Goal: Book appointment/travel/reservation

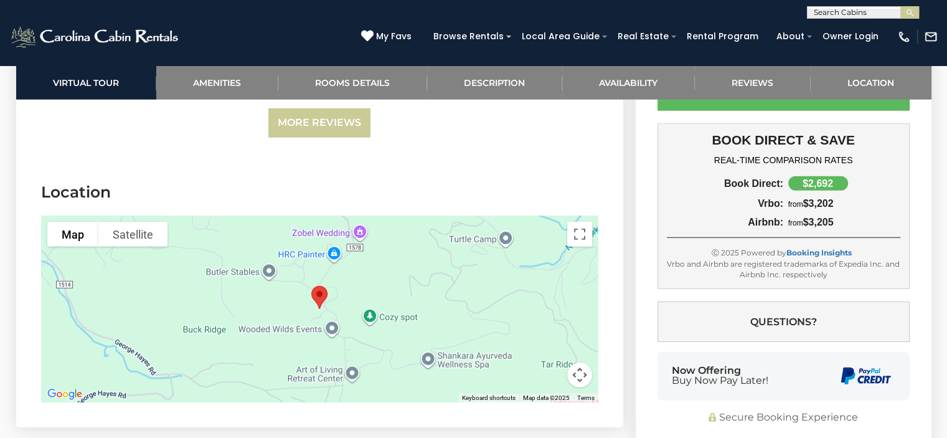
scroll to position [3394, 0]
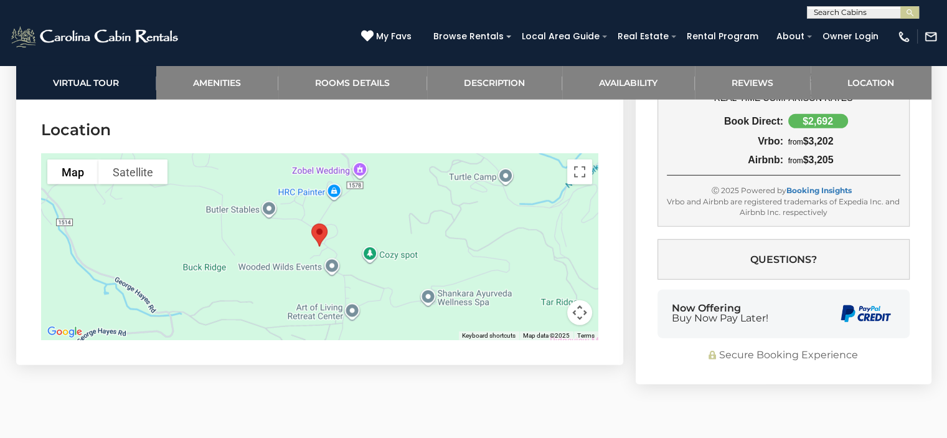
click at [353, 214] on div at bounding box center [319, 246] width 557 height 187
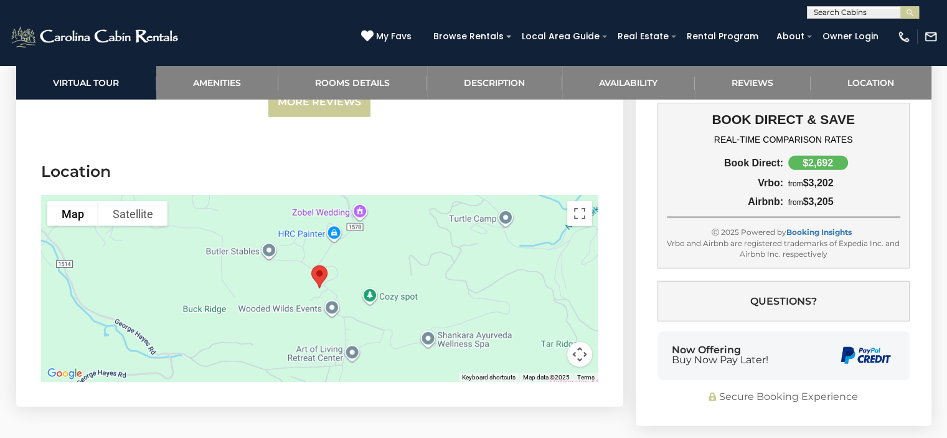
scroll to position [3332, 0]
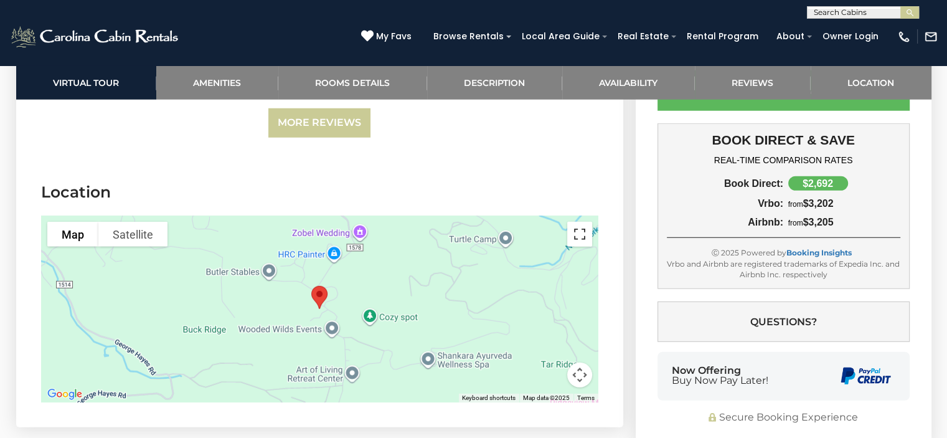
click at [578, 222] on button "Toggle fullscreen view" at bounding box center [579, 234] width 25 height 25
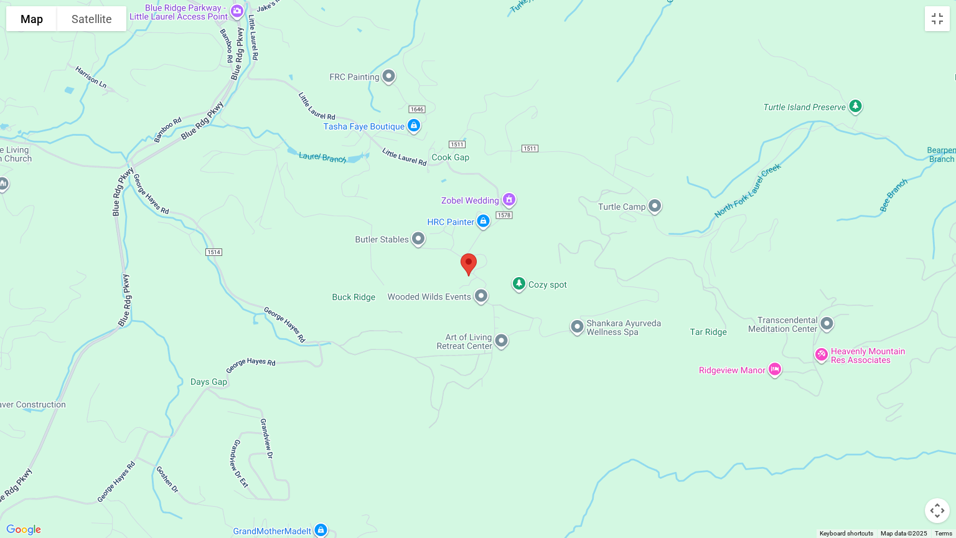
drag, startPoint x: 769, startPoint y: 237, endPoint x: 757, endPoint y: 246, distance: 14.7
click at [757, 246] on div at bounding box center [478, 269] width 956 height 538
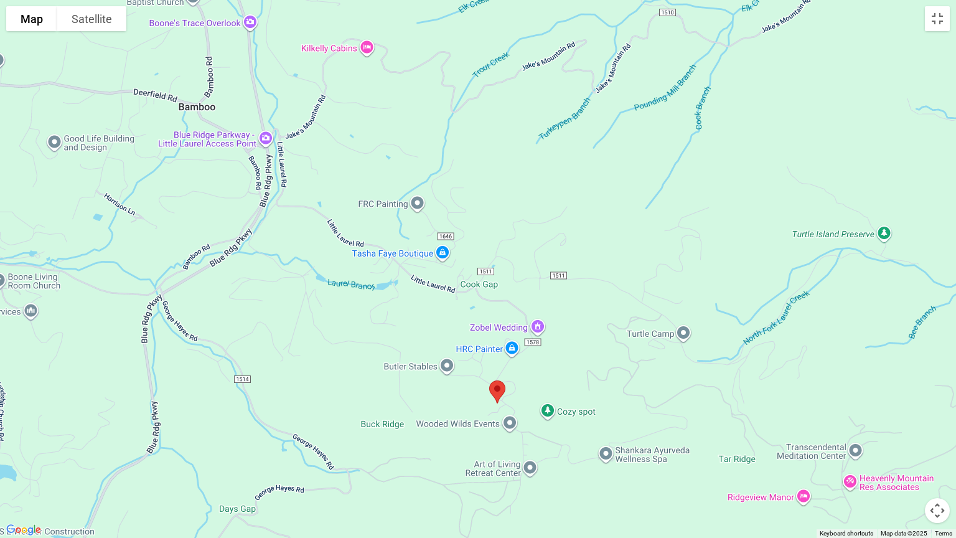
drag, startPoint x: 538, startPoint y: 357, endPoint x: 580, endPoint y: 454, distance: 104.9
click at [569, 415] on div at bounding box center [478, 269] width 956 height 538
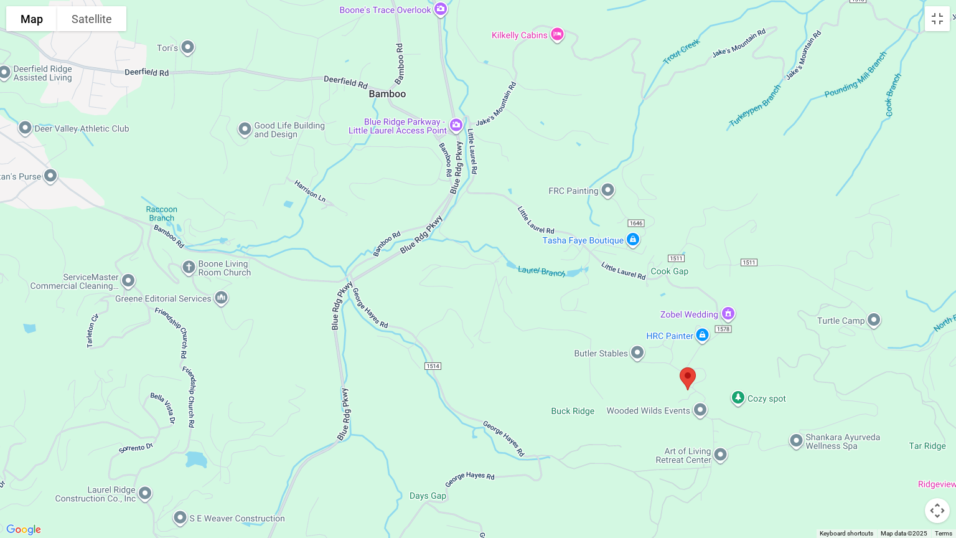
drag, startPoint x: 550, startPoint y: 162, endPoint x: 745, endPoint y: 137, distance: 195.8
click at [745, 137] on div at bounding box center [478, 269] width 956 height 538
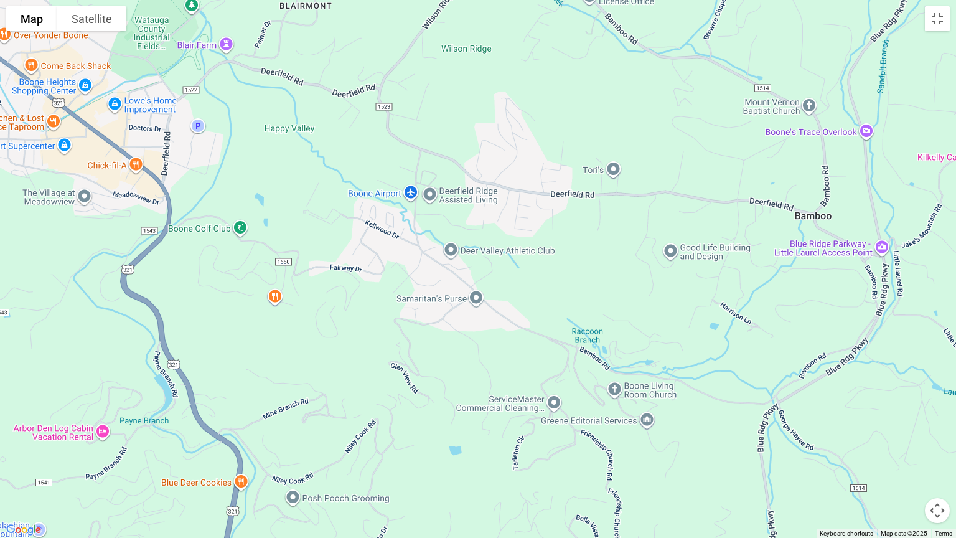
drag, startPoint x: 528, startPoint y: 341, endPoint x: 956, endPoint y: 462, distance: 444.4
click at [867, 415] on div at bounding box center [478, 269] width 956 height 538
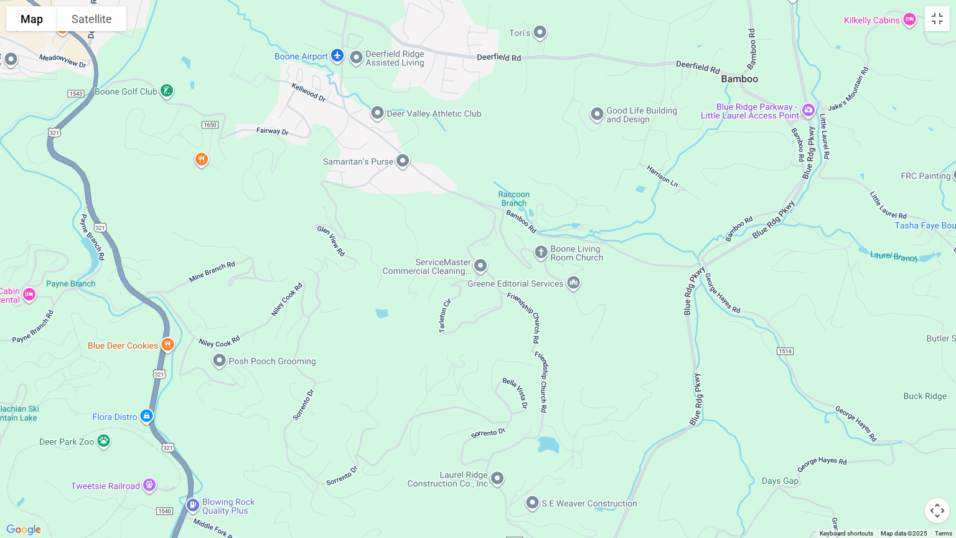
drag, startPoint x: 403, startPoint y: 226, endPoint x: 336, endPoint y: 89, distance: 152.6
click at [336, 89] on div at bounding box center [478, 269] width 956 height 538
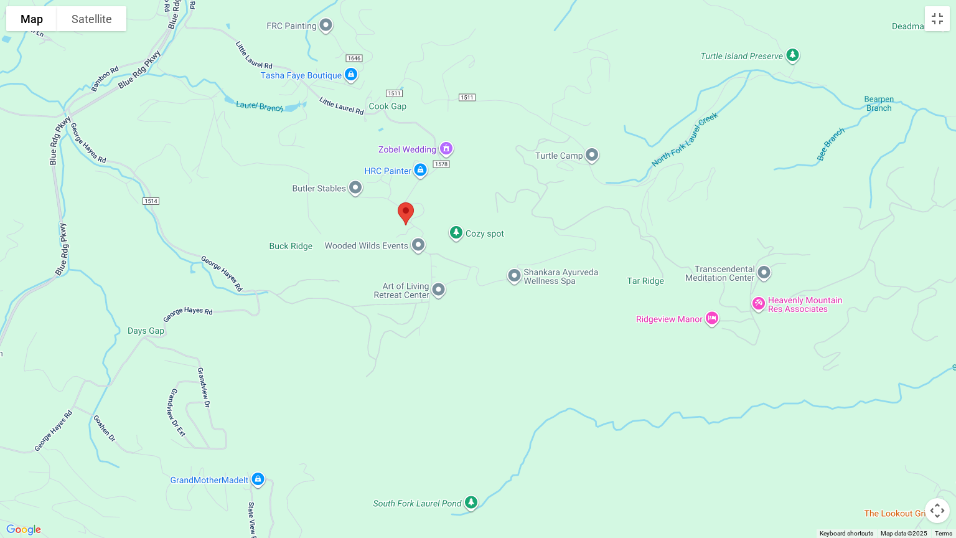
drag, startPoint x: 762, startPoint y: 299, endPoint x: 125, endPoint y: 146, distance: 655.7
click at [125, 146] on div at bounding box center [478, 269] width 956 height 538
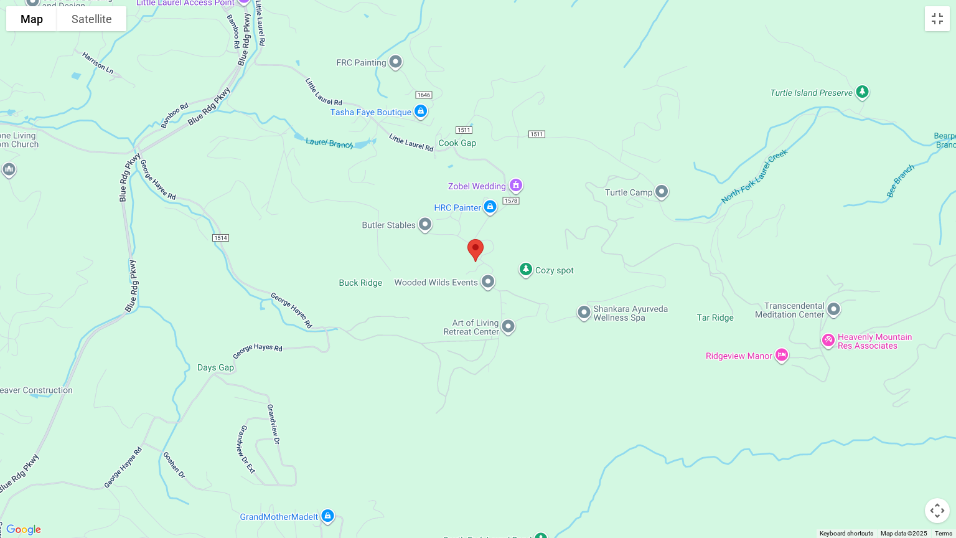
drag, startPoint x: 507, startPoint y: 201, endPoint x: 578, endPoint y: 243, distance: 82.1
click at [578, 243] on div at bounding box center [478, 269] width 956 height 538
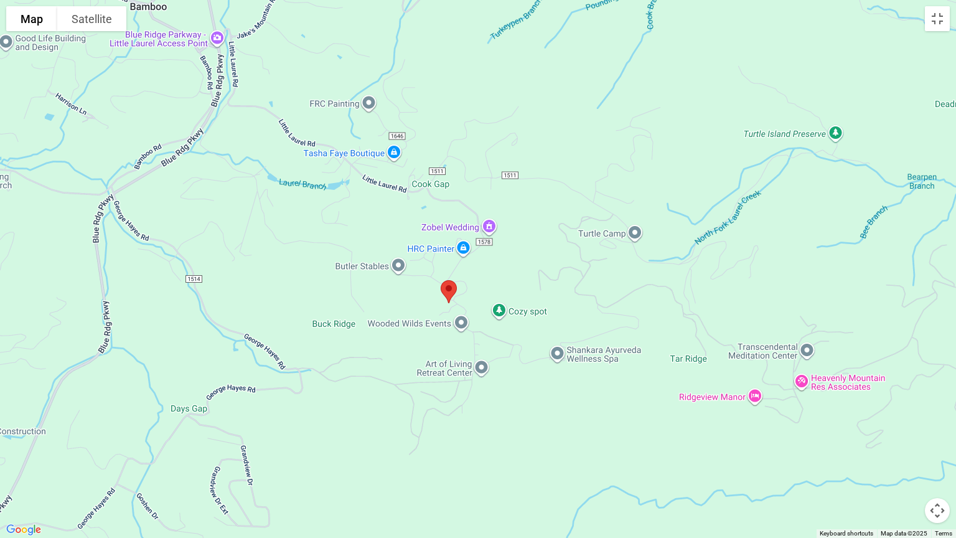
drag, startPoint x: 567, startPoint y: 246, endPoint x: 537, endPoint y: 294, distance: 56.5
click at [537, 294] on div at bounding box center [478, 269] width 956 height 538
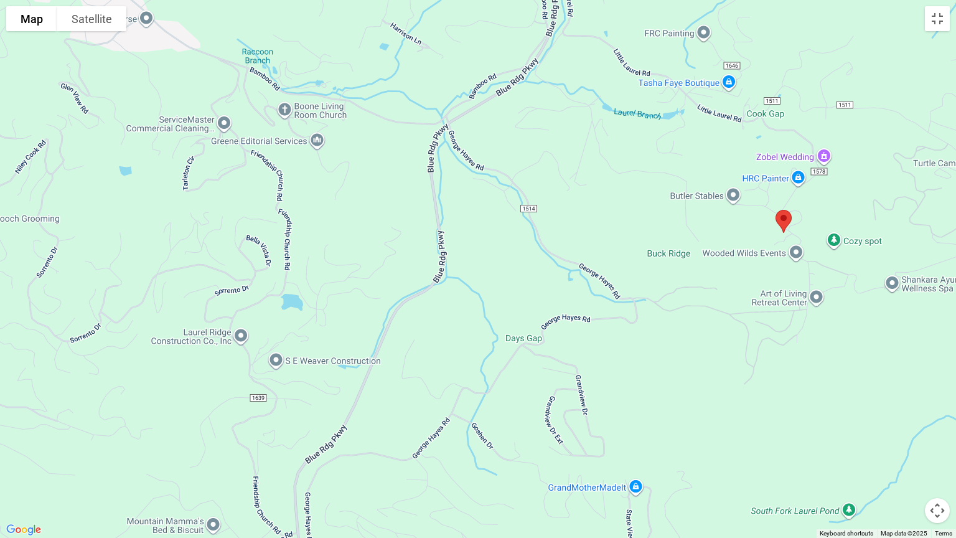
drag, startPoint x: 348, startPoint y: 271, endPoint x: 687, endPoint y: 197, distance: 347.4
click at [687, 197] on div at bounding box center [478, 269] width 956 height 538
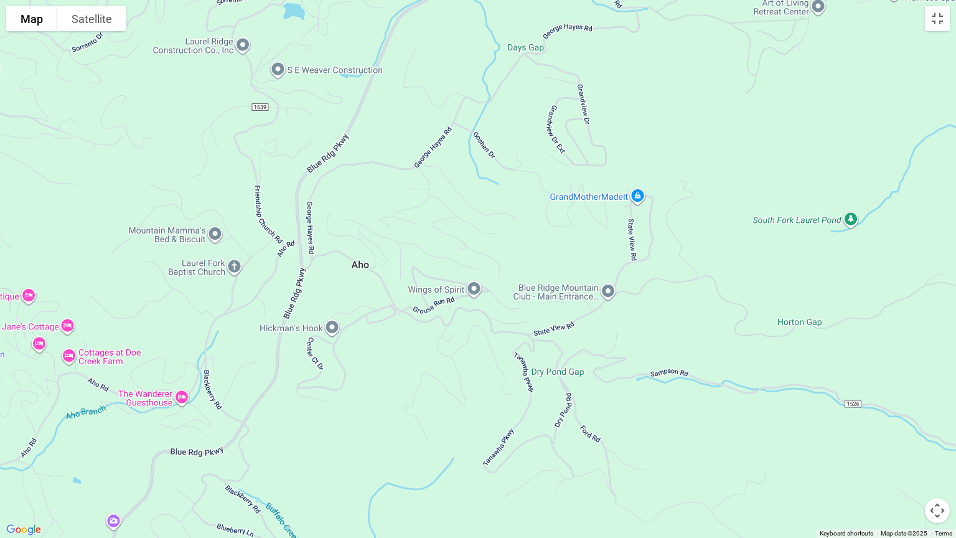
drag, startPoint x: 497, startPoint y: 408, endPoint x: 496, endPoint y: 144, distance: 263.9
click at [496, 144] on div at bounding box center [478, 269] width 956 height 538
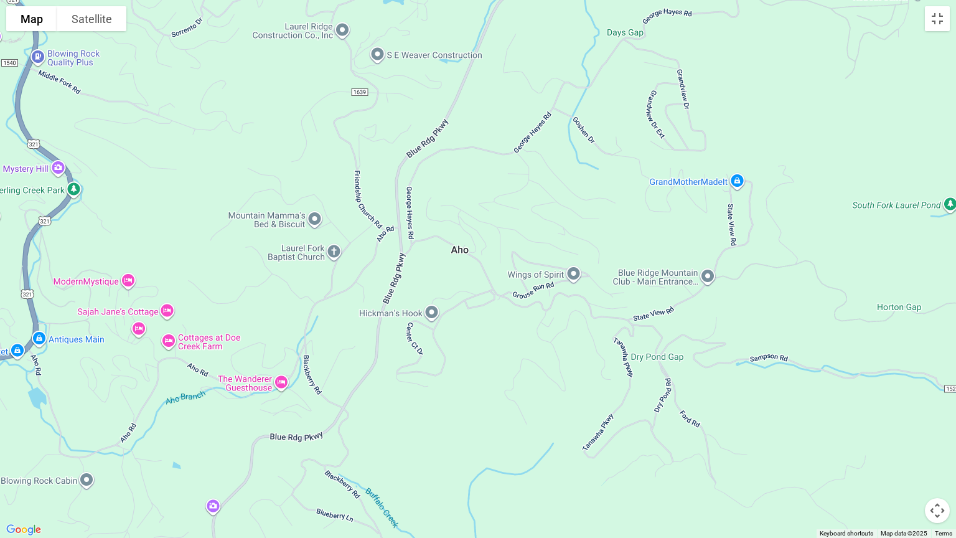
drag, startPoint x: 459, startPoint y: 390, endPoint x: 558, endPoint y: 370, distance: 100.2
click at [558, 374] on div at bounding box center [478, 269] width 956 height 538
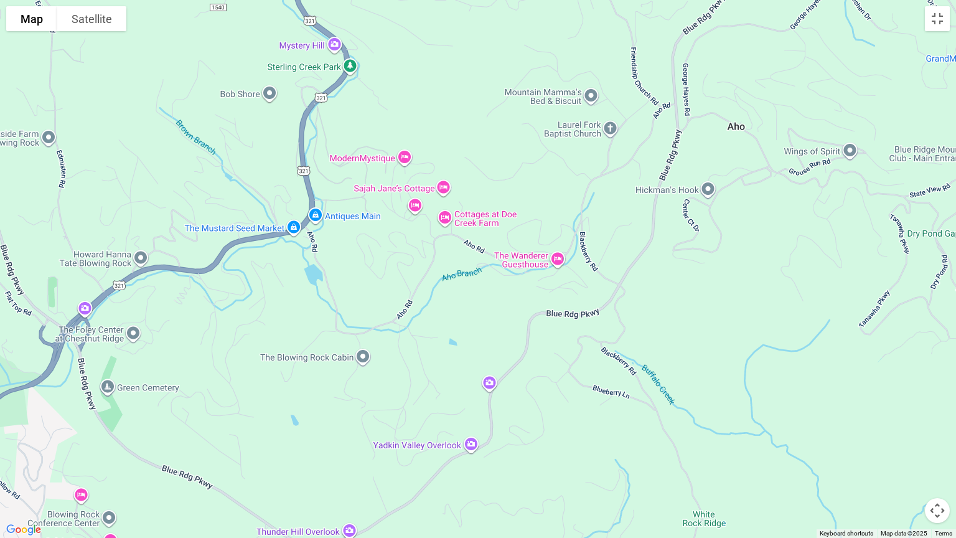
drag, startPoint x: 585, startPoint y: 184, endPoint x: 862, endPoint y: 62, distance: 302.7
click at [862, 62] on div at bounding box center [478, 269] width 956 height 538
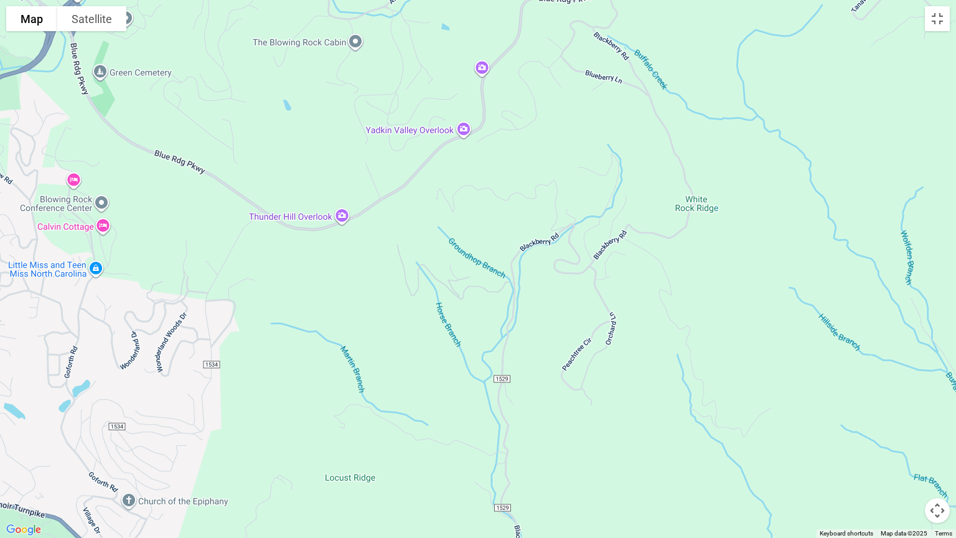
drag, startPoint x: 301, startPoint y: 428, endPoint x: 294, endPoint y: 110, distance: 318.2
click at [294, 111] on div at bounding box center [478, 269] width 956 height 538
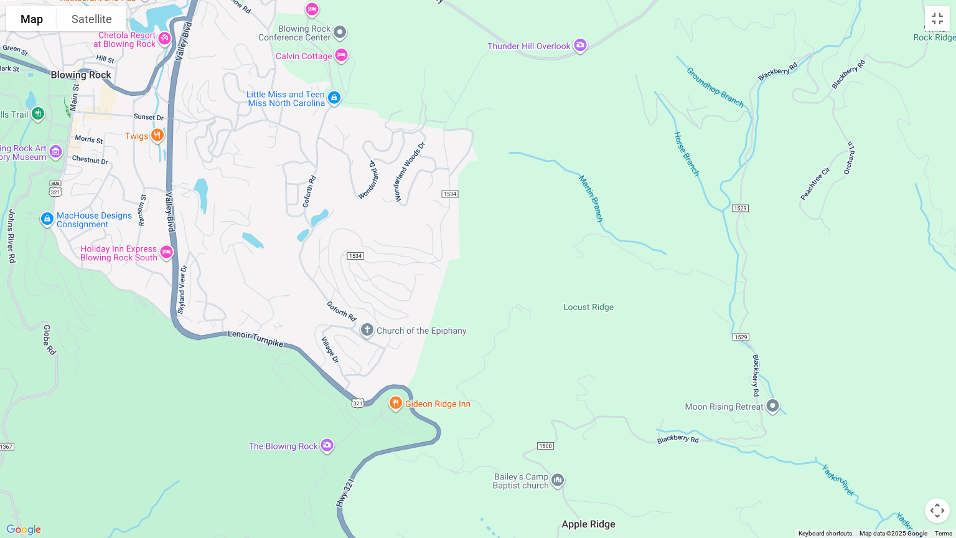
drag, startPoint x: 331, startPoint y: 377, endPoint x: 570, endPoint y: 207, distance: 293.3
click at [570, 207] on div at bounding box center [478, 269] width 956 height 538
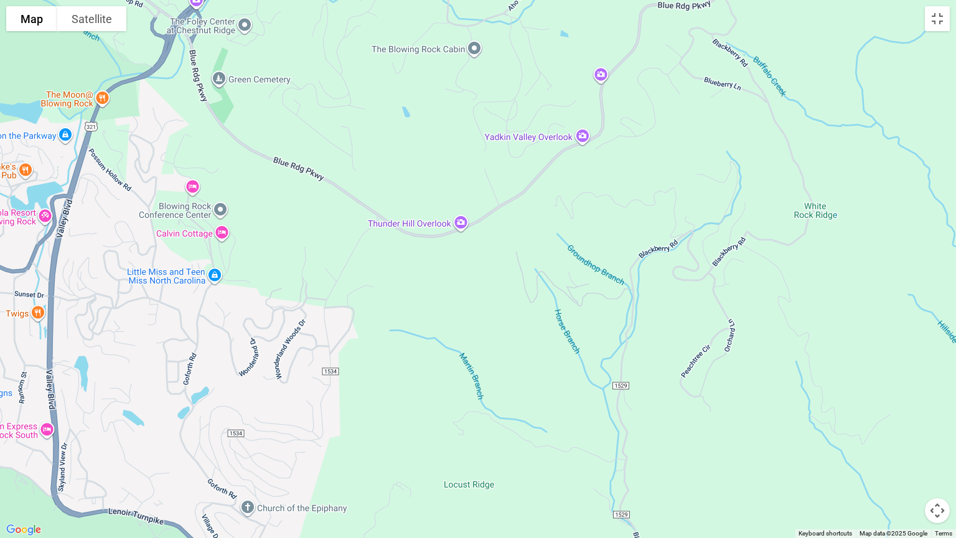
drag, startPoint x: 604, startPoint y: 183, endPoint x: 484, endPoint y: 352, distance: 207.6
click at [484, 359] on div at bounding box center [478, 269] width 956 height 538
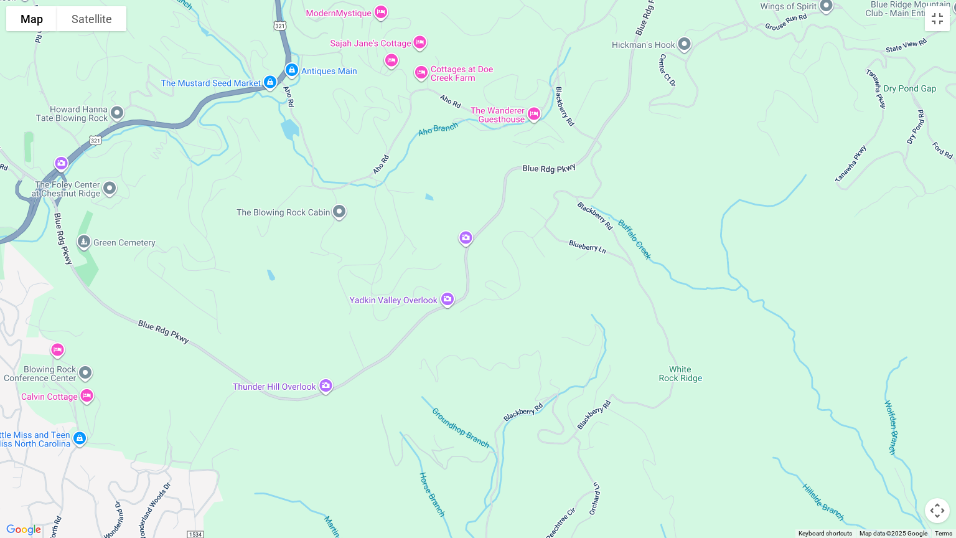
drag, startPoint x: 614, startPoint y: 196, endPoint x: 479, endPoint y: 356, distance: 209.0
click at [478, 359] on div at bounding box center [478, 269] width 956 height 538
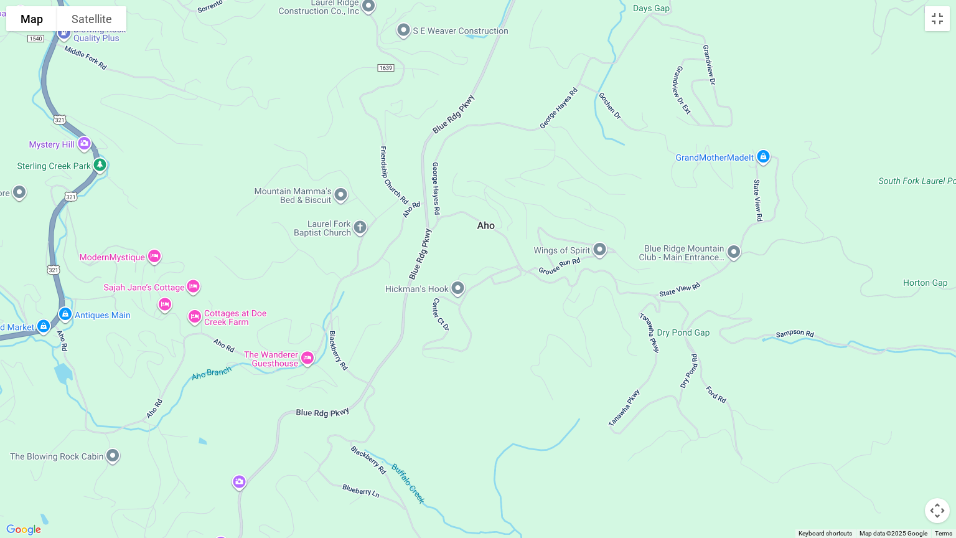
drag, startPoint x: 703, startPoint y: 132, endPoint x: 477, endPoint y: 383, distance: 337.6
click at [477, 383] on div at bounding box center [478, 269] width 956 height 538
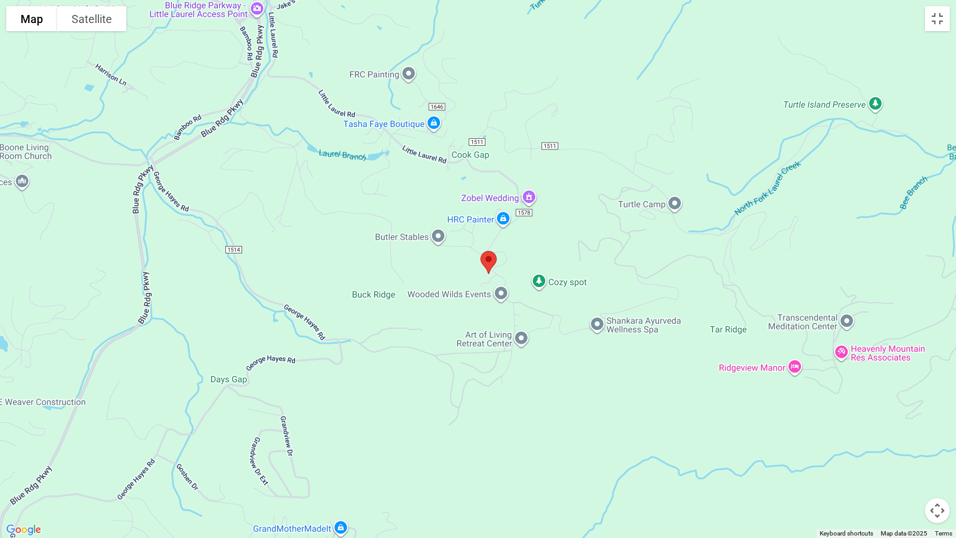
drag, startPoint x: 684, startPoint y: 132, endPoint x: 260, endPoint y: 505, distance: 565.0
click at [260, 415] on div at bounding box center [478, 269] width 956 height 538
click at [521, 255] on div at bounding box center [478, 269] width 956 height 538
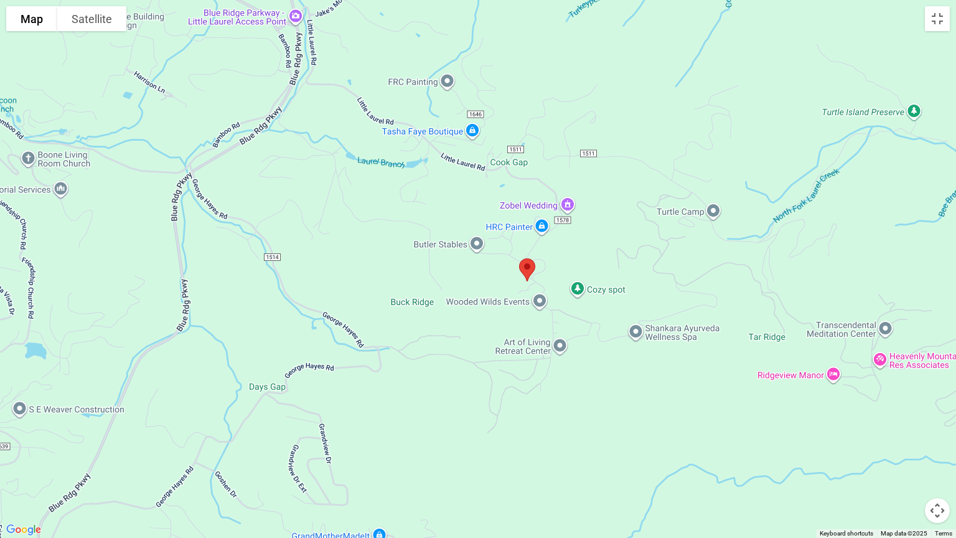
drag, startPoint x: 511, startPoint y: 265, endPoint x: 551, endPoint y: 273, distance: 40.5
click at [551, 273] on div at bounding box center [478, 269] width 956 height 538
click at [867, 14] on button "Toggle fullscreen view" at bounding box center [937, 18] width 25 height 25
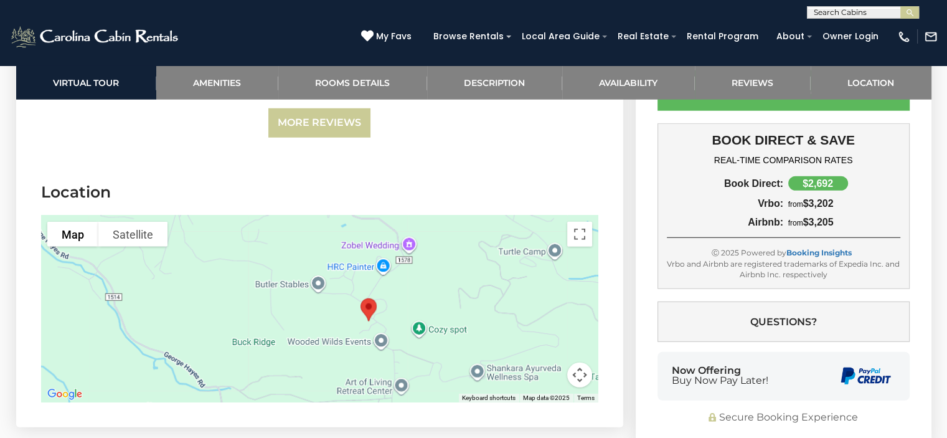
click at [273, 299] on div at bounding box center [319, 308] width 557 height 187
click at [277, 296] on div at bounding box center [319, 308] width 557 height 187
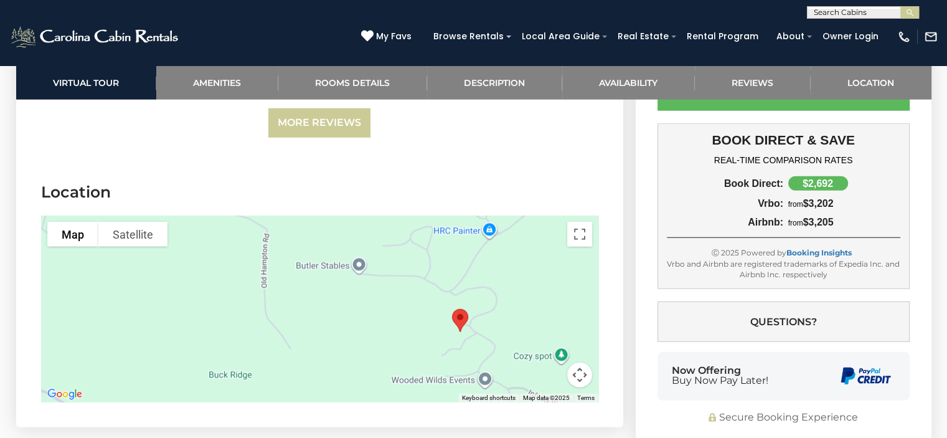
click at [429, 316] on div at bounding box center [319, 308] width 557 height 187
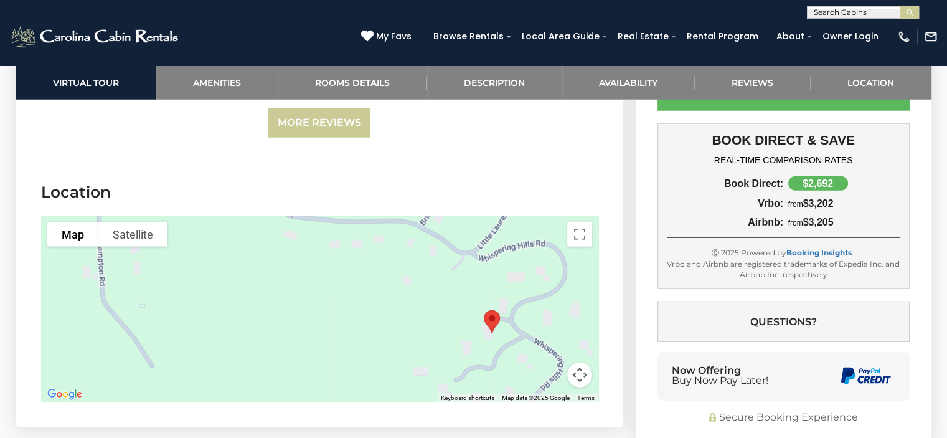
click at [429, 316] on div at bounding box center [319, 308] width 557 height 187
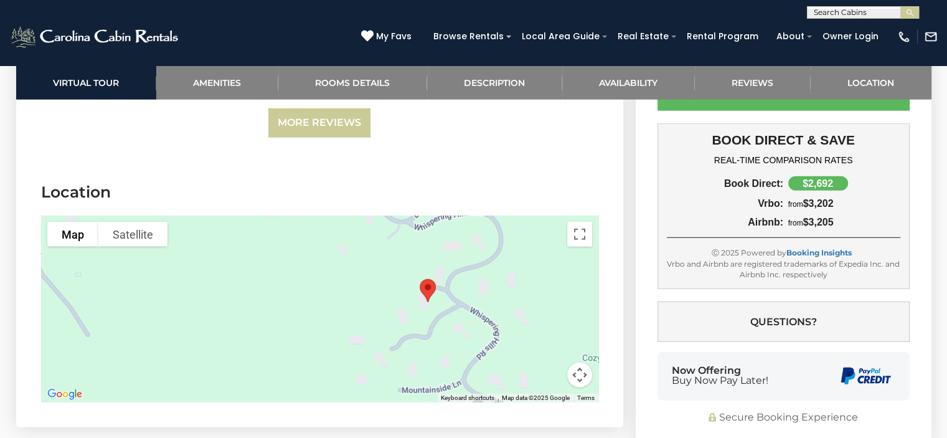
drag, startPoint x: 429, startPoint y: 316, endPoint x: 365, endPoint y: 283, distance: 71.3
click at [365, 283] on div at bounding box center [319, 308] width 557 height 187
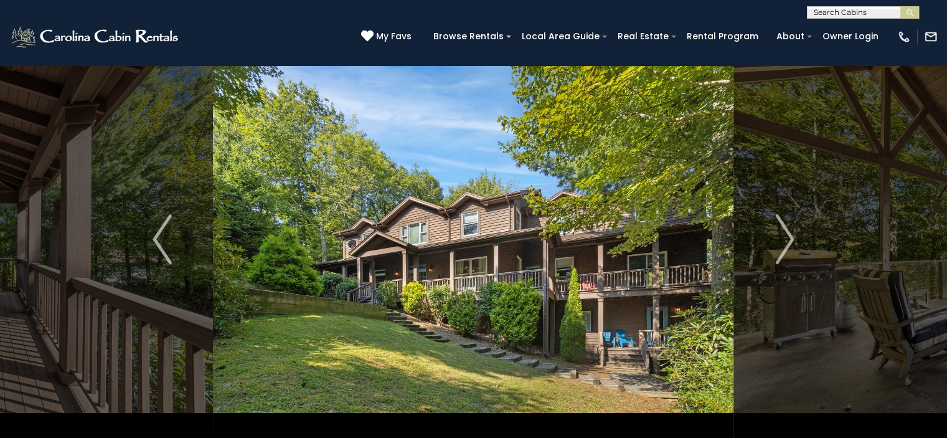
scroll to position [62, 0]
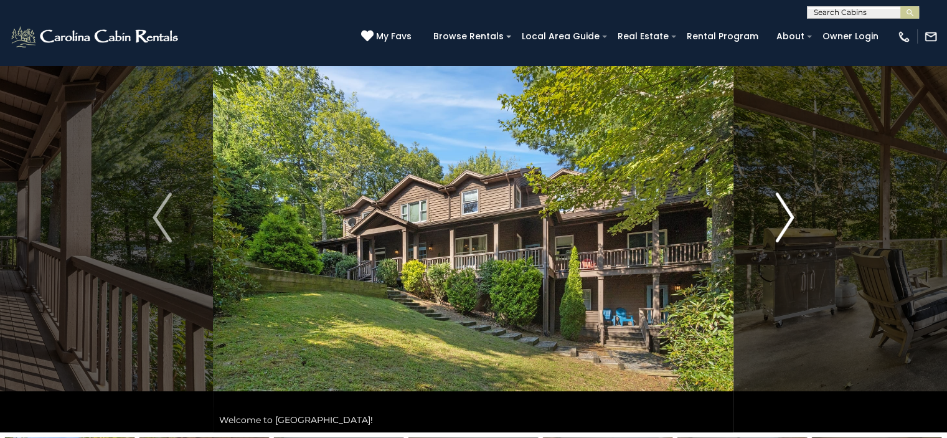
click at [787, 205] on img "Next" at bounding box center [784, 217] width 19 height 50
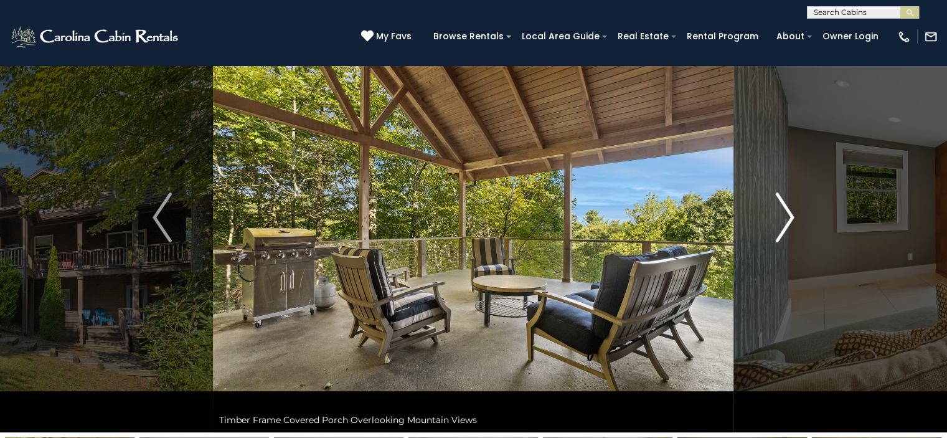
click at [787, 209] on img "Next" at bounding box center [784, 217] width 19 height 50
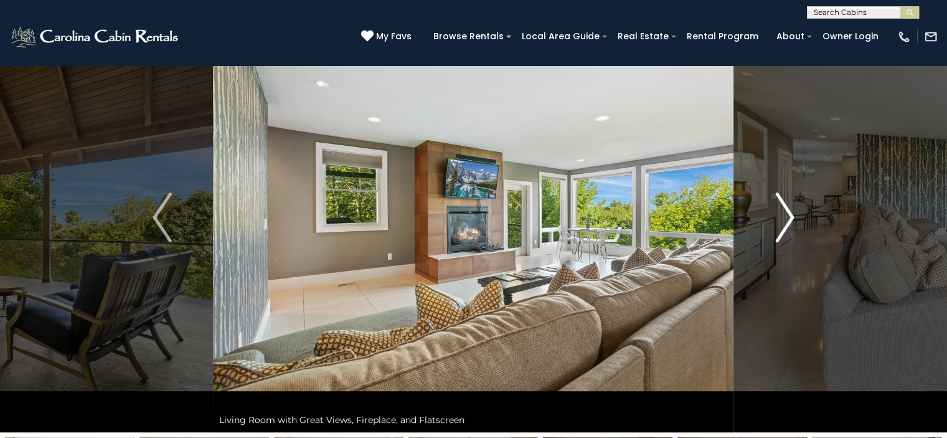
click at [787, 209] on img "Next" at bounding box center [784, 217] width 19 height 50
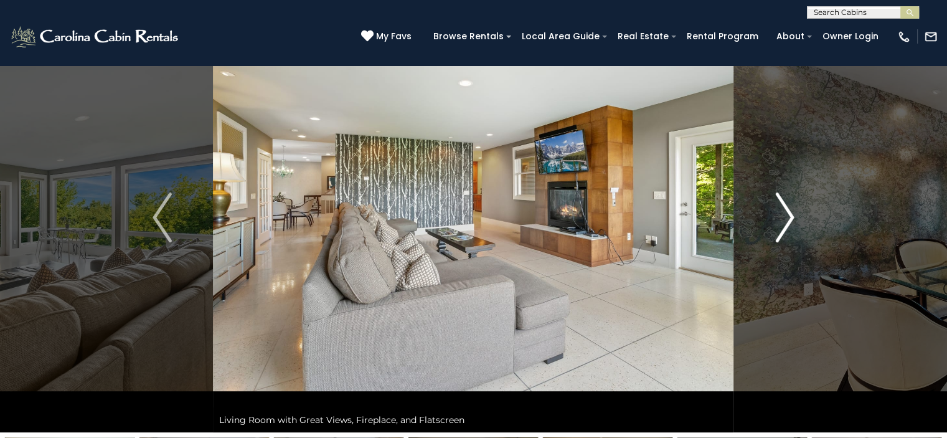
click at [787, 209] on img "Next" at bounding box center [784, 217] width 19 height 50
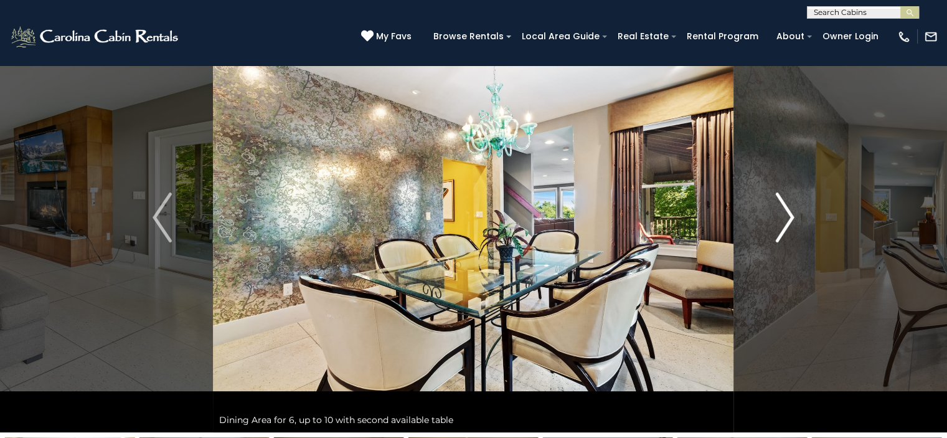
click at [787, 209] on img "Next" at bounding box center [784, 217] width 19 height 50
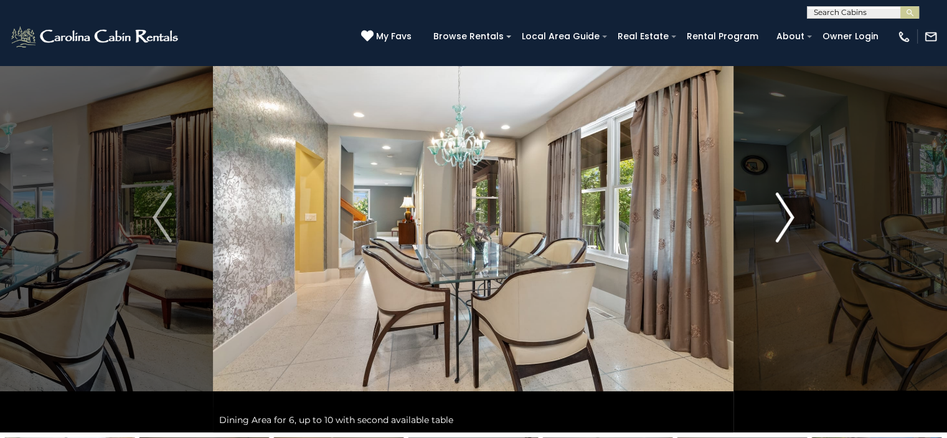
click at [787, 209] on img "Next" at bounding box center [784, 217] width 19 height 50
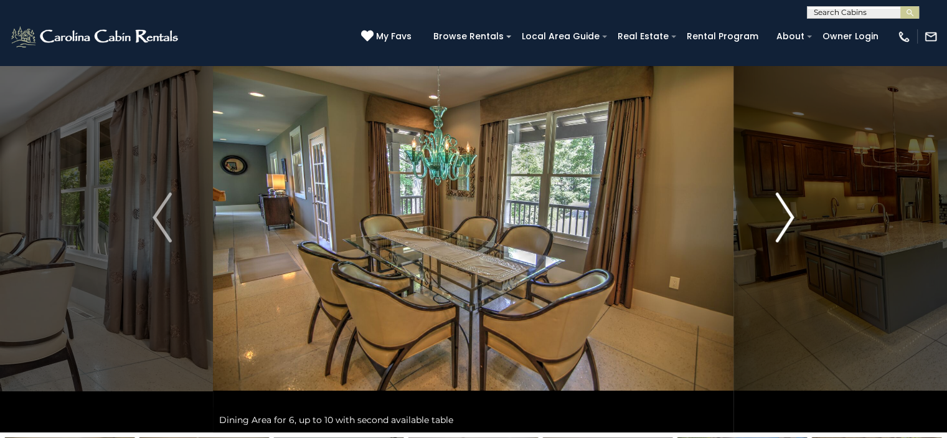
click at [787, 209] on img "Next" at bounding box center [784, 217] width 19 height 50
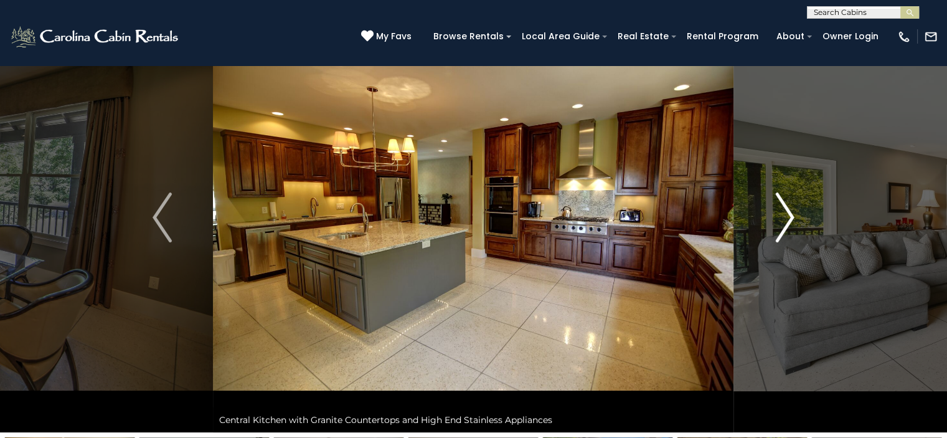
click at [787, 209] on img "Next" at bounding box center [784, 217] width 19 height 50
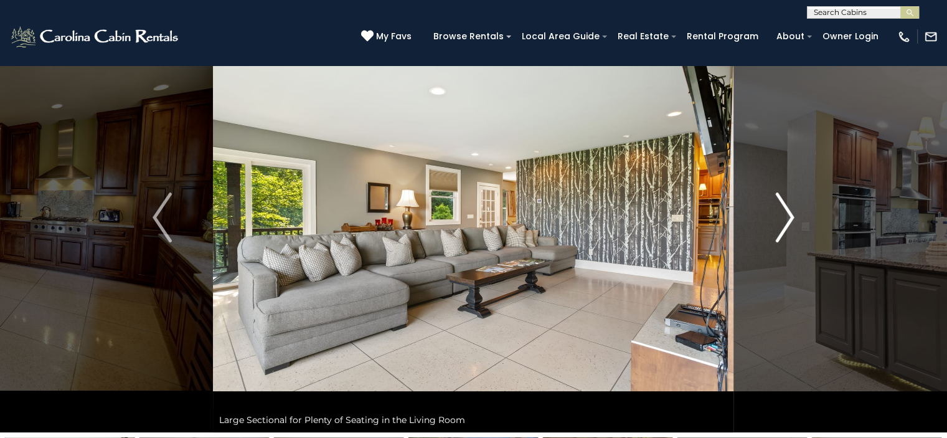
click at [787, 209] on img "Next" at bounding box center [784, 217] width 19 height 50
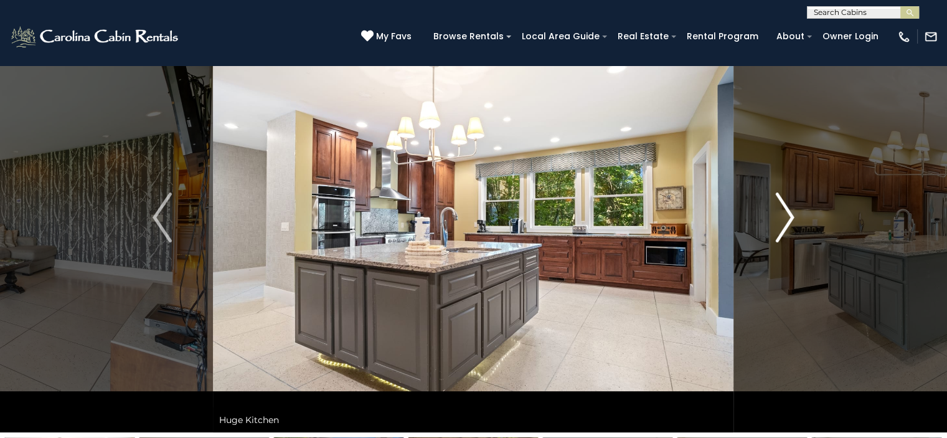
click at [787, 209] on img "Next" at bounding box center [784, 217] width 19 height 50
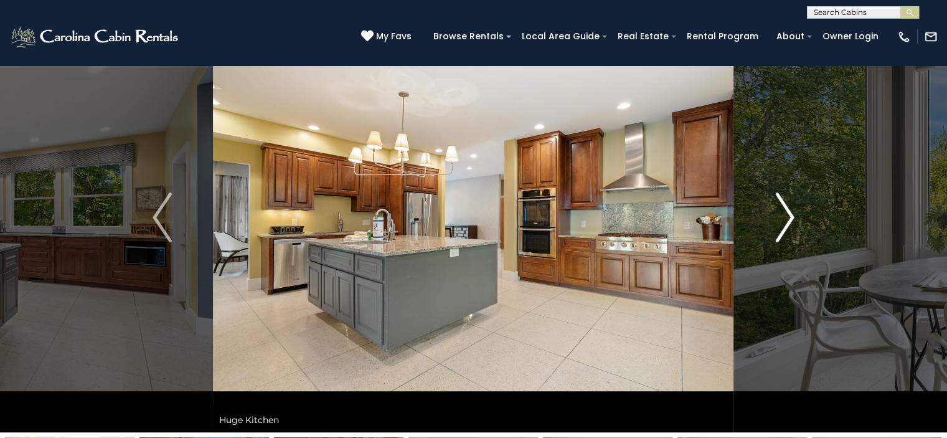
click at [787, 209] on img "Next" at bounding box center [784, 217] width 19 height 50
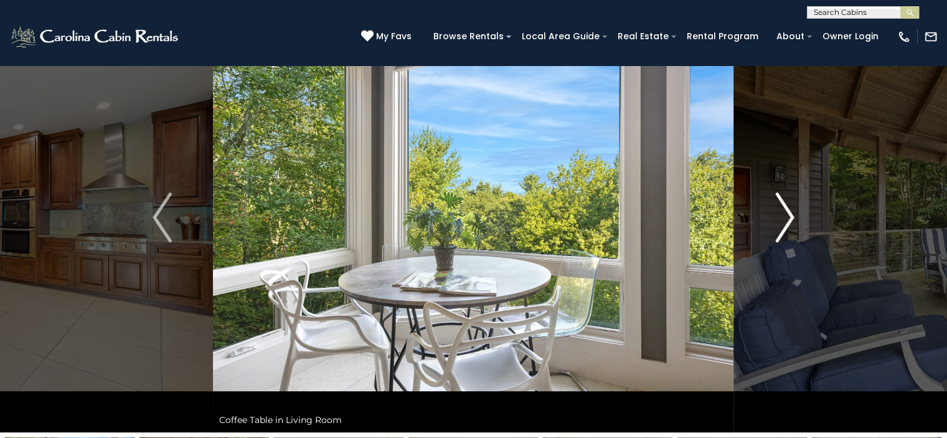
click at [787, 209] on img "Next" at bounding box center [784, 217] width 19 height 50
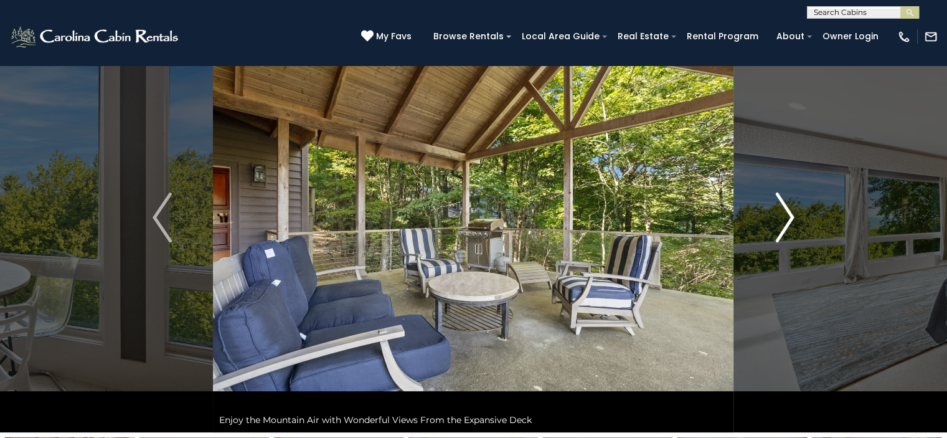
click at [787, 209] on img "Next" at bounding box center [784, 217] width 19 height 50
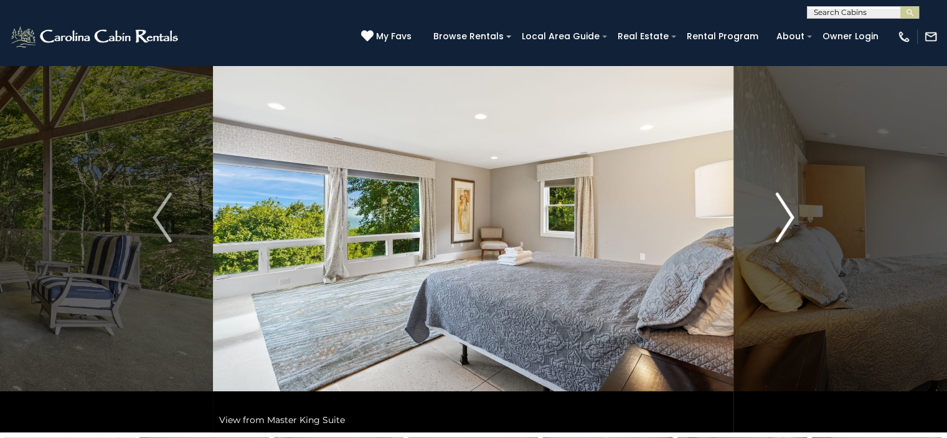
click at [786, 216] on img "Next" at bounding box center [784, 217] width 19 height 50
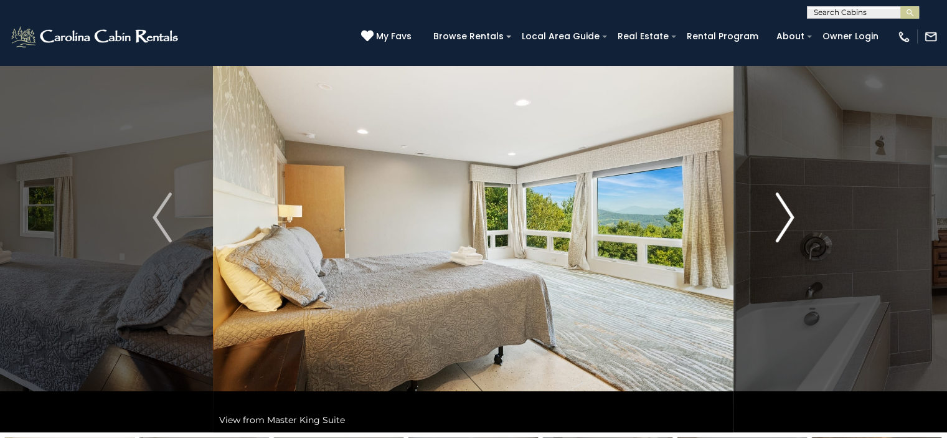
click at [786, 216] on img "Next" at bounding box center [784, 217] width 19 height 50
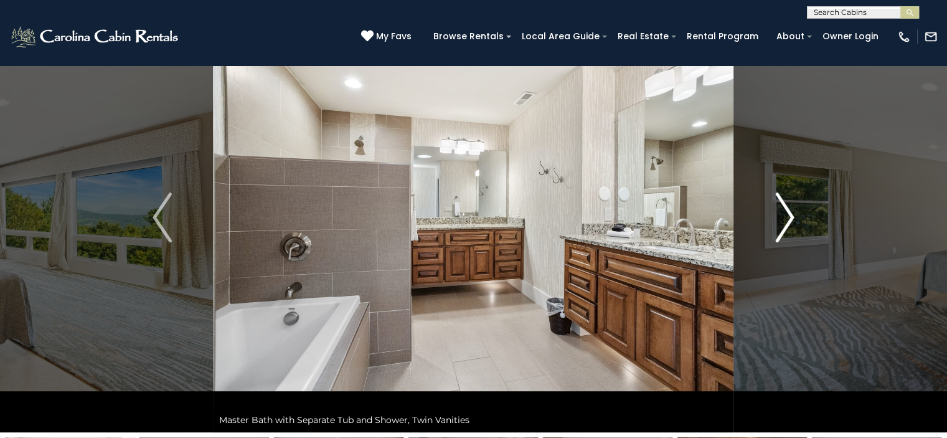
click at [786, 216] on img "Next" at bounding box center [784, 217] width 19 height 50
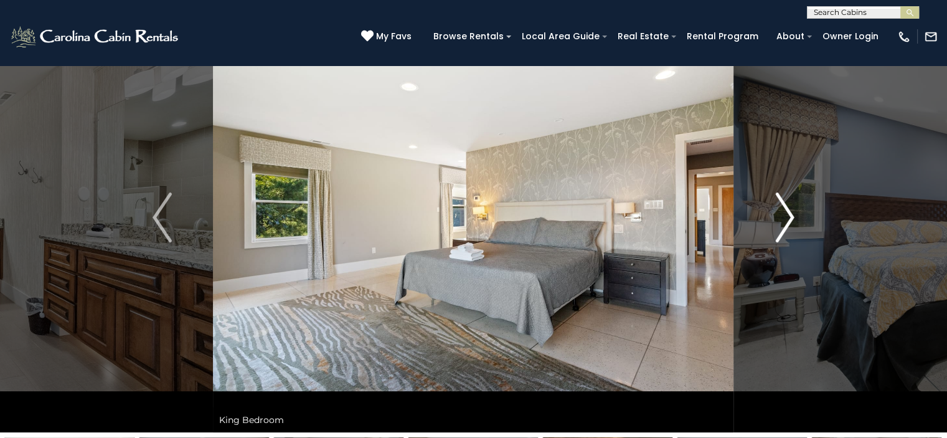
click at [786, 215] on img "Next" at bounding box center [784, 217] width 19 height 50
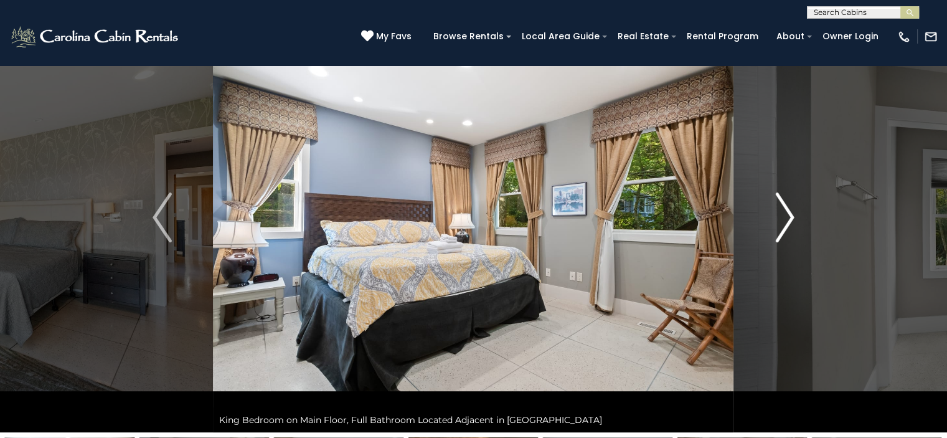
click at [786, 215] on img "Next" at bounding box center [784, 217] width 19 height 50
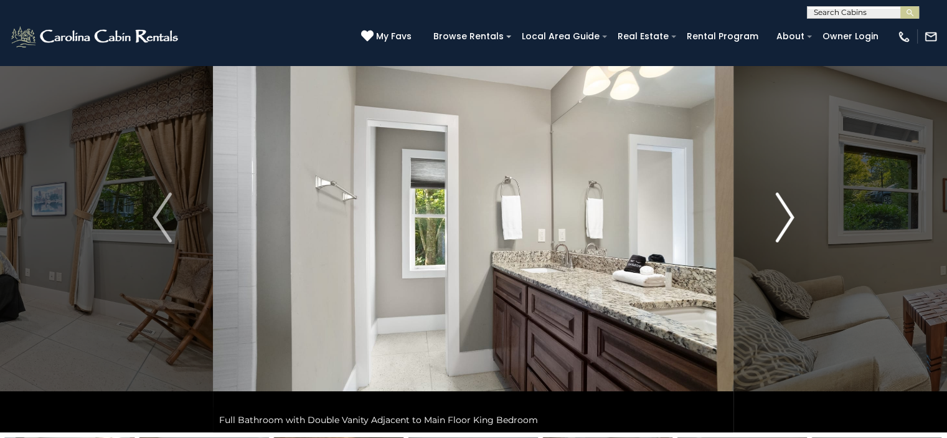
click at [786, 215] on img "Next" at bounding box center [784, 217] width 19 height 50
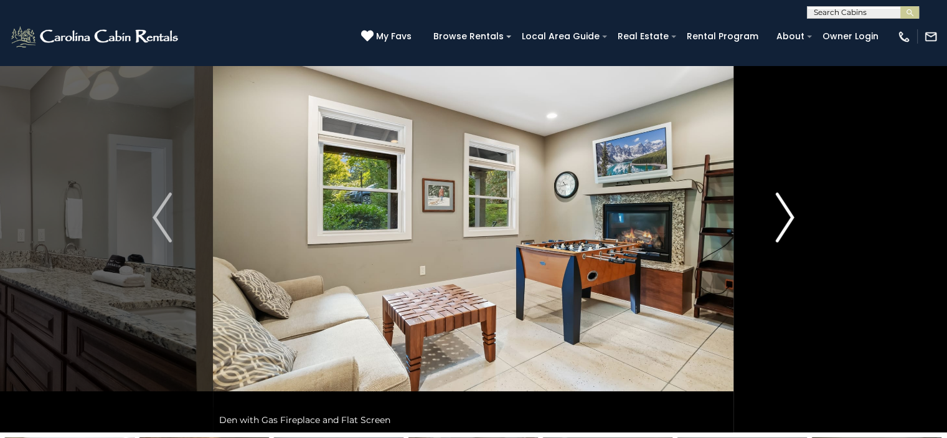
click at [786, 215] on img "Next" at bounding box center [784, 217] width 19 height 50
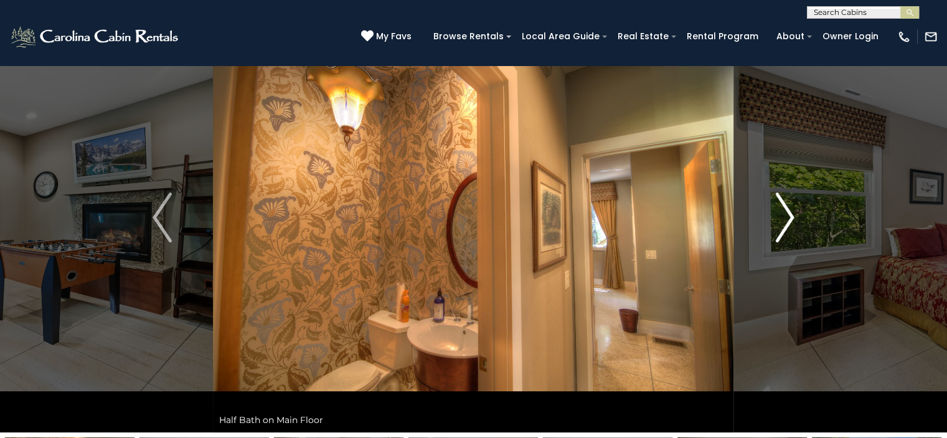
click at [786, 215] on img "Next" at bounding box center [784, 217] width 19 height 50
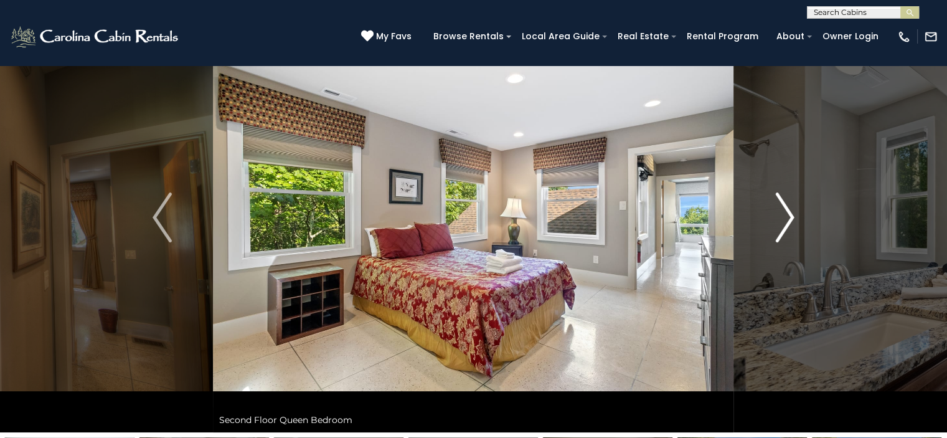
click at [786, 215] on img "Next" at bounding box center [784, 217] width 19 height 50
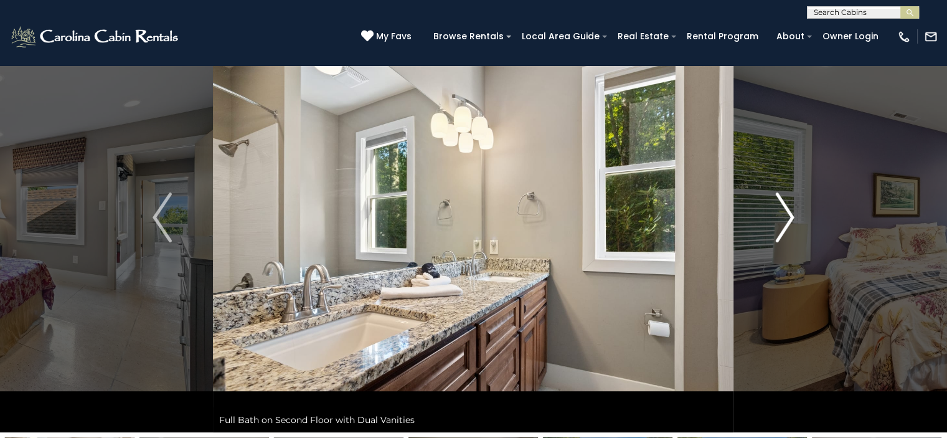
click at [786, 215] on img "Next" at bounding box center [784, 217] width 19 height 50
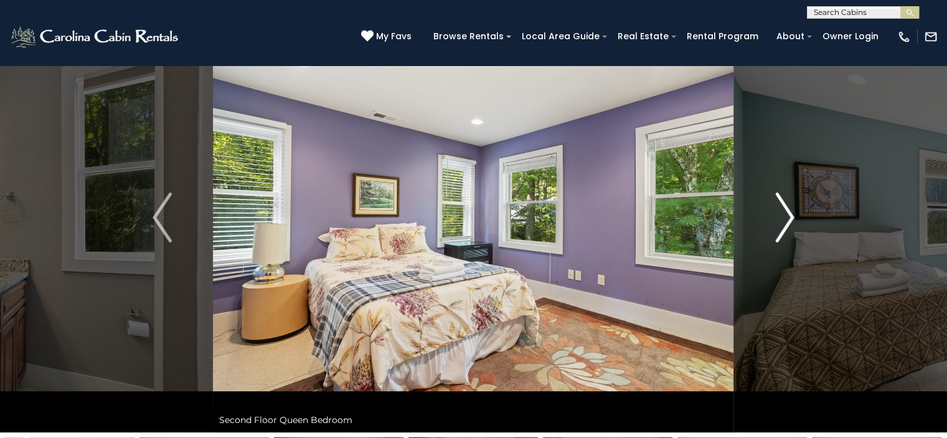
click at [786, 215] on img "Next" at bounding box center [784, 217] width 19 height 50
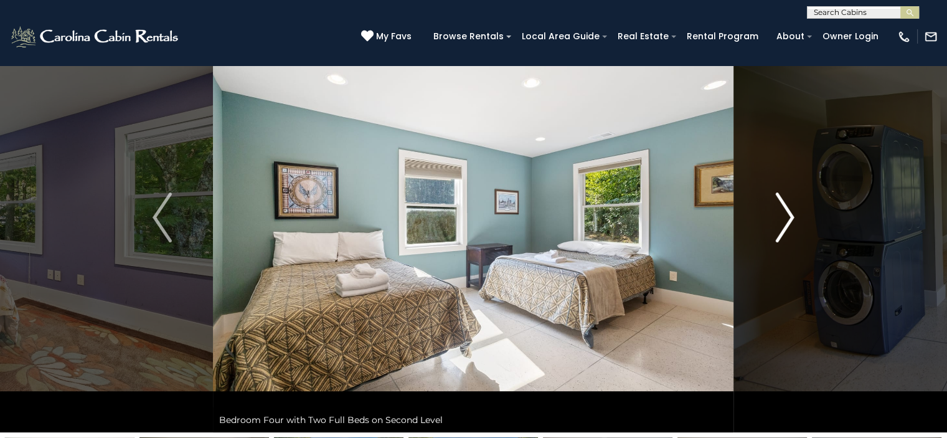
click at [786, 215] on img "Next" at bounding box center [784, 217] width 19 height 50
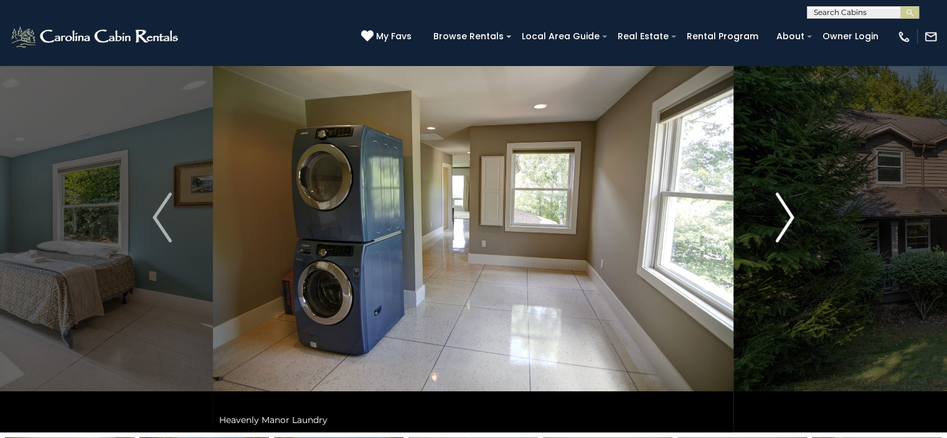
click at [786, 215] on img "Next" at bounding box center [784, 217] width 19 height 50
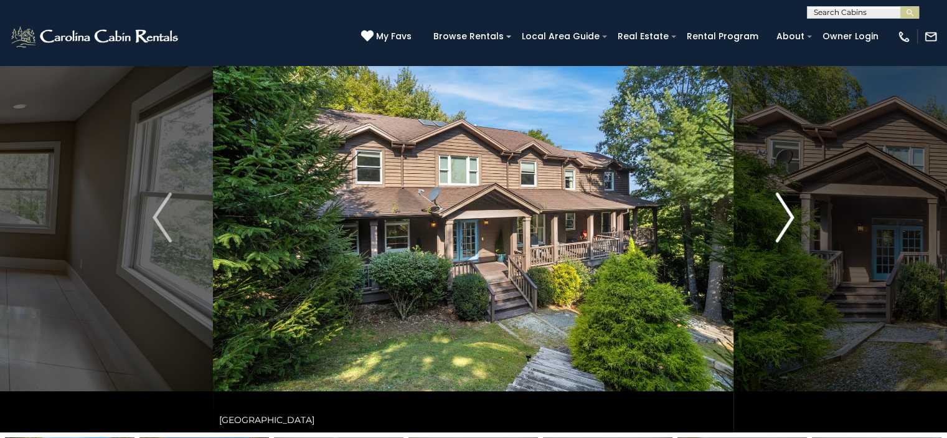
click at [786, 216] on img "Next" at bounding box center [784, 217] width 19 height 50
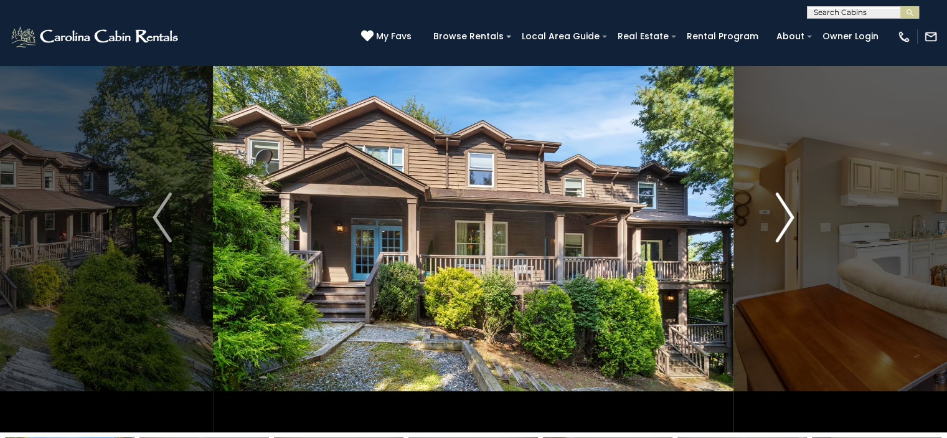
click at [786, 216] on img "Next" at bounding box center [784, 217] width 19 height 50
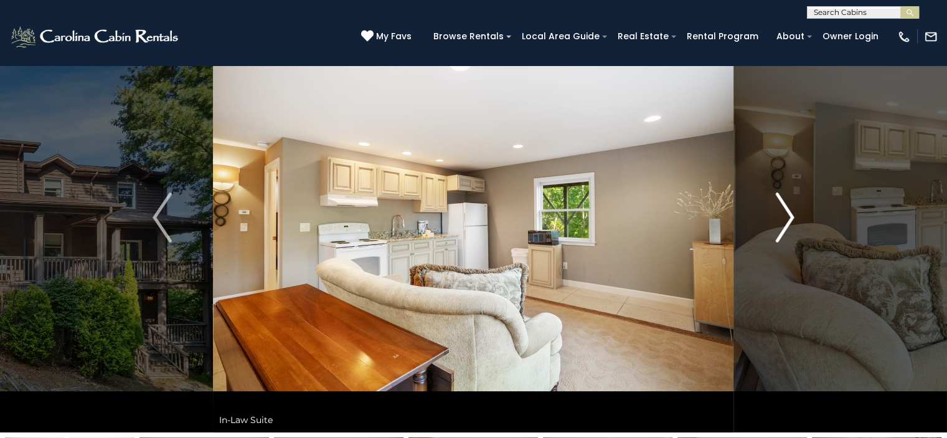
click at [786, 216] on img "Next" at bounding box center [784, 217] width 19 height 50
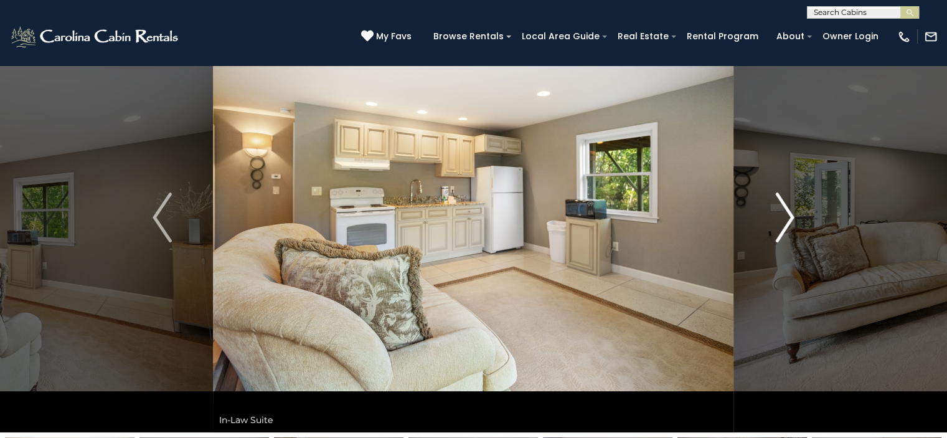
click at [786, 216] on img "Next" at bounding box center [784, 217] width 19 height 50
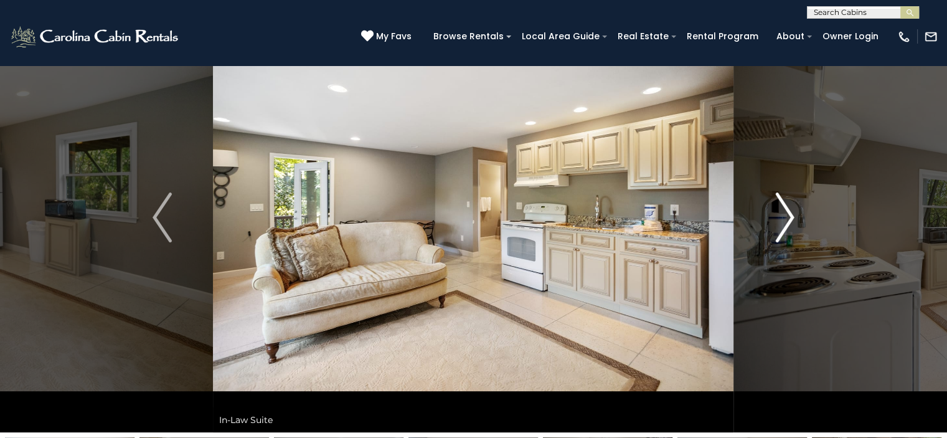
click at [786, 216] on img "Next" at bounding box center [784, 217] width 19 height 50
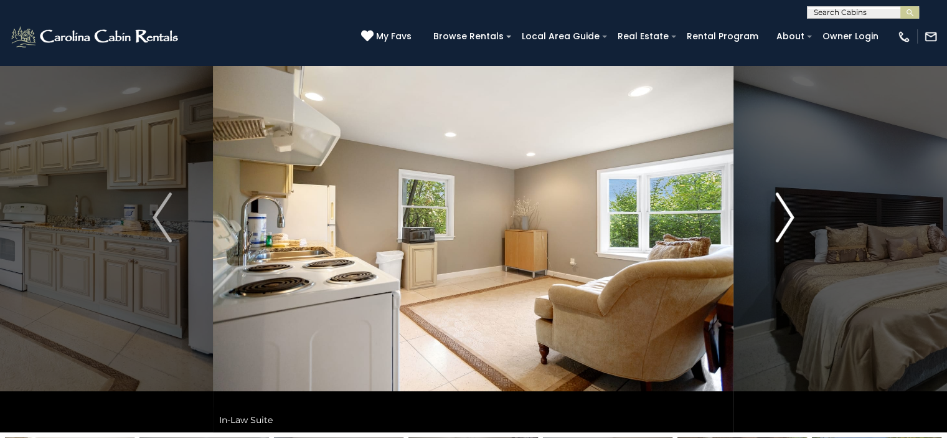
click at [786, 216] on img "Next" at bounding box center [784, 217] width 19 height 50
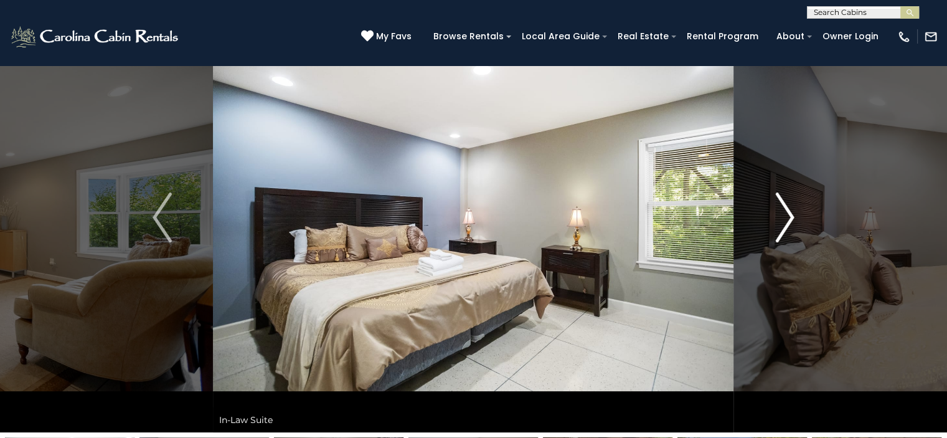
click at [786, 216] on img "Next" at bounding box center [784, 217] width 19 height 50
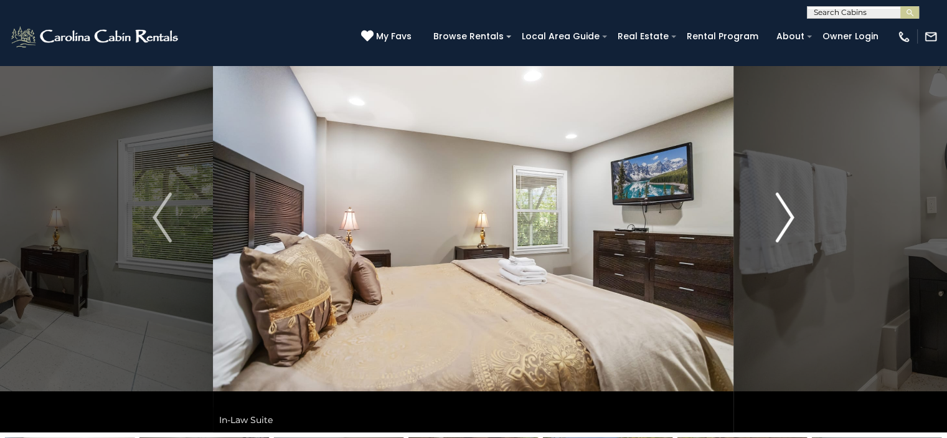
click at [786, 216] on img "Next" at bounding box center [784, 217] width 19 height 50
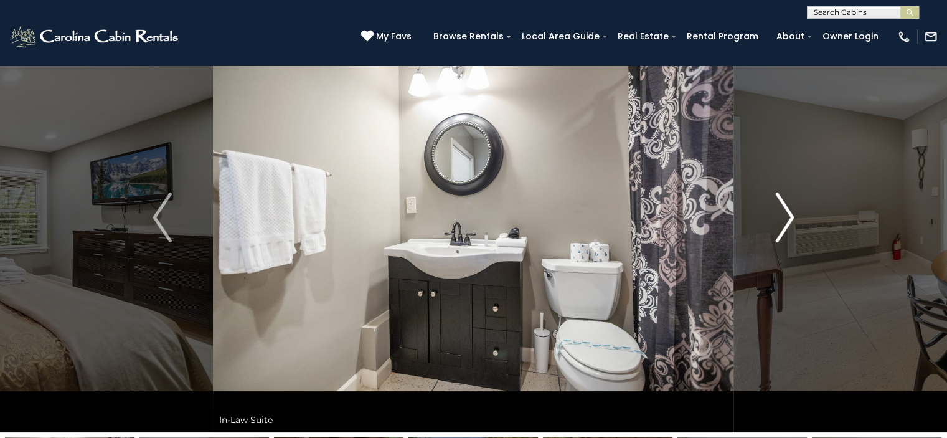
click at [786, 216] on img "Next" at bounding box center [784, 217] width 19 height 50
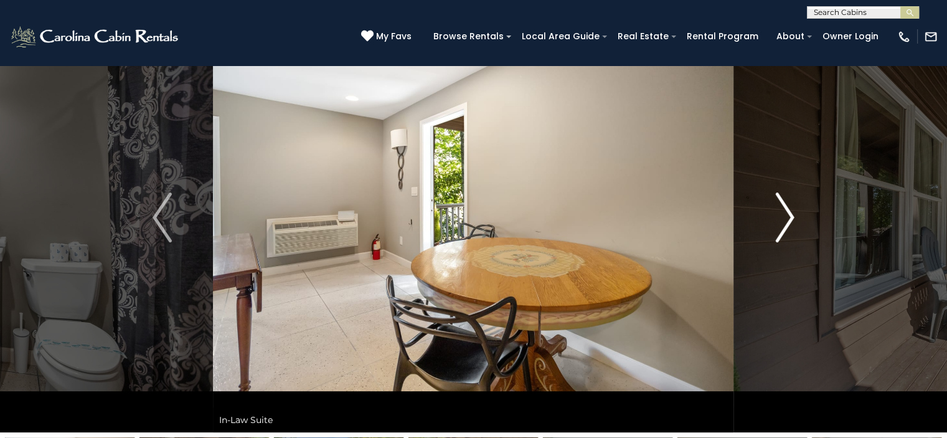
click at [786, 216] on img "Next" at bounding box center [784, 217] width 19 height 50
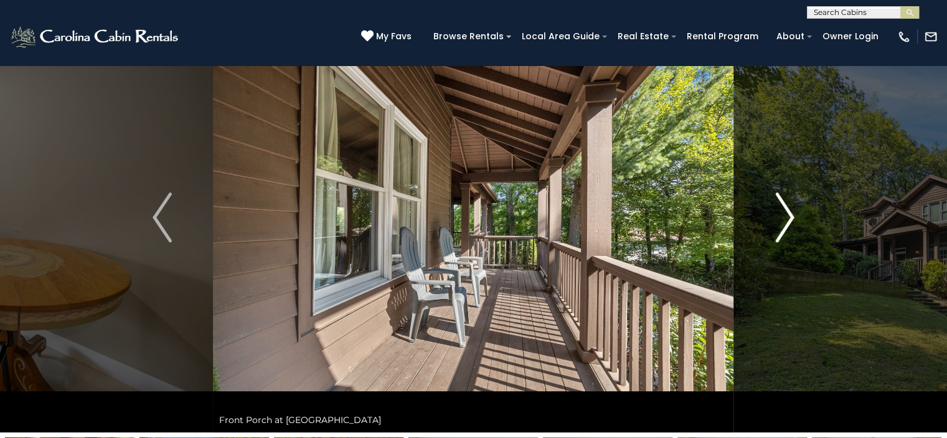
click at [786, 216] on img "Next" at bounding box center [784, 217] width 19 height 50
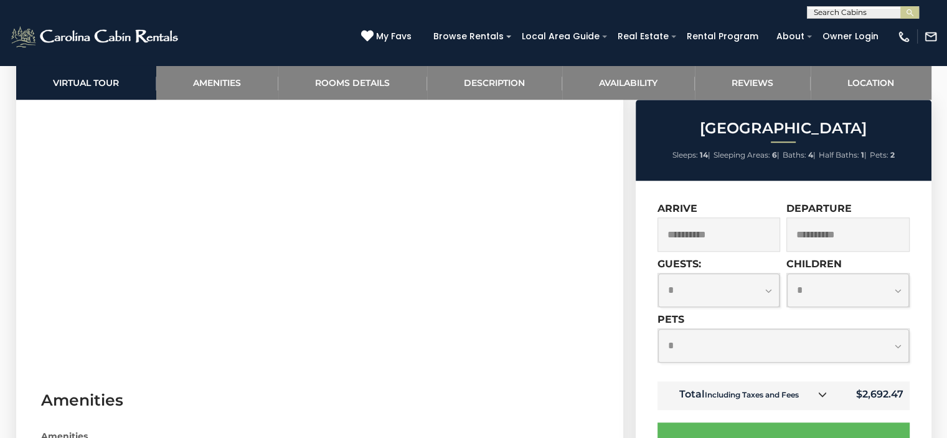
scroll to position [996, 0]
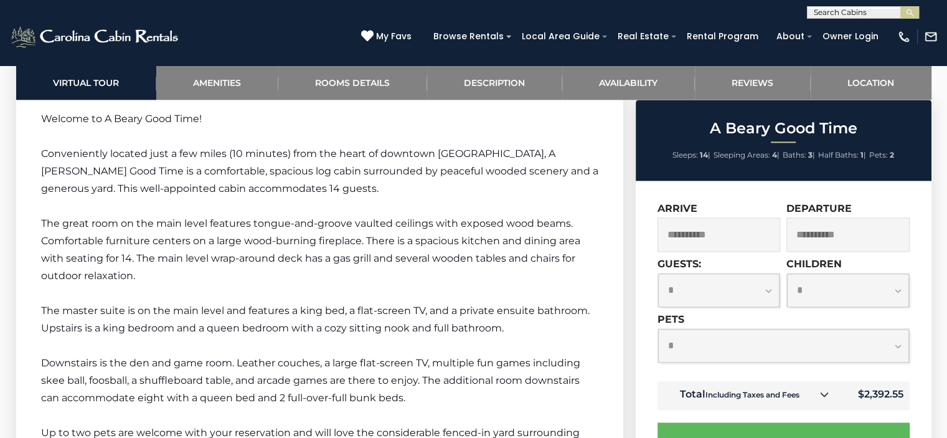
scroll to position [1805, 0]
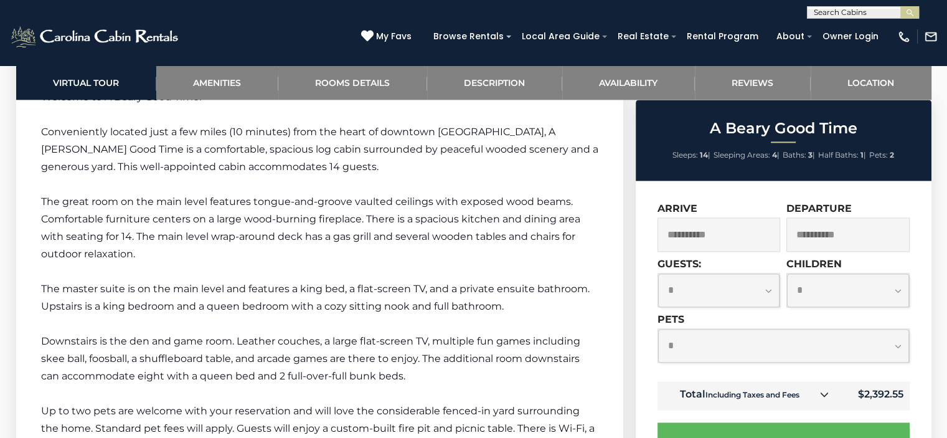
click at [552, 280] on p "The master suite is on the main level and features a king bed, a flat-screen TV…" at bounding box center [319, 297] width 557 height 35
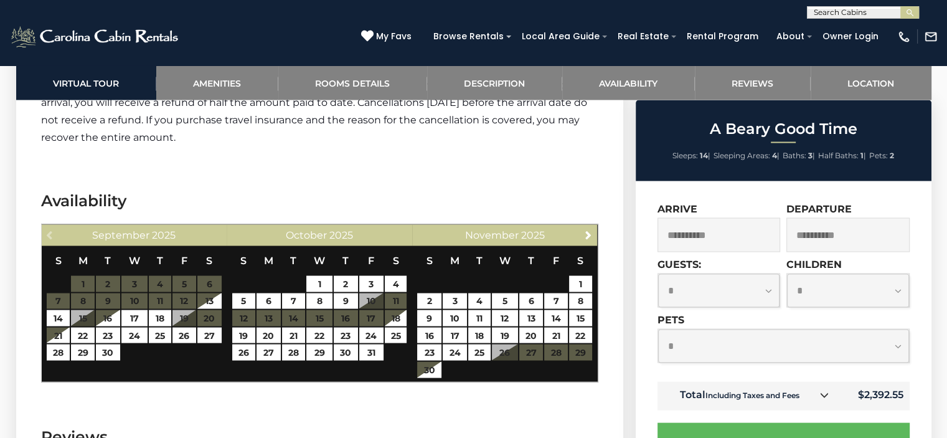
scroll to position [2366, 0]
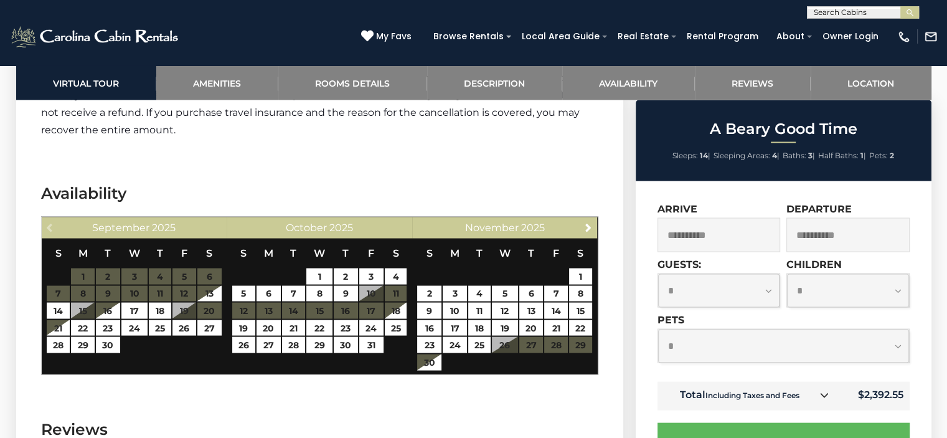
click at [727, 230] on input "**********" at bounding box center [718, 234] width 123 height 34
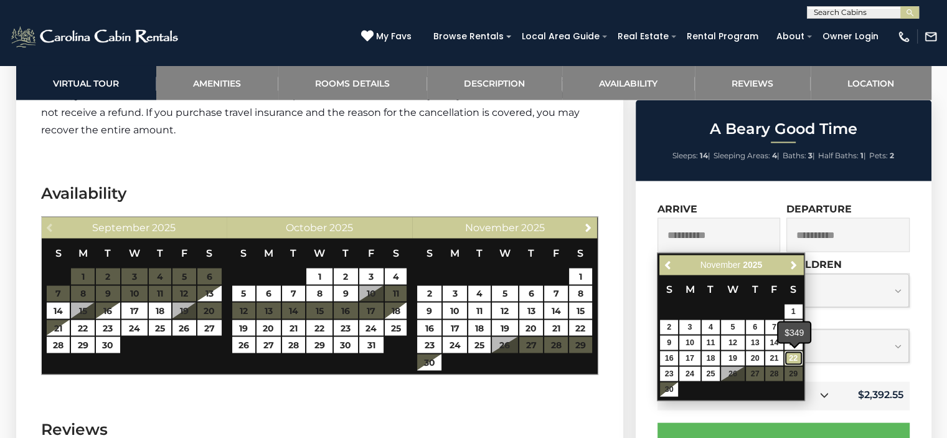
click at [792, 355] on link "22" at bounding box center [793, 357] width 18 height 14
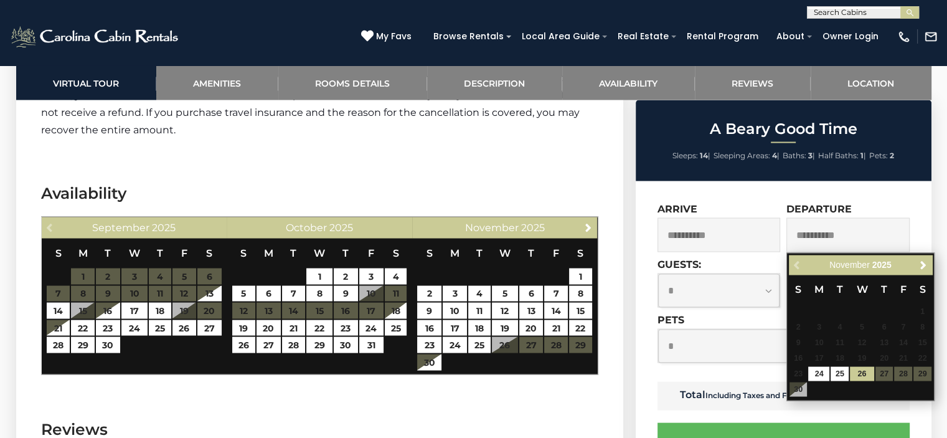
type input "**********"
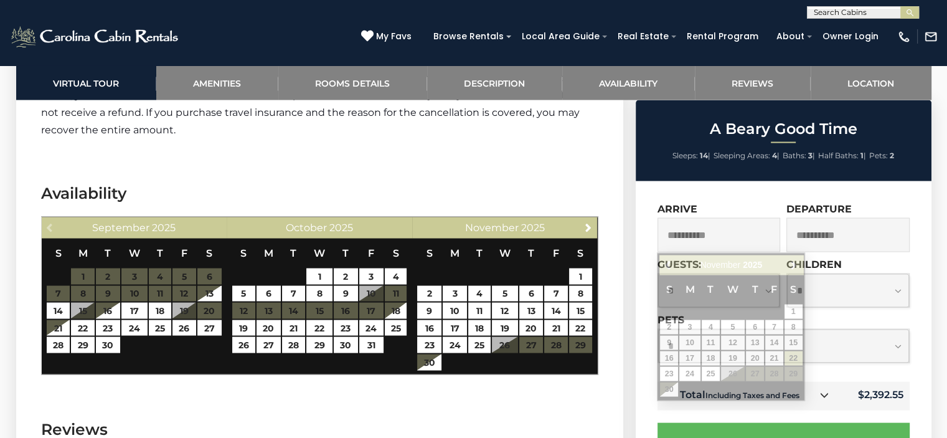
click at [723, 235] on input "**********" at bounding box center [718, 234] width 123 height 34
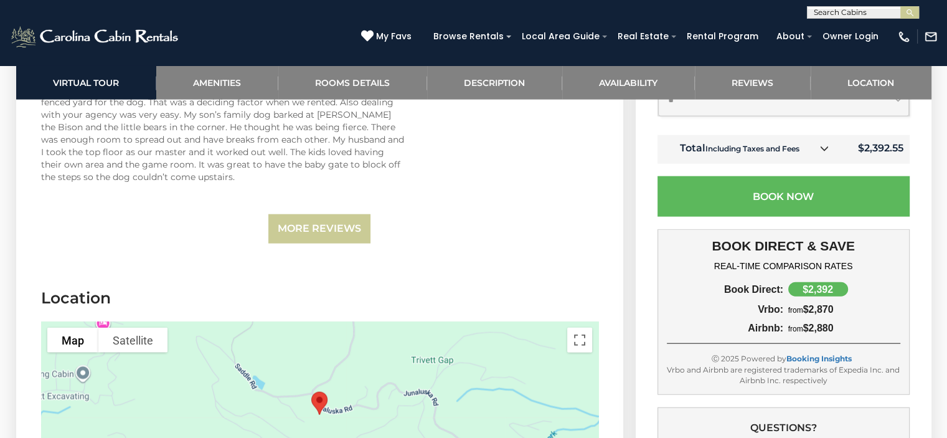
scroll to position [3050, 0]
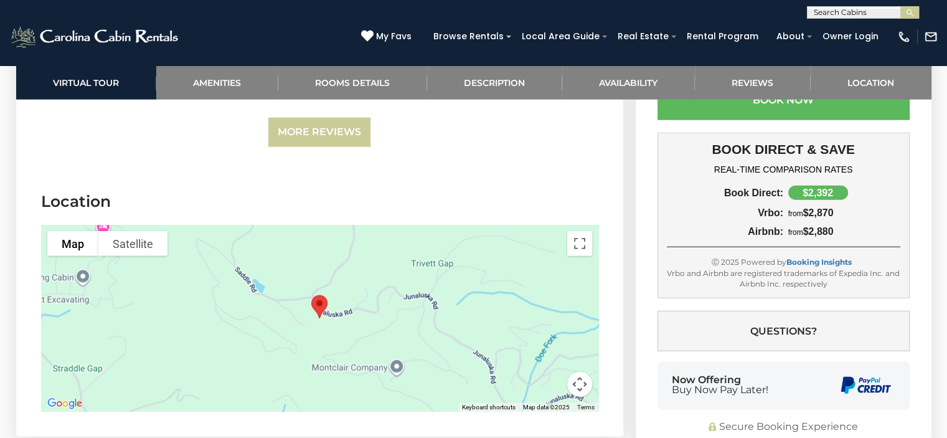
click at [374, 268] on div at bounding box center [319, 318] width 557 height 187
click at [375, 265] on div at bounding box center [319, 318] width 557 height 187
click at [582, 231] on button "Toggle fullscreen view" at bounding box center [579, 243] width 25 height 25
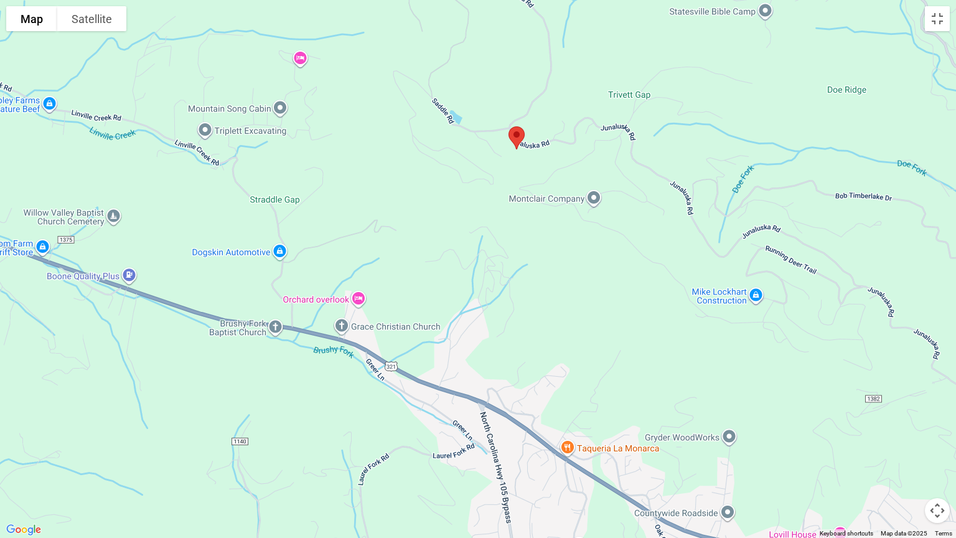
drag, startPoint x: 535, startPoint y: 299, endPoint x: 575, endPoint y: 182, distance: 123.4
click at [575, 182] on div at bounding box center [478, 269] width 956 height 538
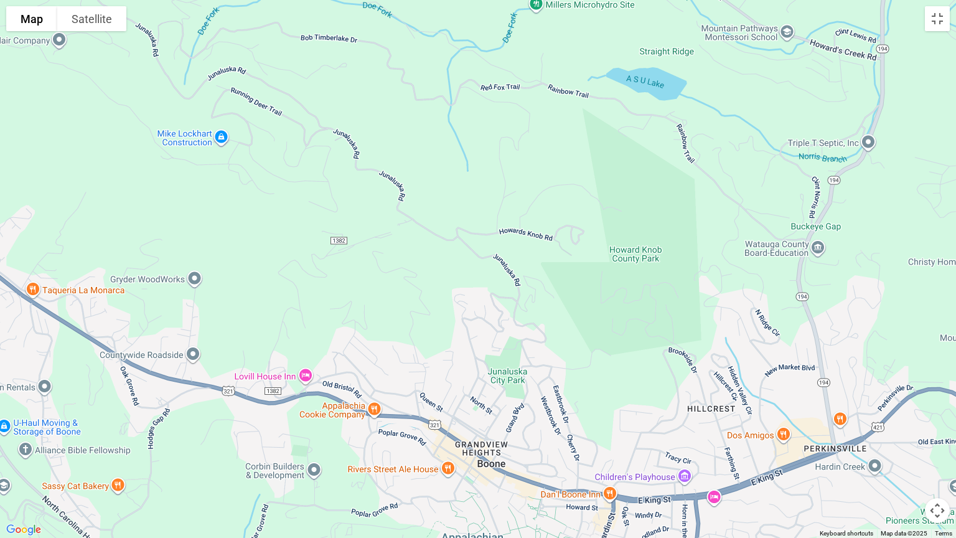
drag, startPoint x: 826, startPoint y: 379, endPoint x: 286, endPoint y: 218, distance: 563.3
click at [286, 218] on div at bounding box center [478, 269] width 956 height 538
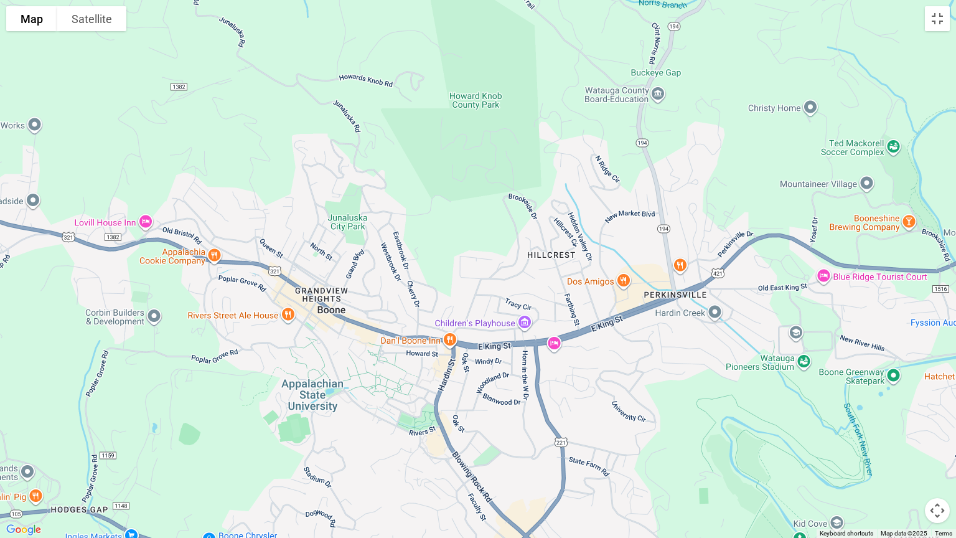
drag, startPoint x: 682, startPoint y: 326, endPoint x: 513, endPoint y: 160, distance: 237.3
click at [513, 160] on div at bounding box center [478, 269] width 956 height 538
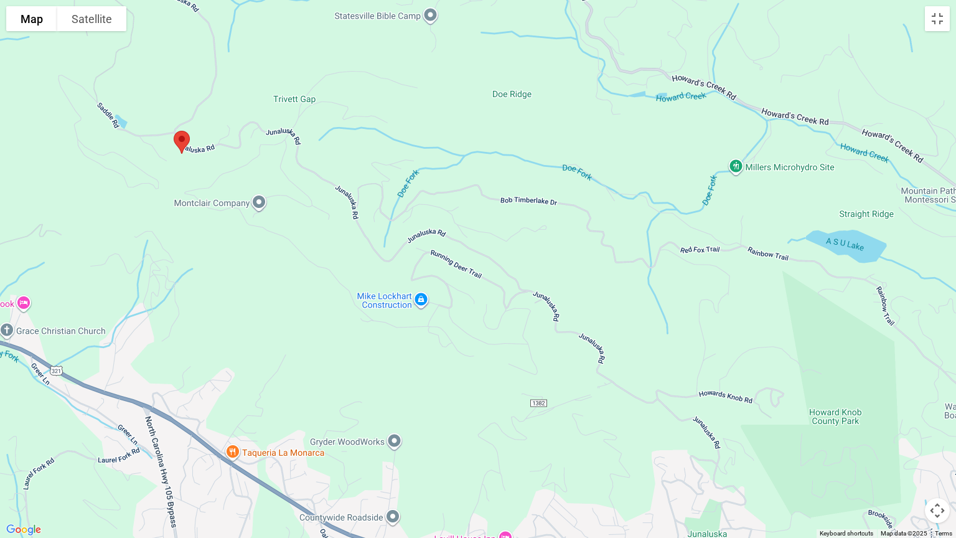
drag, startPoint x: 492, startPoint y: 169, endPoint x: 853, endPoint y: 483, distance: 477.9
click at [855, 437] on div at bounding box center [478, 269] width 956 height 538
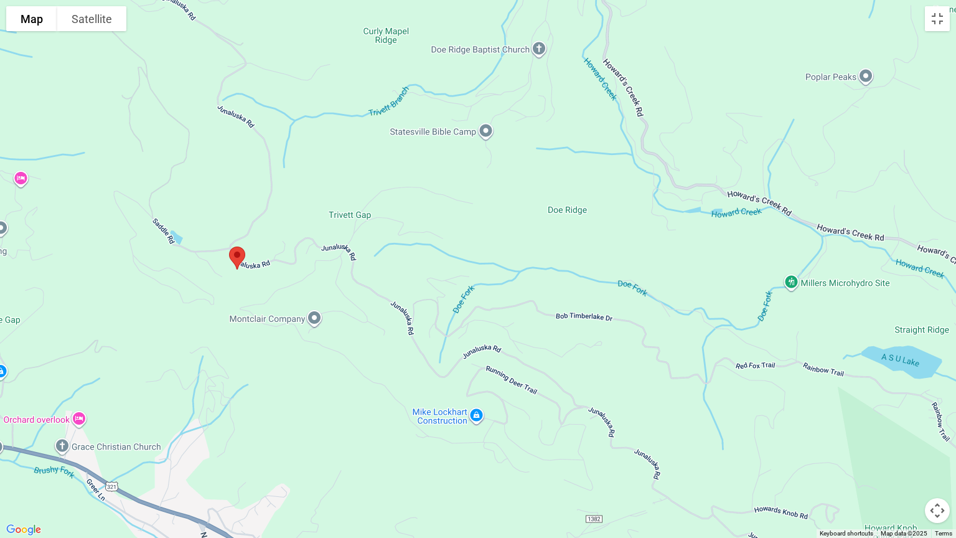
drag, startPoint x: 192, startPoint y: 181, endPoint x: 249, endPoint y: 298, distance: 130.3
click at [249, 298] on div at bounding box center [478, 269] width 956 height 538
click at [297, 286] on div at bounding box center [478, 269] width 956 height 538
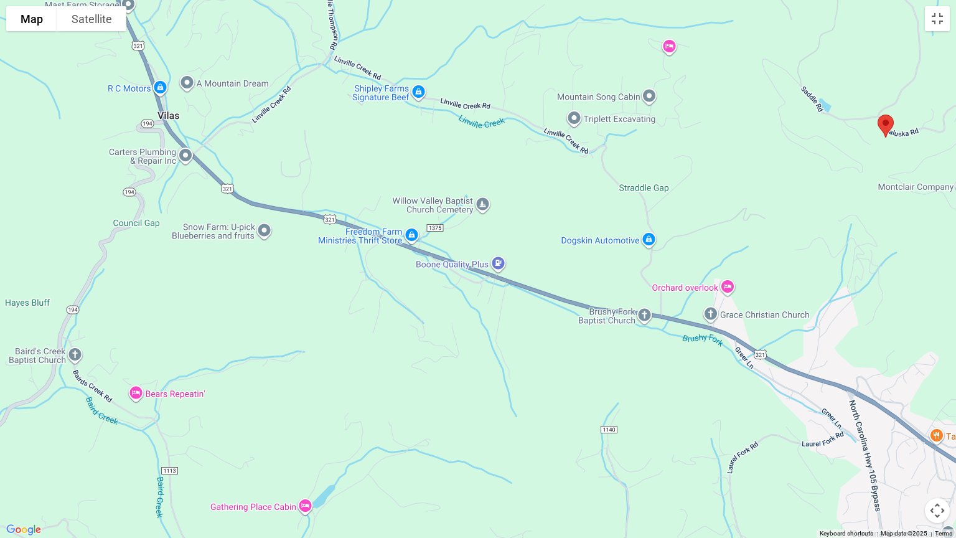
drag, startPoint x: 287, startPoint y: 306, endPoint x: 937, endPoint y: 174, distance: 663.2
click at [937, 174] on div at bounding box center [478, 269] width 956 height 538
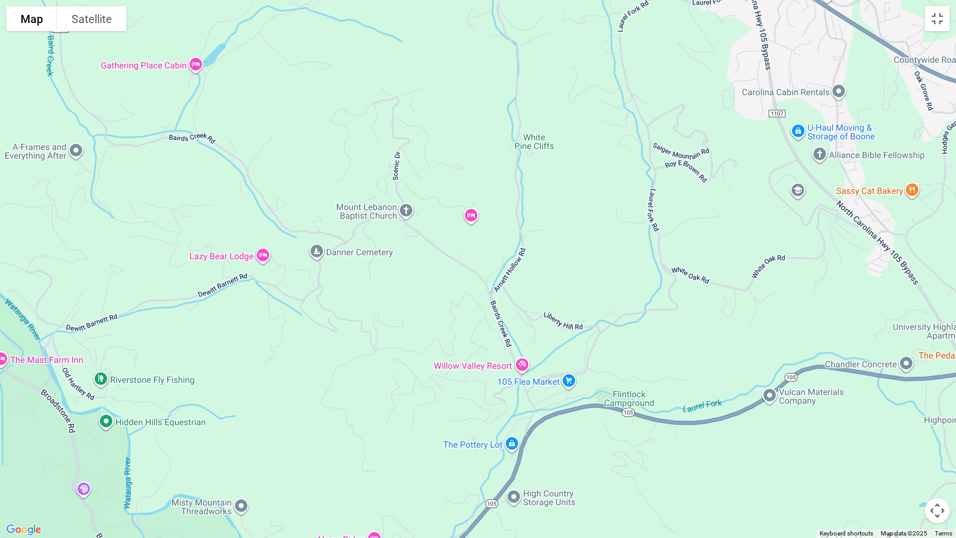
drag, startPoint x: 370, startPoint y: 445, endPoint x: 261, endPoint y: 0, distance: 458.1
click at [261, 0] on div at bounding box center [478, 269] width 956 height 538
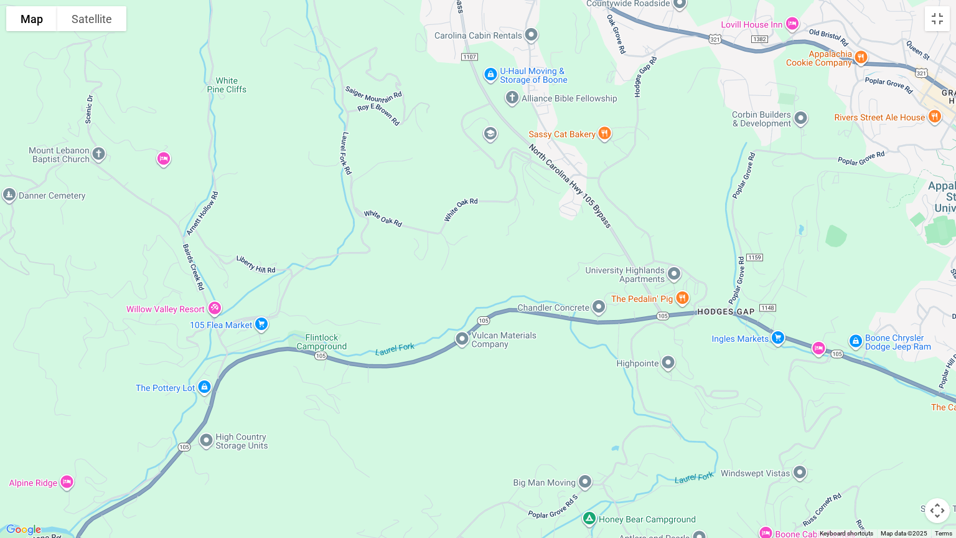
drag, startPoint x: 408, startPoint y: 397, endPoint x: 116, endPoint y: 410, distance: 292.2
click at [116, 410] on div at bounding box center [478, 269] width 956 height 538
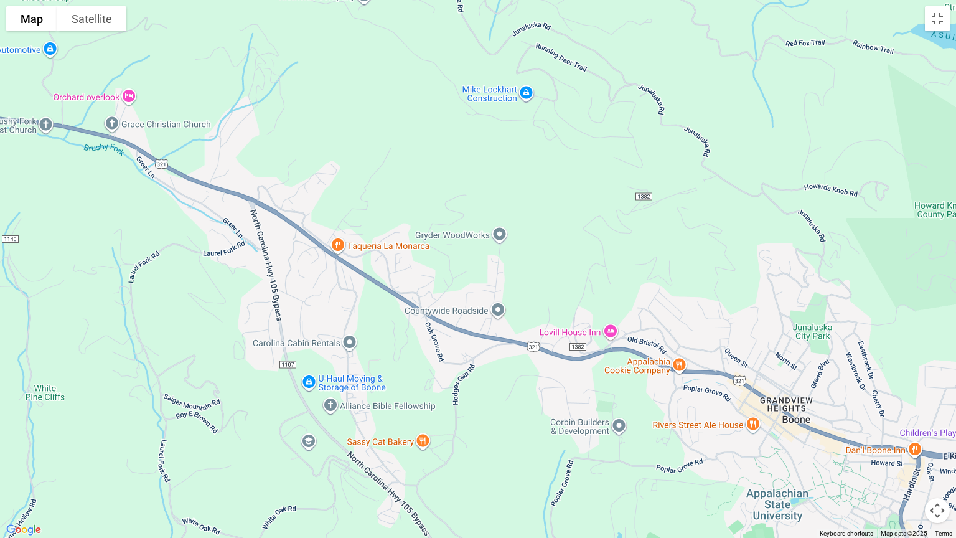
drag, startPoint x: 700, startPoint y: 230, endPoint x: 524, endPoint y: 488, distance: 312.7
click at [517, 437] on div at bounding box center [478, 269] width 956 height 538
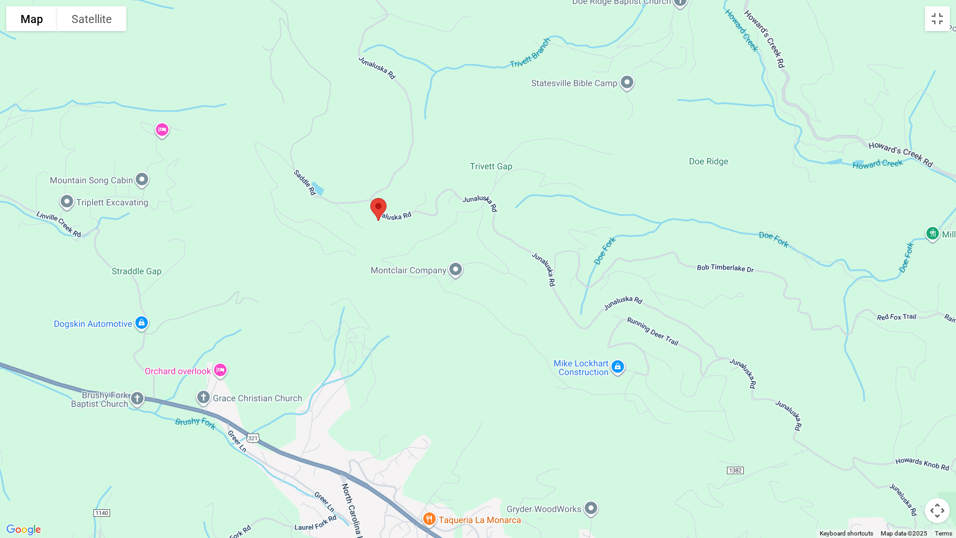
drag, startPoint x: 445, startPoint y: 141, endPoint x: 532, endPoint y: 425, distance: 296.8
click at [532, 425] on div at bounding box center [478, 269] width 956 height 538
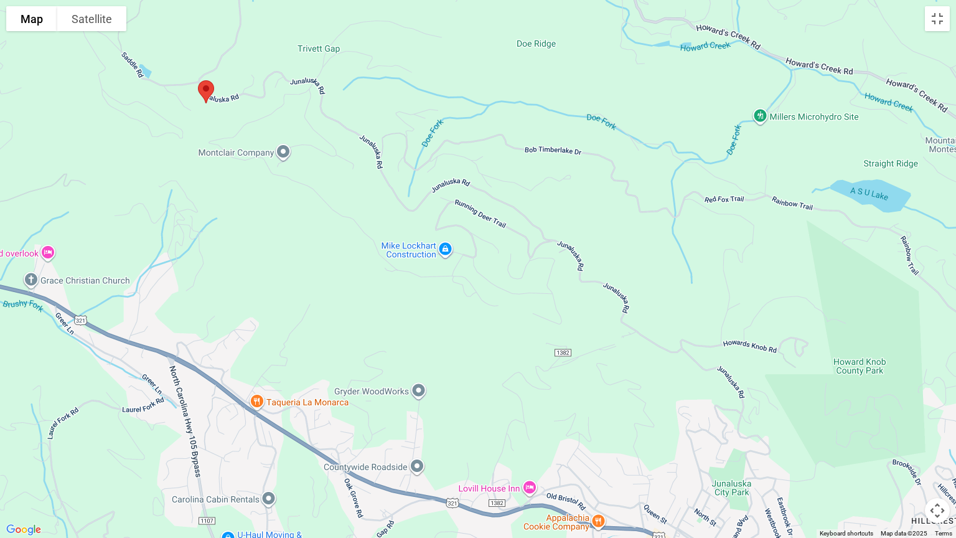
drag, startPoint x: 429, startPoint y: 242, endPoint x: 254, endPoint y: 121, distance: 212.2
click at [255, 122] on div at bounding box center [478, 269] width 956 height 538
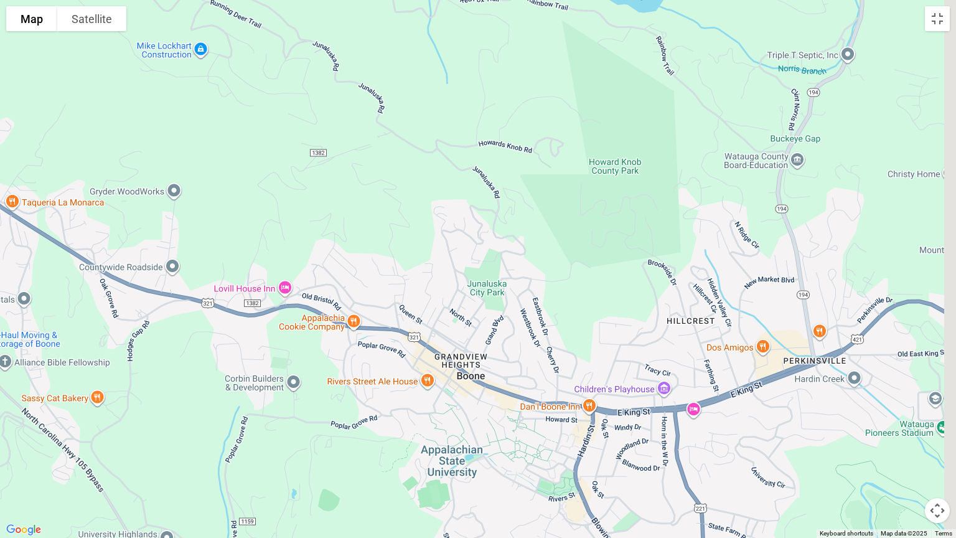
drag, startPoint x: 649, startPoint y: 371, endPoint x: 403, endPoint y: 175, distance: 314.5
click at [403, 175] on div at bounding box center [478, 269] width 956 height 538
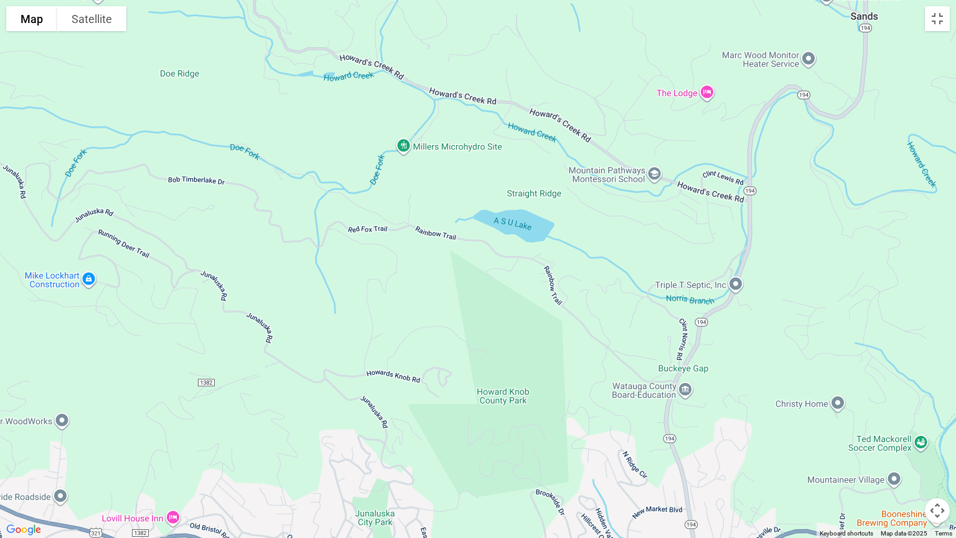
drag, startPoint x: 541, startPoint y: 301, endPoint x: 441, endPoint y: 533, distance: 252.3
click at [440, 437] on div at bounding box center [478, 269] width 956 height 538
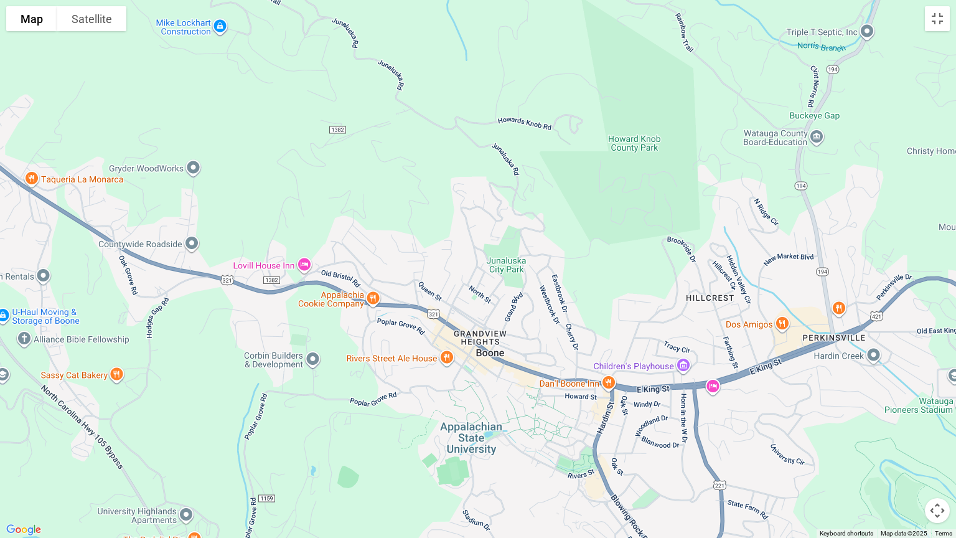
drag, startPoint x: 210, startPoint y: 249, endPoint x: 342, endPoint y: 0, distance: 281.8
click at [342, 0] on div at bounding box center [478, 269] width 956 height 538
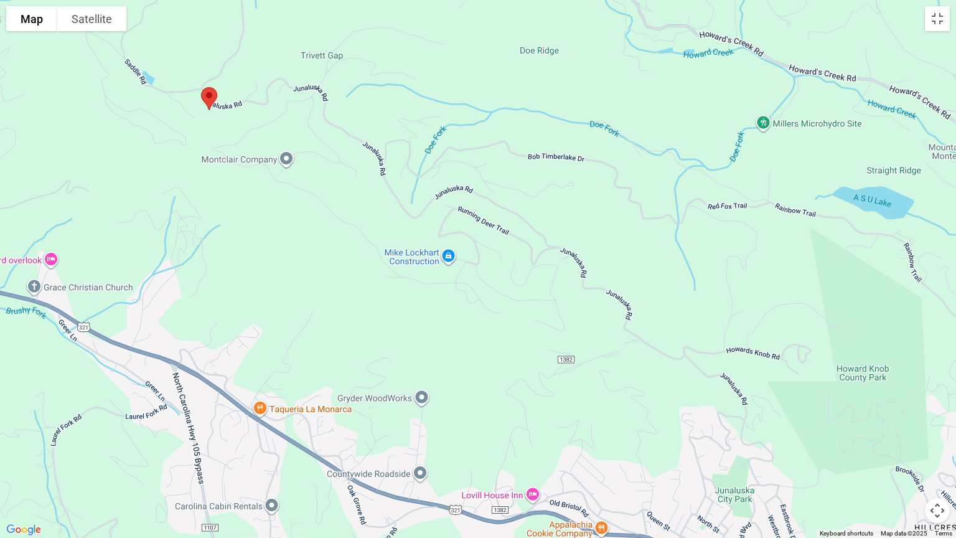
drag, startPoint x: 352, startPoint y: 162, endPoint x: 581, endPoint y: 393, distance: 324.9
click at [581, 393] on div at bounding box center [478, 269] width 956 height 538
click at [236, 227] on div at bounding box center [478, 269] width 956 height 538
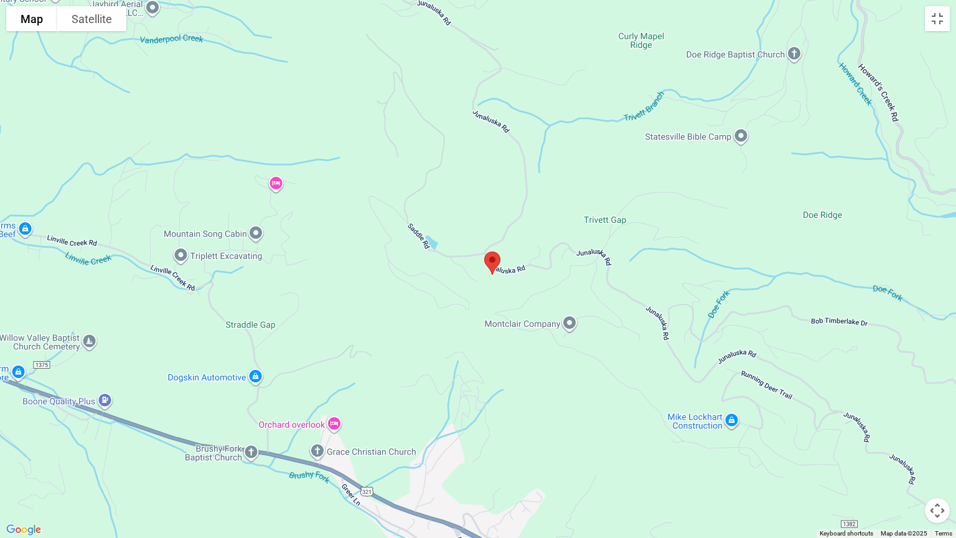
drag, startPoint x: 234, startPoint y: 125, endPoint x: 506, endPoint y: 280, distance: 313.1
click at [520, 288] on div at bounding box center [478, 269] width 956 height 538
click at [505, 273] on img "A Beary Good Time" at bounding box center [492, 262] width 26 height 33
click at [935, 17] on button "Toggle fullscreen view" at bounding box center [937, 18] width 25 height 25
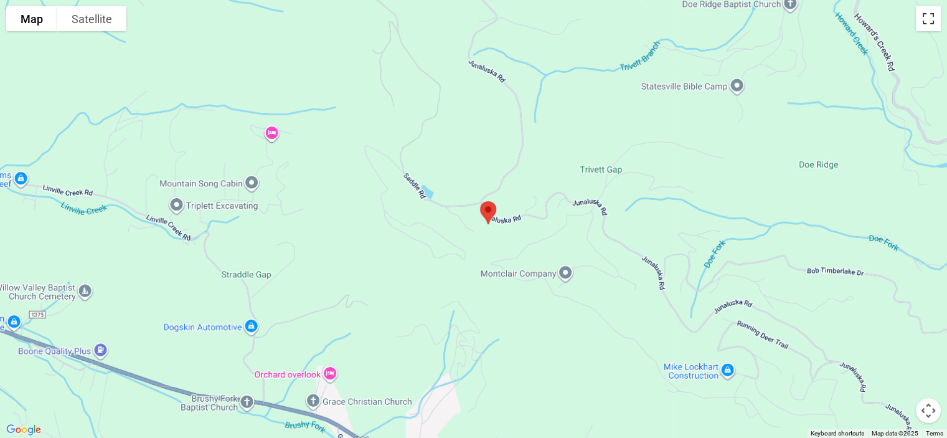
scroll to position [2988, 0]
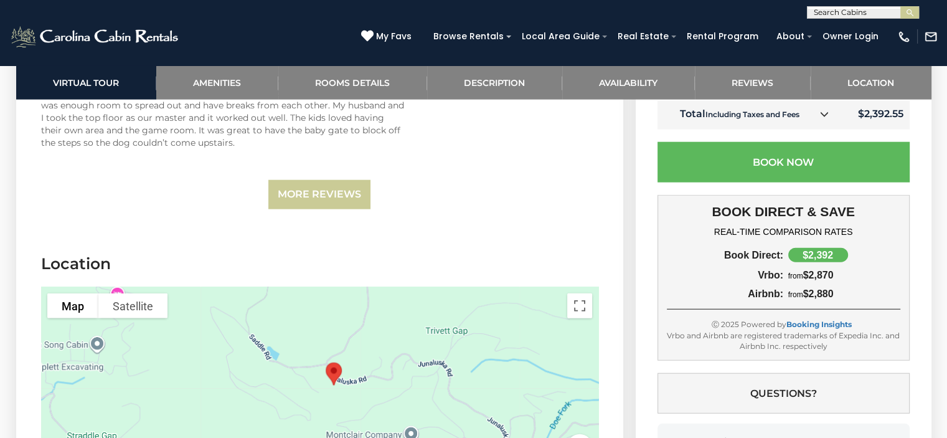
click at [270, 288] on div at bounding box center [319, 380] width 557 height 187
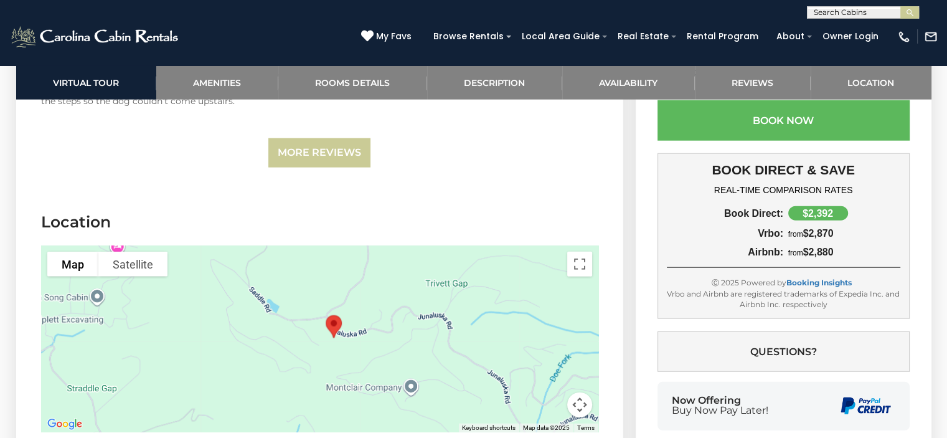
scroll to position [3050, 0]
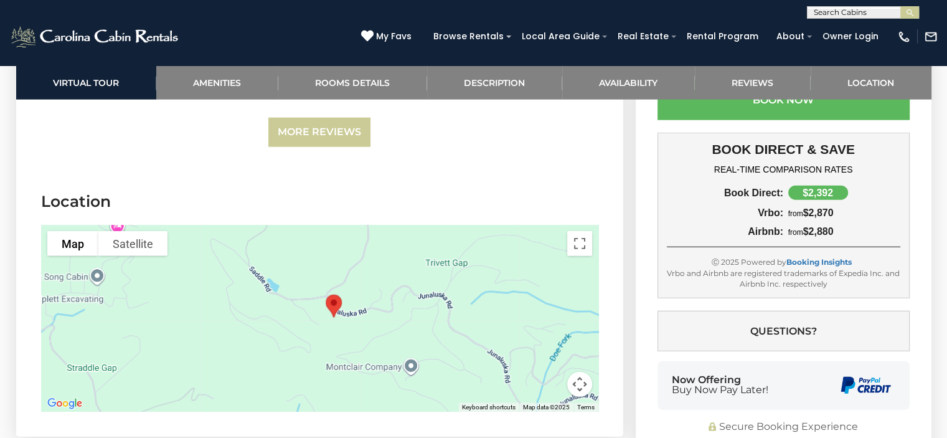
click at [299, 291] on div at bounding box center [319, 318] width 557 height 187
click at [579, 372] on button "Map camera controls" at bounding box center [579, 384] width 25 height 25
click at [545, 372] on button "Zoom out" at bounding box center [548, 384] width 25 height 25
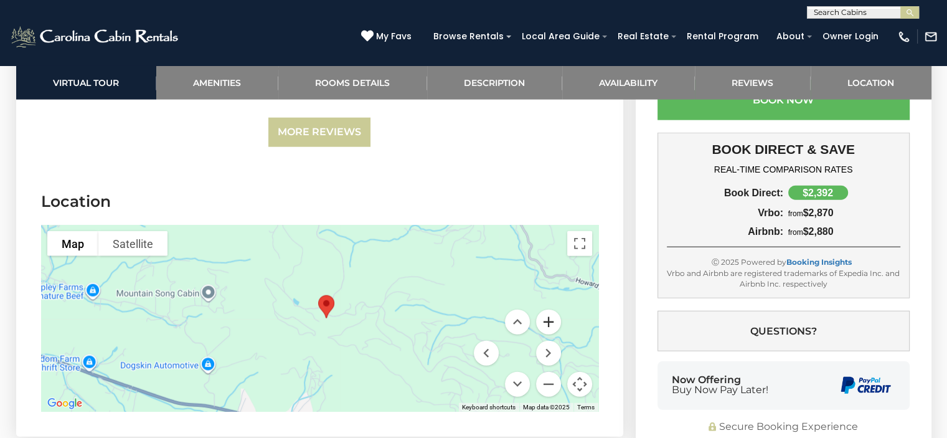
click at [548, 309] on button "Zoom in" at bounding box center [548, 321] width 25 height 25
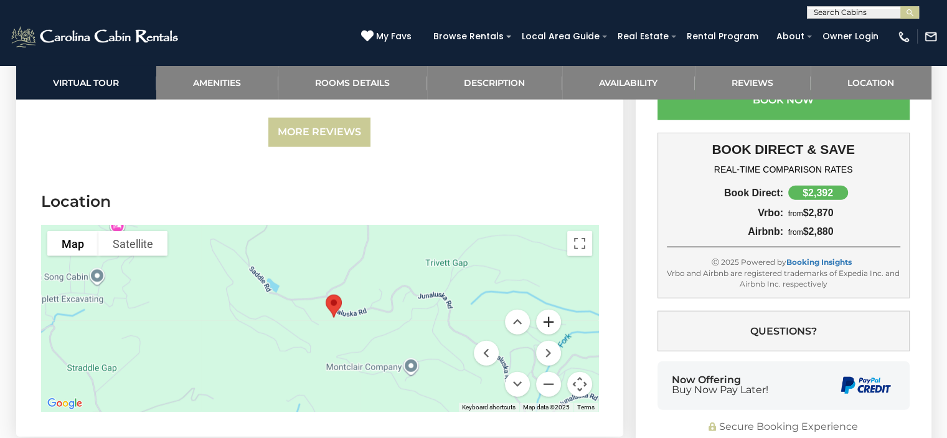
click at [548, 309] on button "Zoom in" at bounding box center [548, 321] width 25 height 25
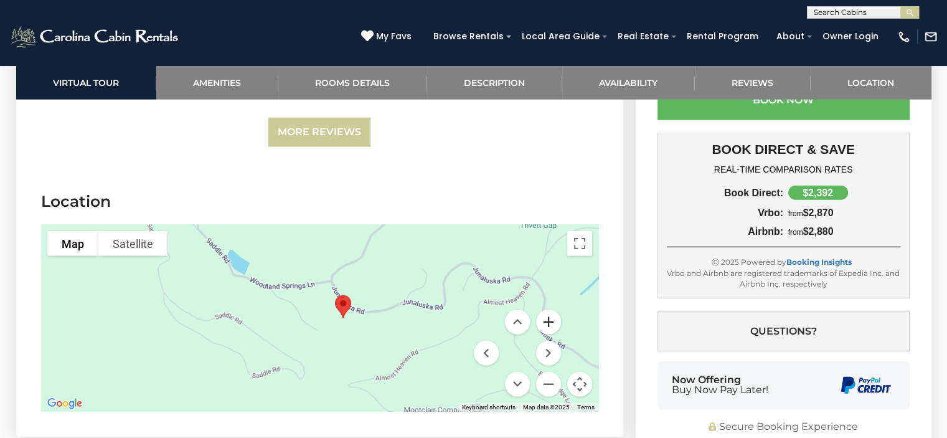
click at [548, 309] on button "Zoom in" at bounding box center [548, 321] width 25 height 25
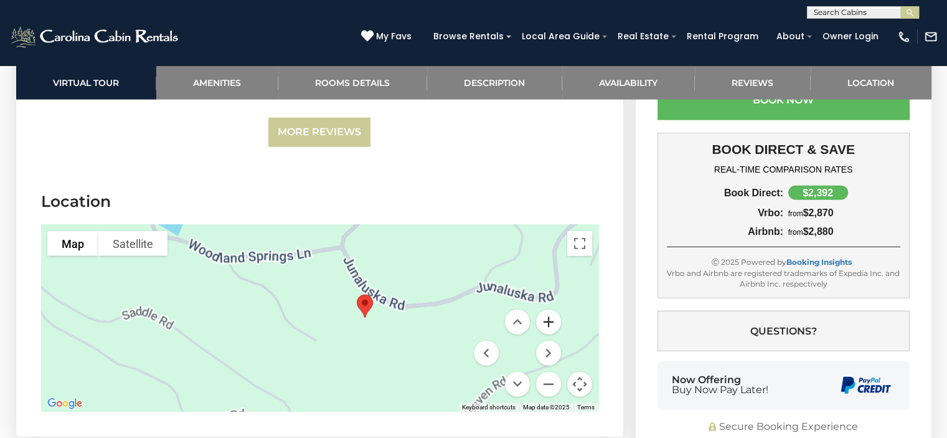
click at [548, 309] on button "Zoom in" at bounding box center [548, 321] width 25 height 25
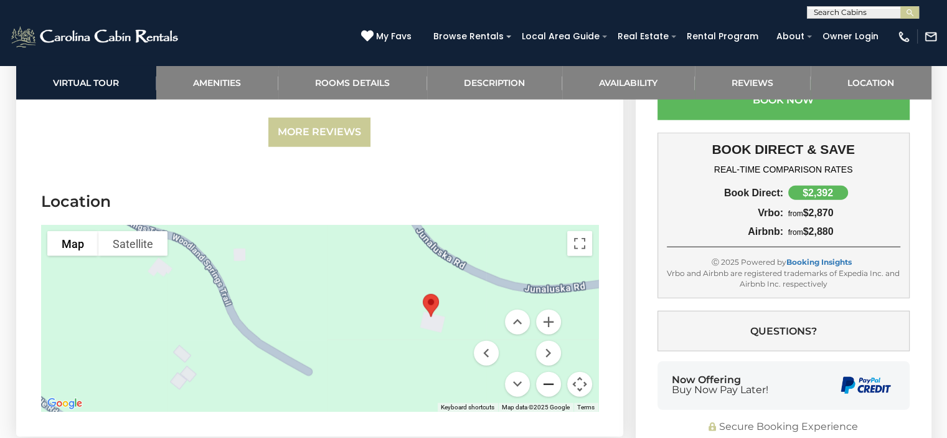
click at [550, 372] on button "Zoom out" at bounding box center [548, 384] width 25 height 25
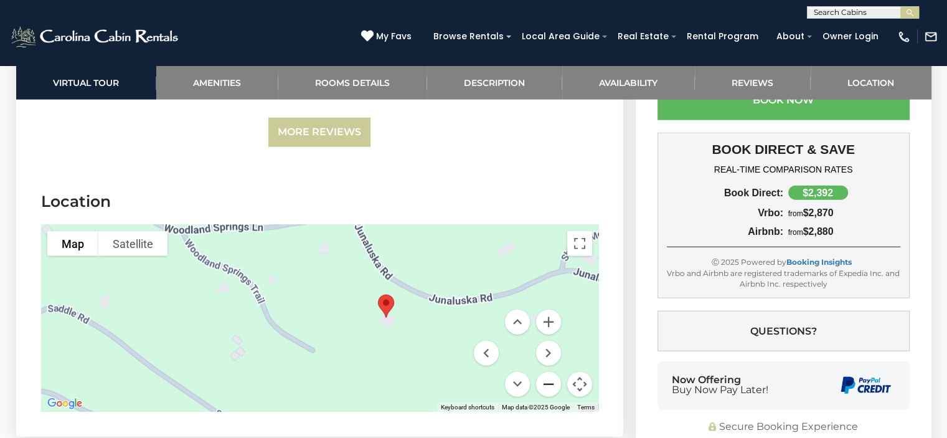
click at [550, 372] on button "Zoom out" at bounding box center [548, 384] width 25 height 25
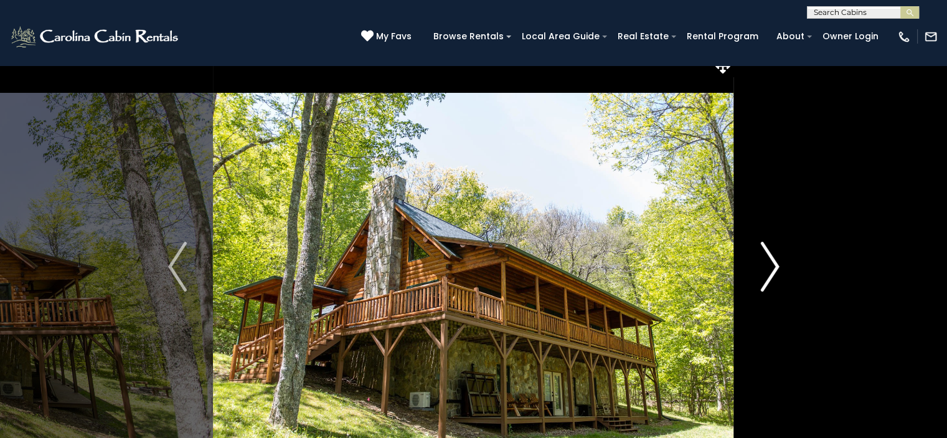
scroll to position [0, 0]
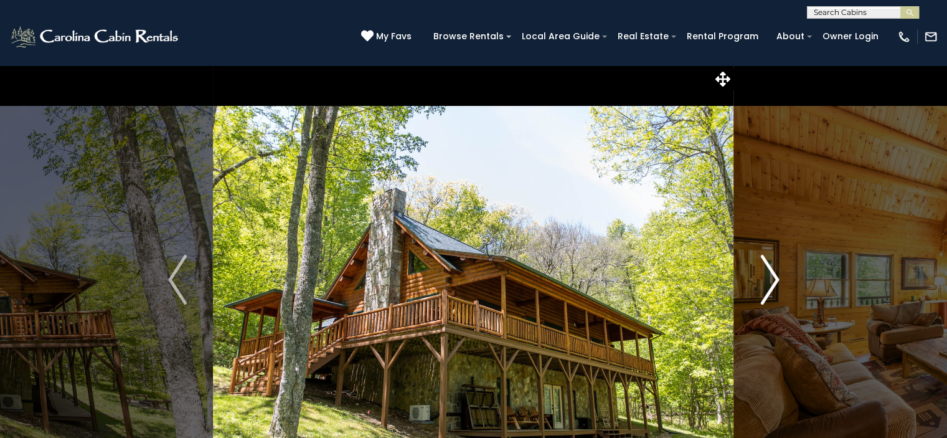
click at [770, 275] on img "Next" at bounding box center [769, 280] width 19 height 50
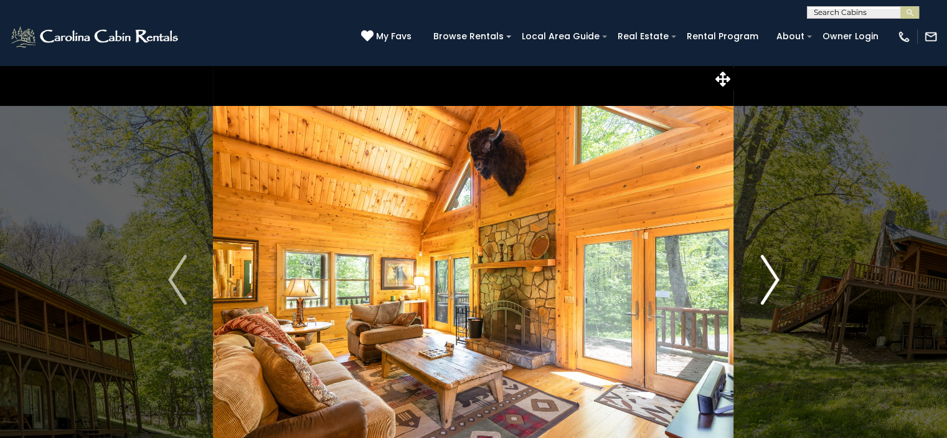
click at [770, 274] on img "Next" at bounding box center [769, 280] width 19 height 50
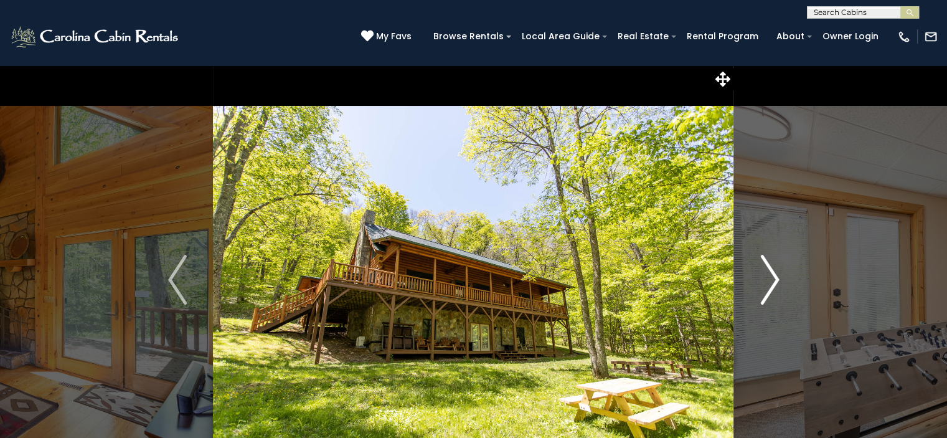
click at [770, 274] on img "Next" at bounding box center [769, 280] width 19 height 50
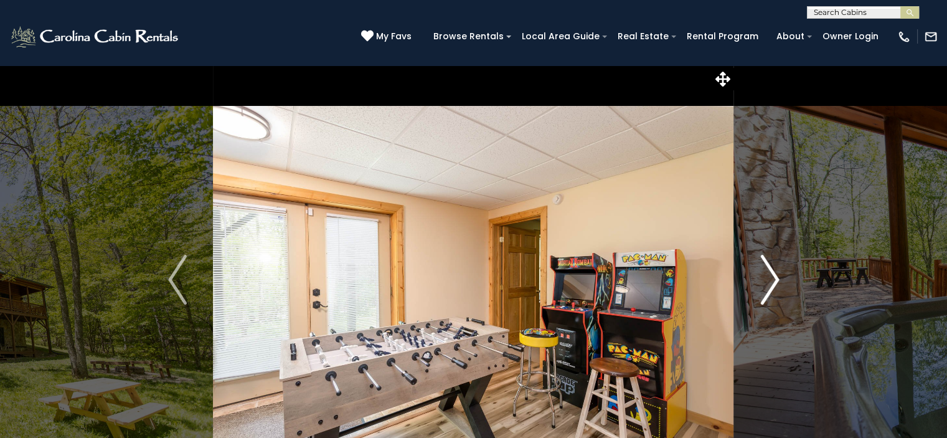
click at [770, 274] on img "Next" at bounding box center [769, 280] width 19 height 50
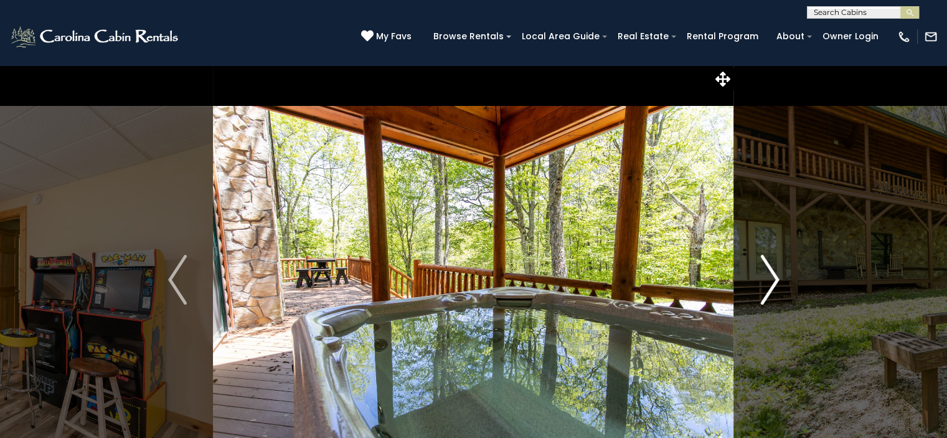
click at [770, 274] on img "Next" at bounding box center [769, 280] width 19 height 50
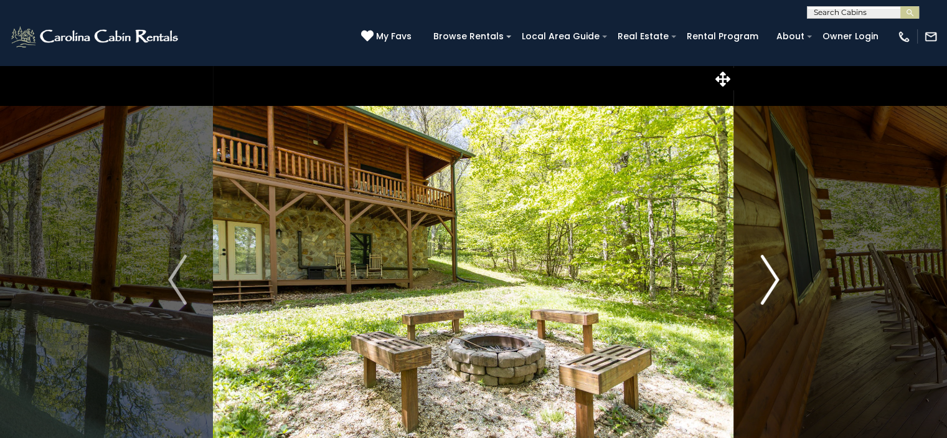
click at [770, 274] on img "Next" at bounding box center [769, 280] width 19 height 50
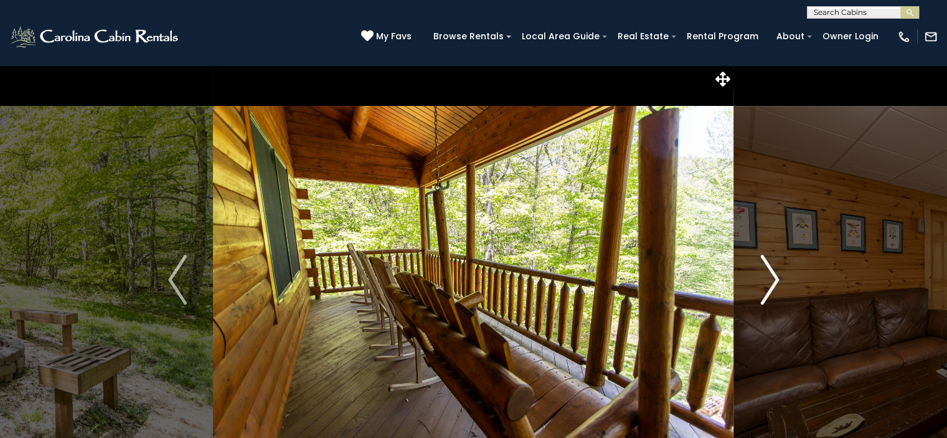
click at [770, 274] on img "Next" at bounding box center [769, 280] width 19 height 50
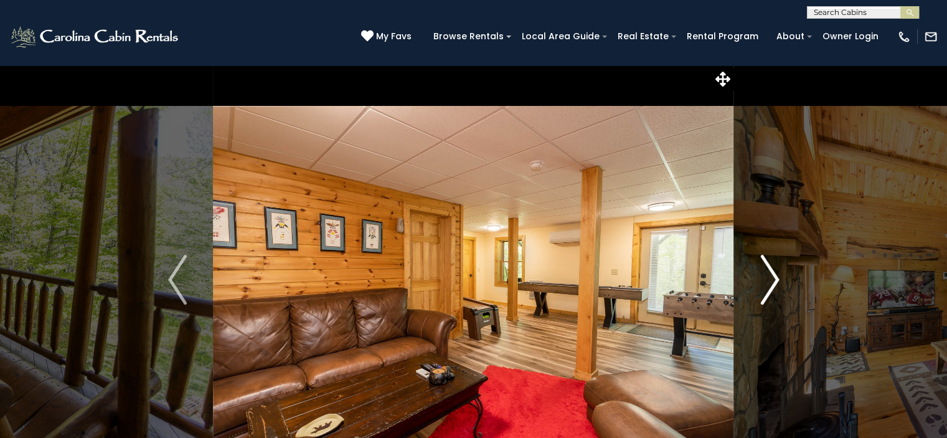
click at [770, 274] on img "Next" at bounding box center [769, 280] width 19 height 50
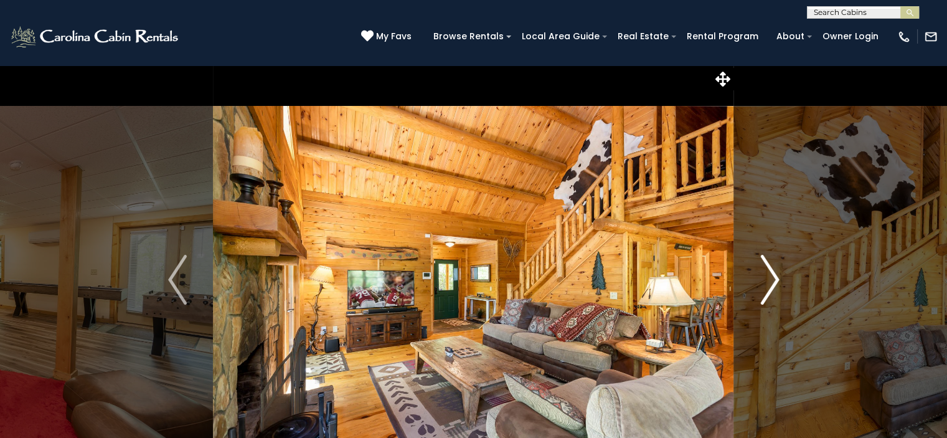
click at [769, 278] on img "Next" at bounding box center [769, 280] width 19 height 50
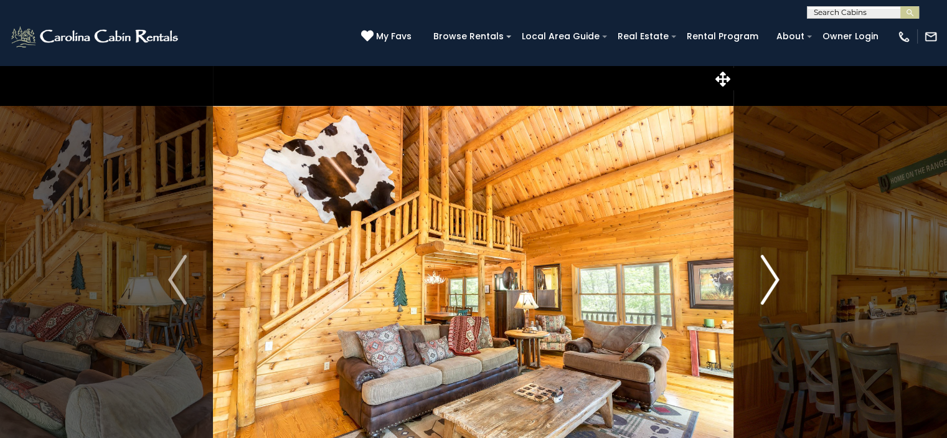
click at [769, 278] on img "Next" at bounding box center [769, 280] width 19 height 50
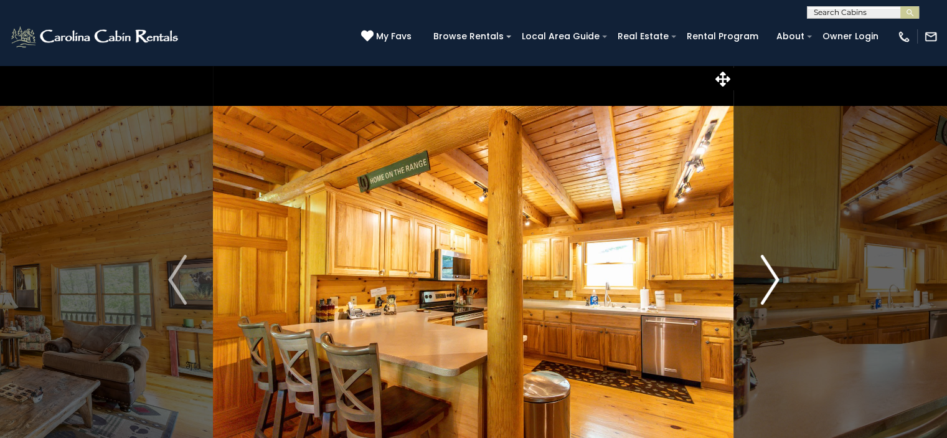
click at [769, 278] on img "Next" at bounding box center [769, 280] width 19 height 50
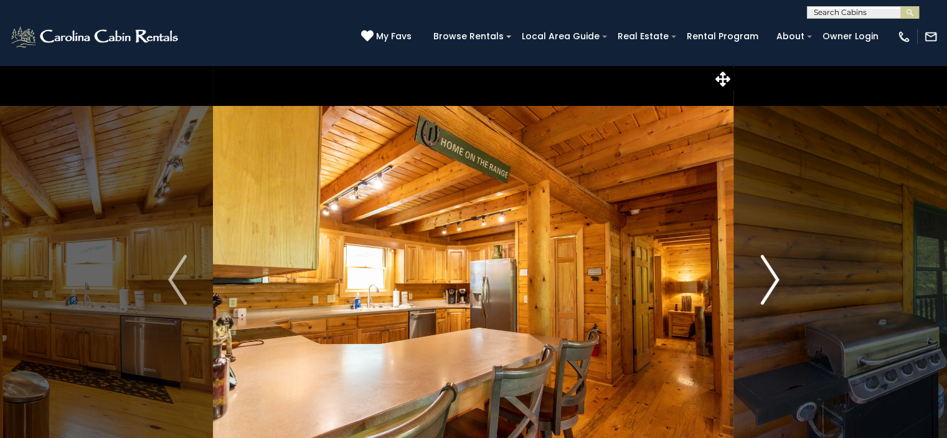
click at [769, 278] on img "Next" at bounding box center [769, 280] width 19 height 50
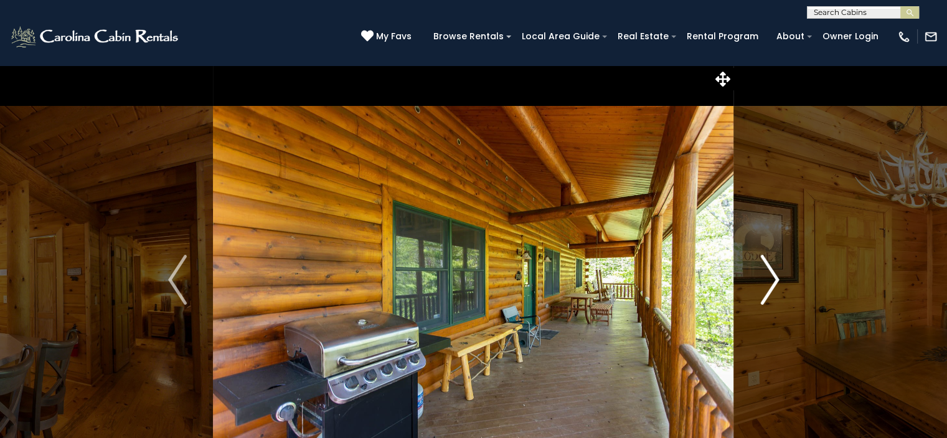
click at [769, 278] on img "Next" at bounding box center [769, 280] width 19 height 50
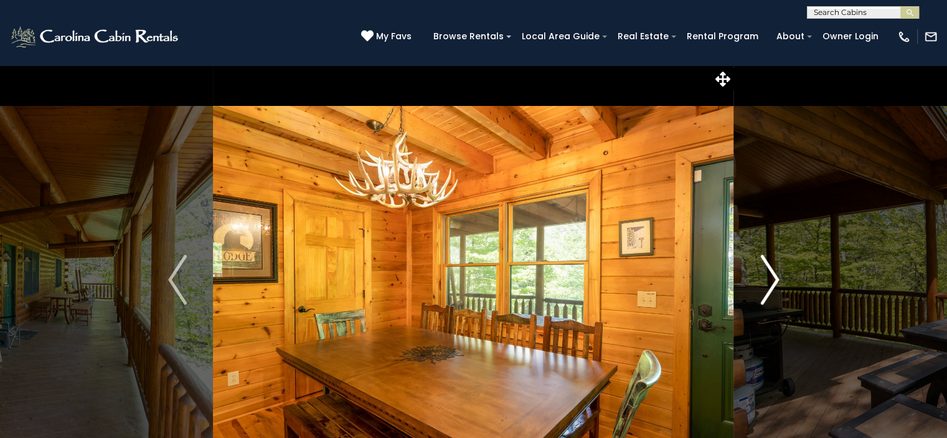
click at [769, 278] on img "Next" at bounding box center [769, 280] width 19 height 50
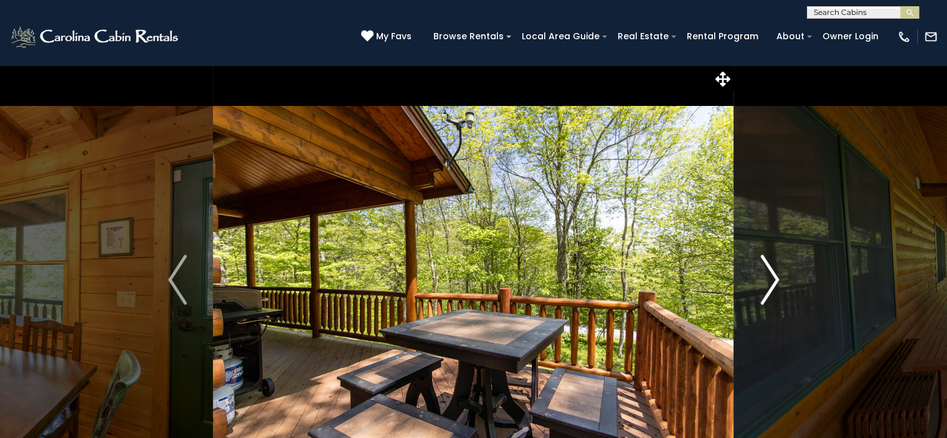
click at [769, 278] on img "Next" at bounding box center [769, 280] width 19 height 50
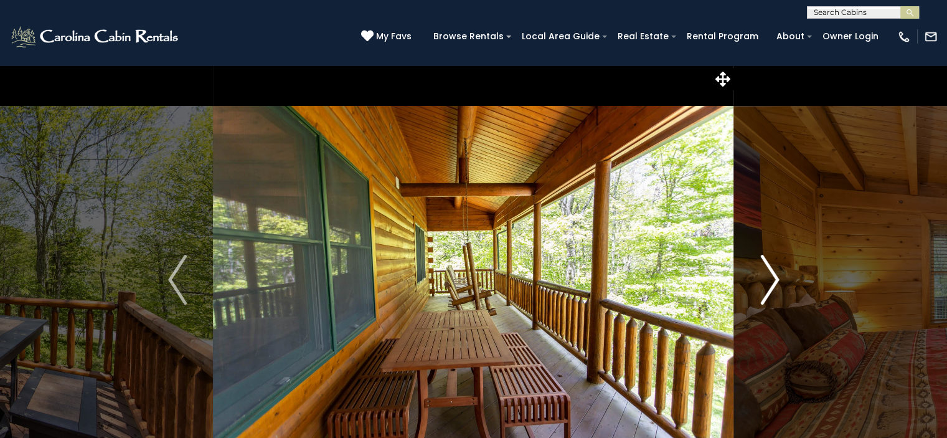
click at [769, 278] on img "Next" at bounding box center [769, 280] width 19 height 50
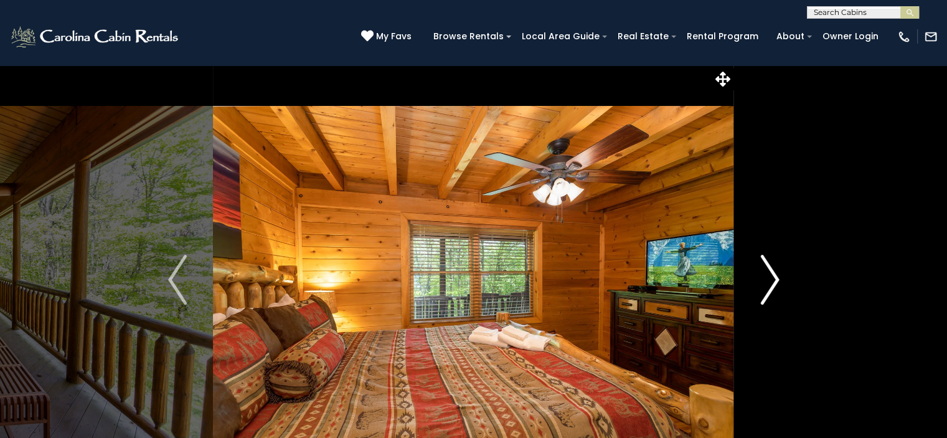
click at [769, 278] on img "Next" at bounding box center [769, 280] width 19 height 50
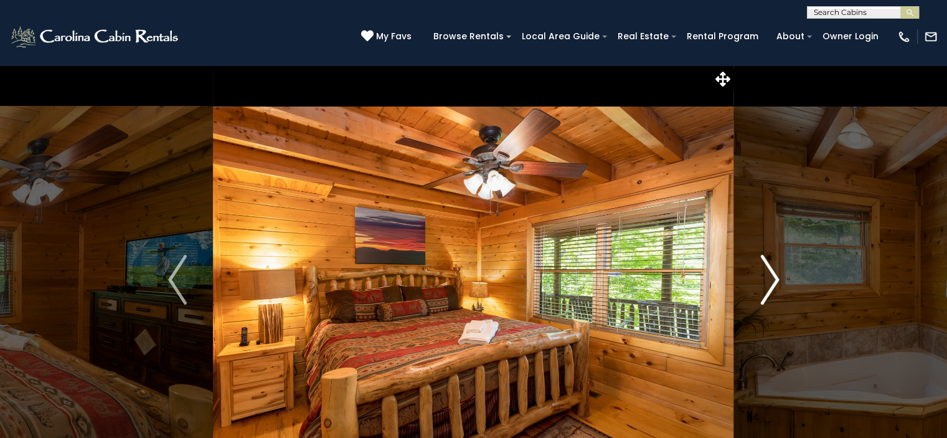
click at [769, 278] on img "Next" at bounding box center [769, 280] width 19 height 50
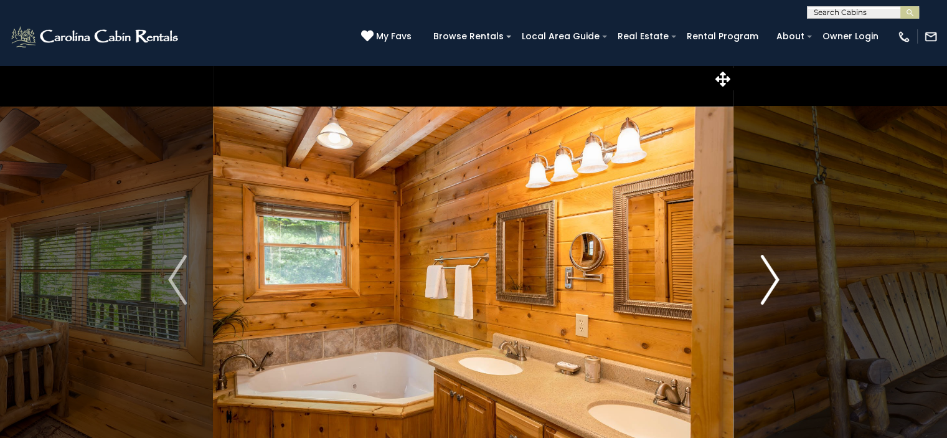
click at [769, 278] on img "Next" at bounding box center [769, 280] width 19 height 50
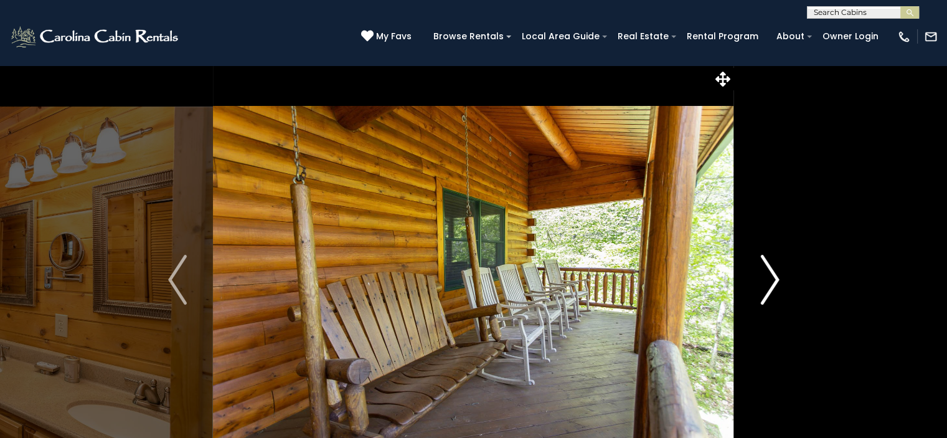
click at [769, 278] on img "Next" at bounding box center [769, 280] width 19 height 50
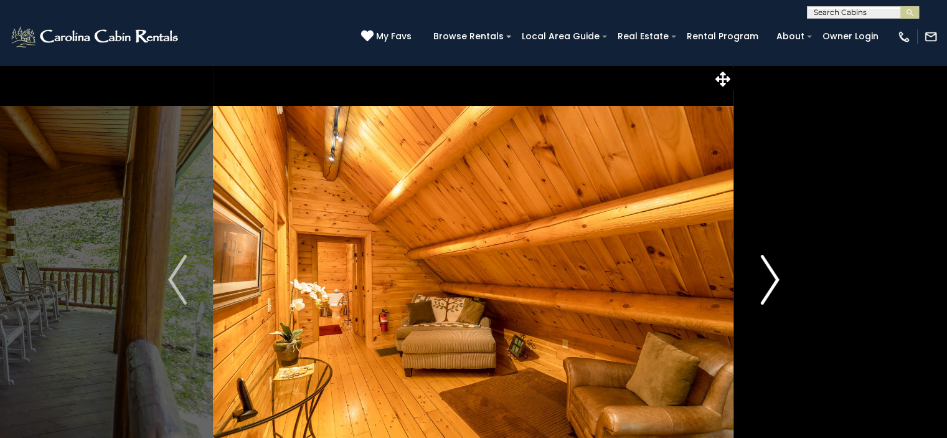
click at [769, 278] on img "Next" at bounding box center [769, 280] width 19 height 50
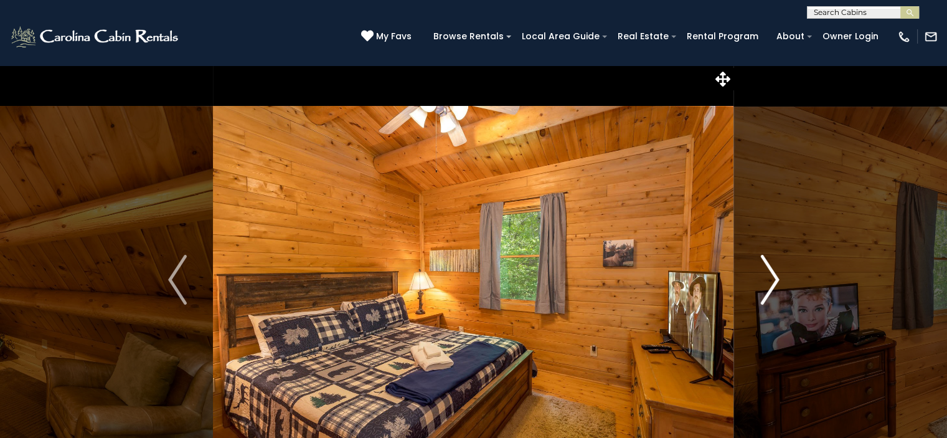
click at [769, 278] on img "Next" at bounding box center [769, 280] width 19 height 50
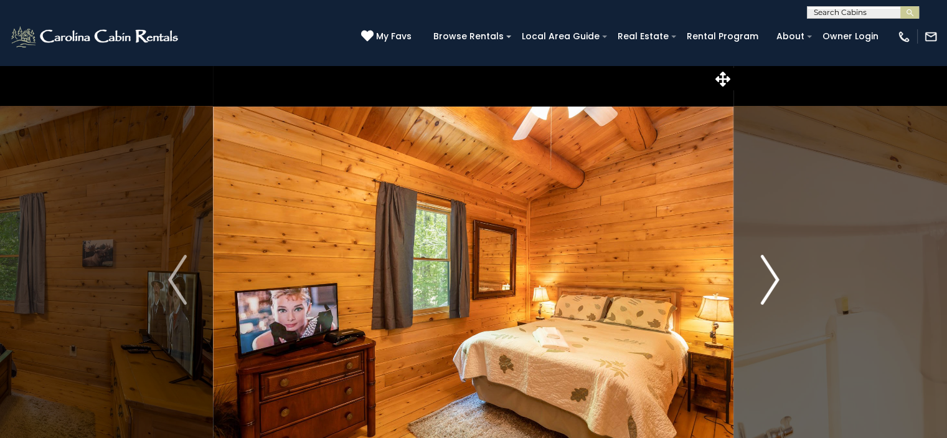
click at [769, 278] on img "Next" at bounding box center [769, 280] width 19 height 50
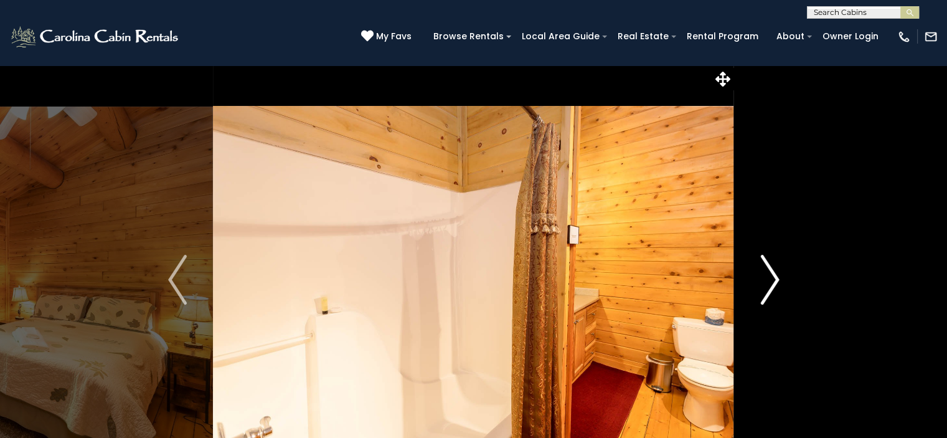
click at [769, 278] on img "Next" at bounding box center [769, 280] width 19 height 50
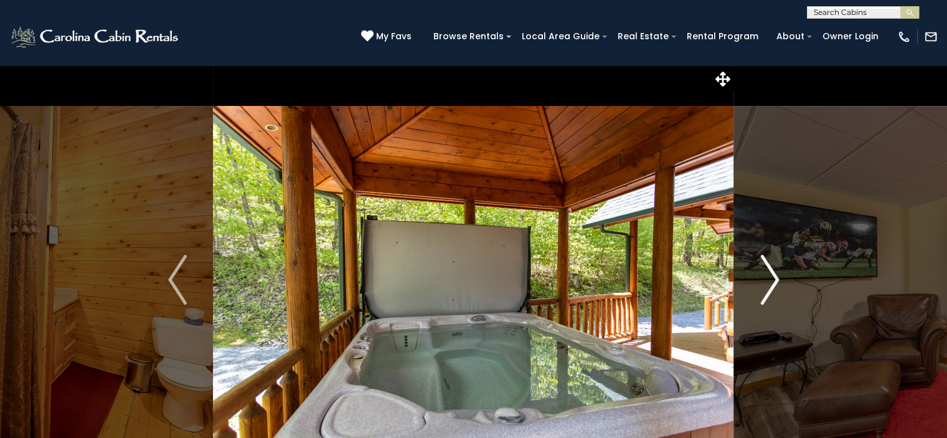
click at [769, 278] on img "Next" at bounding box center [769, 280] width 19 height 50
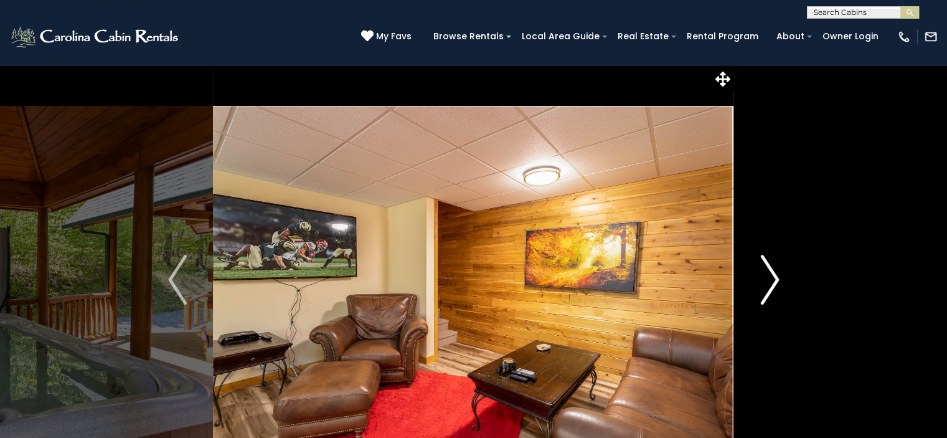
click at [769, 278] on img "Next" at bounding box center [769, 280] width 19 height 50
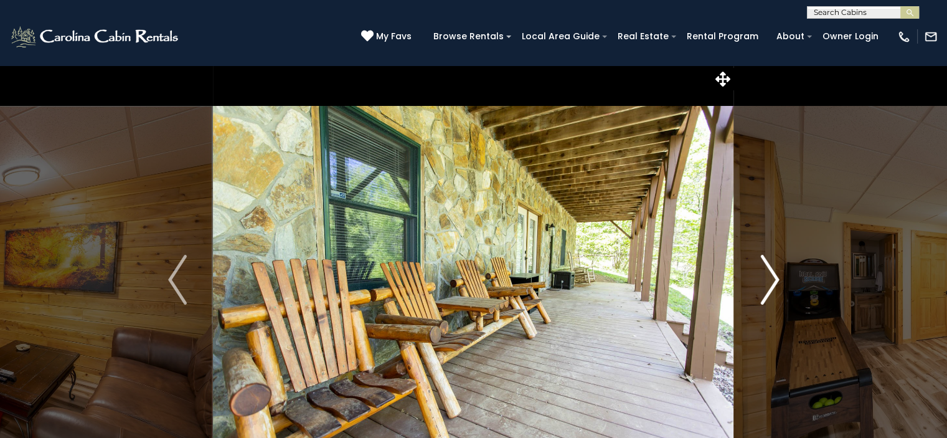
click at [769, 278] on img "Next" at bounding box center [769, 280] width 19 height 50
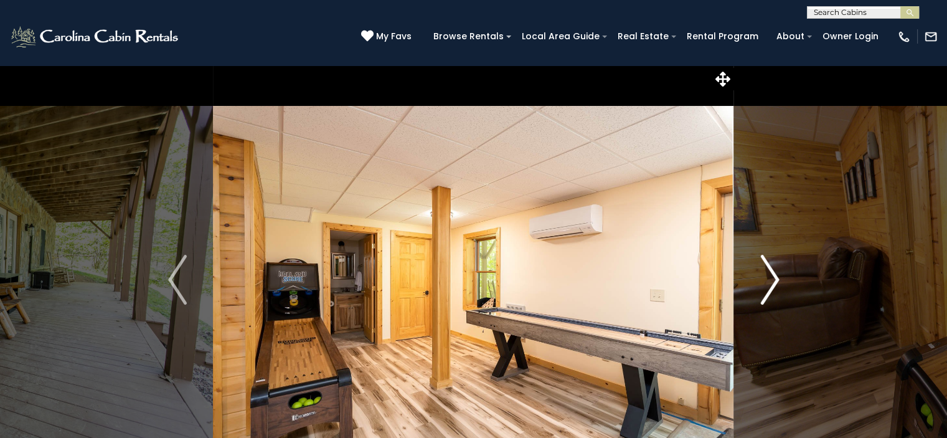
click at [769, 278] on img "Next" at bounding box center [769, 280] width 19 height 50
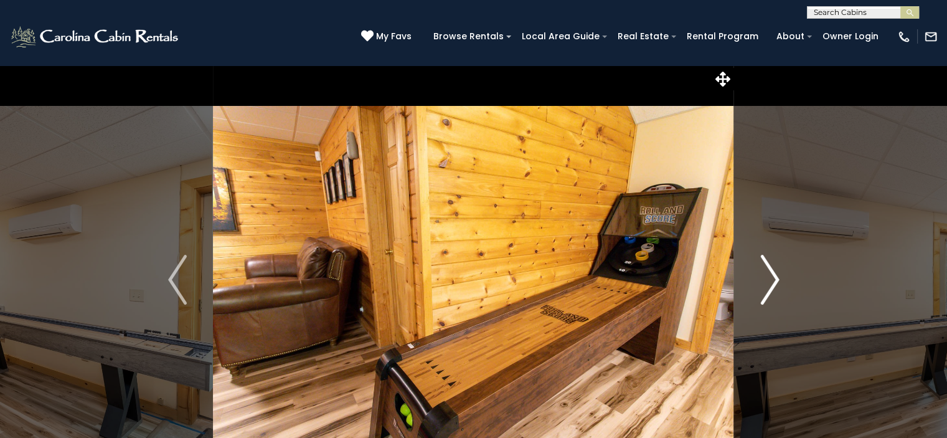
click at [769, 278] on img "Next" at bounding box center [769, 280] width 19 height 50
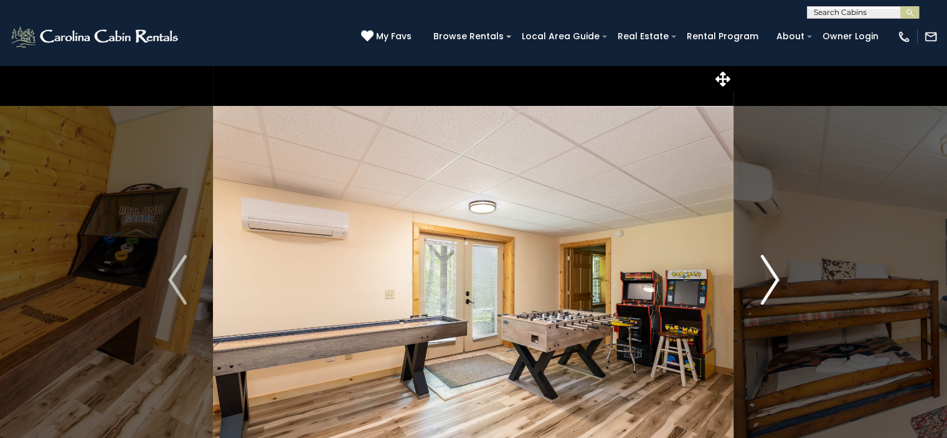
click at [769, 278] on img "Next" at bounding box center [769, 280] width 19 height 50
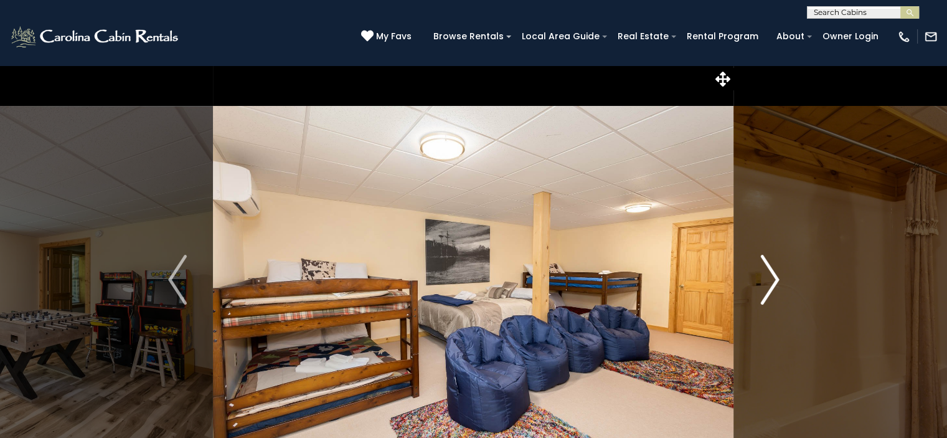
click at [769, 278] on img "Next" at bounding box center [769, 280] width 19 height 50
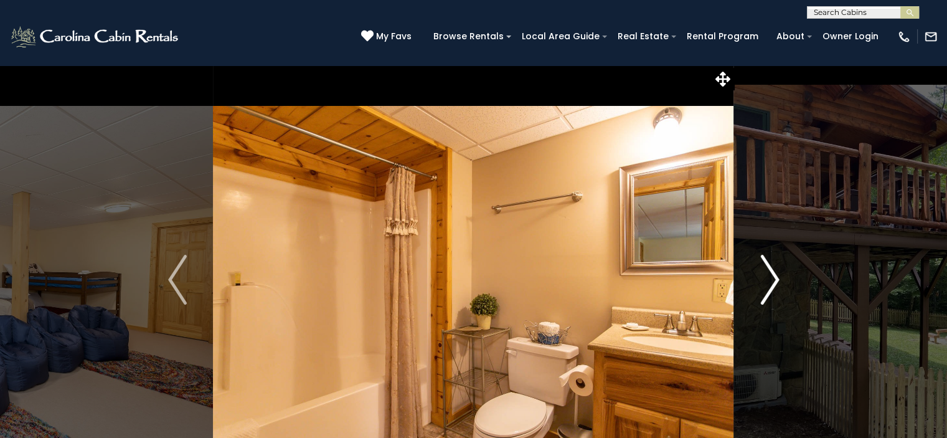
click at [769, 278] on img "Next" at bounding box center [769, 280] width 19 height 50
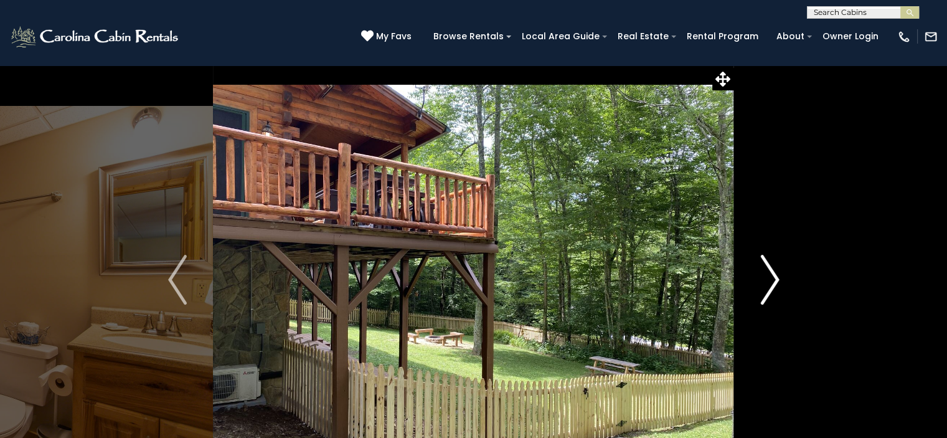
click at [769, 278] on img "Next" at bounding box center [769, 280] width 19 height 50
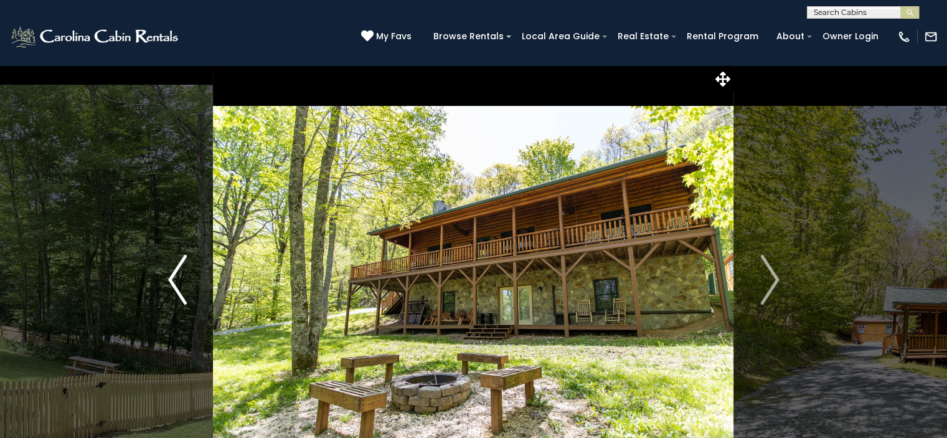
click at [177, 274] on img "Previous" at bounding box center [177, 280] width 19 height 50
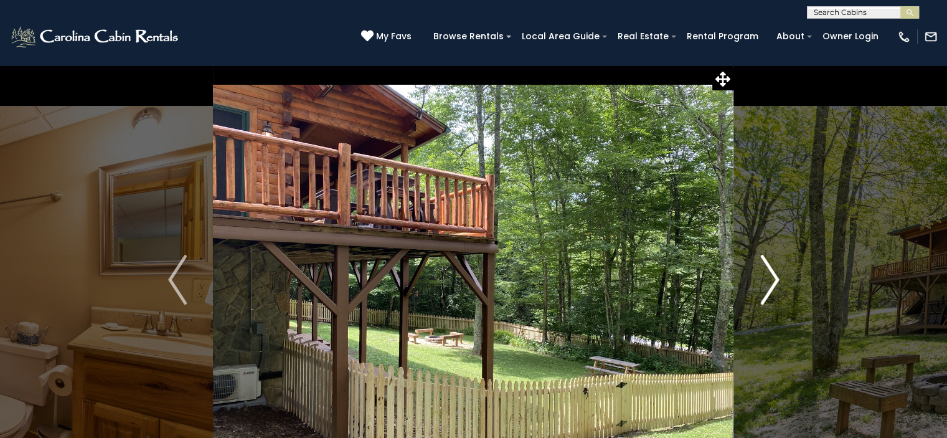
click at [768, 276] on img "Next" at bounding box center [769, 280] width 19 height 50
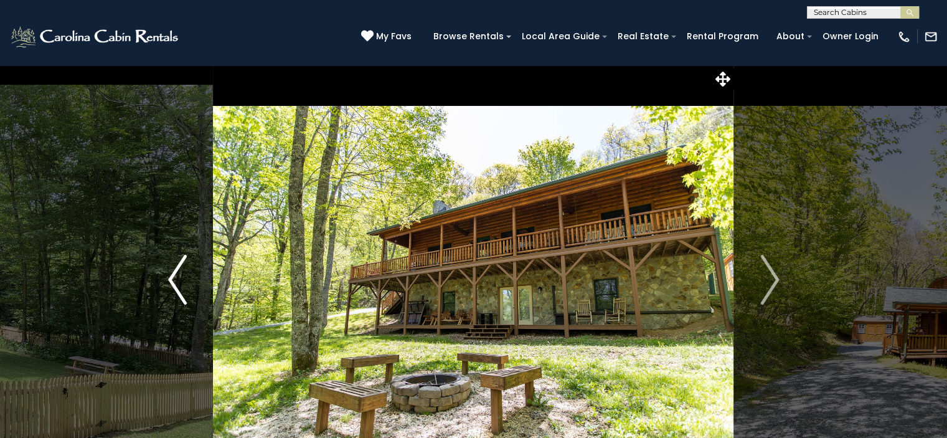
click at [173, 272] on img "Previous" at bounding box center [177, 280] width 19 height 50
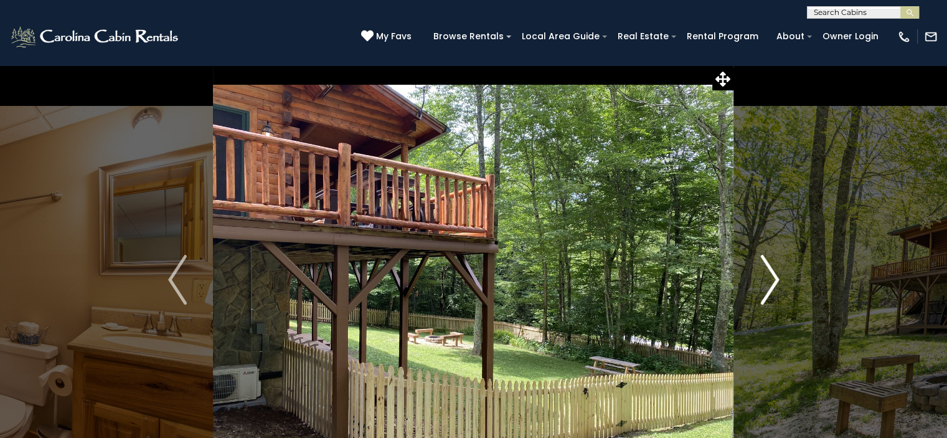
click at [773, 278] on img "Next" at bounding box center [769, 280] width 19 height 50
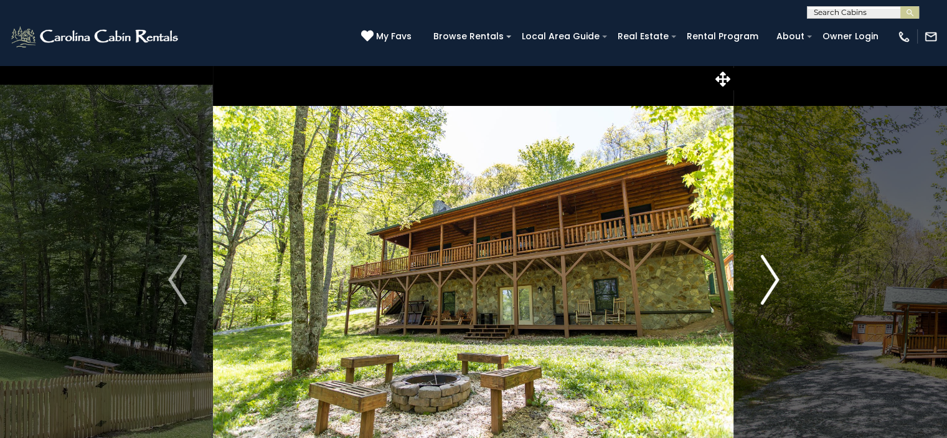
click at [773, 278] on img "Next" at bounding box center [769, 280] width 19 height 50
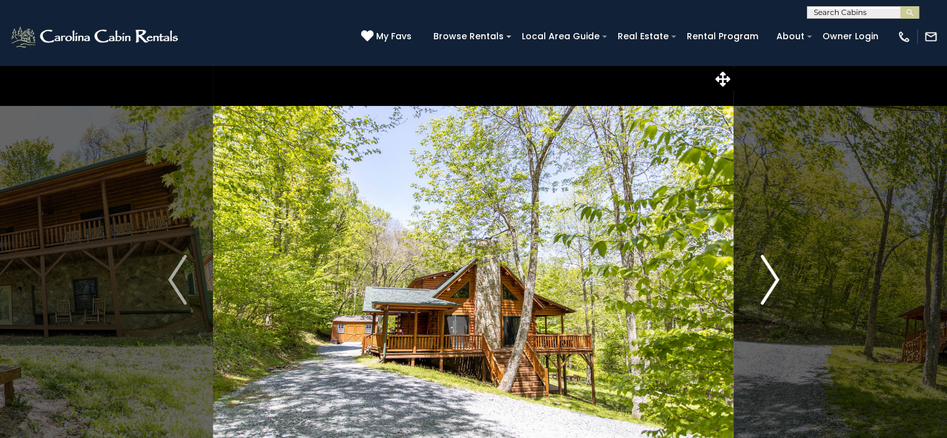
click at [773, 278] on img "Next" at bounding box center [769, 280] width 19 height 50
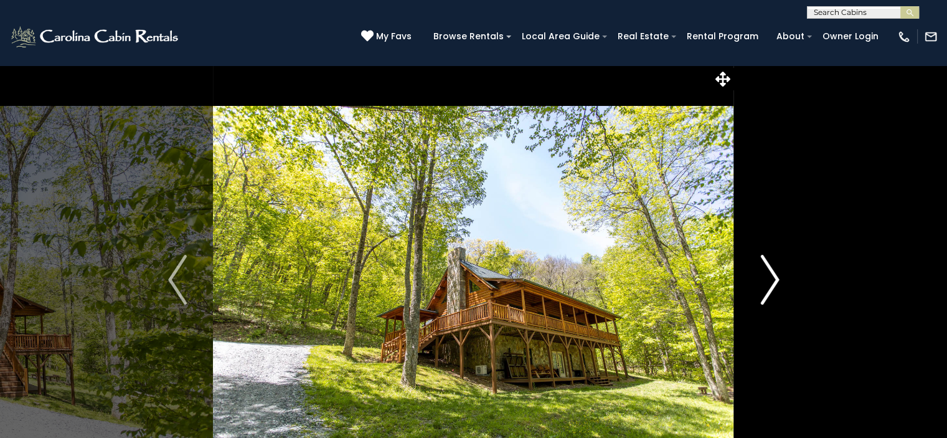
click at [773, 278] on img "Next" at bounding box center [769, 280] width 19 height 50
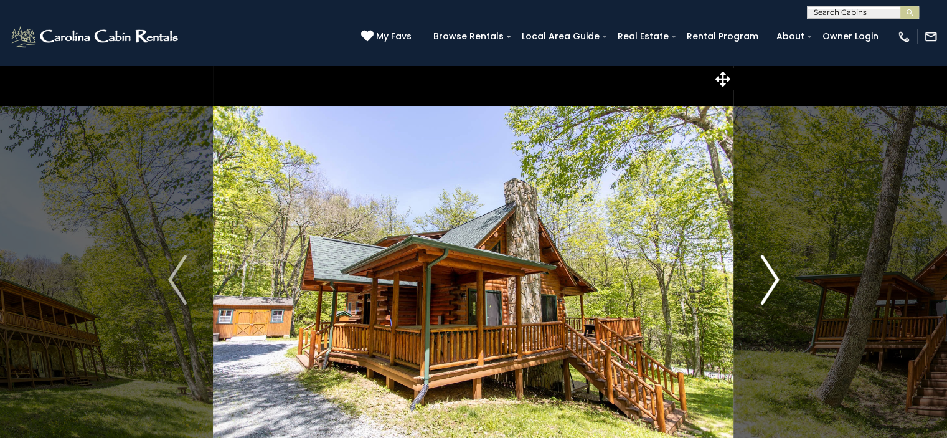
click at [773, 278] on img "Next" at bounding box center [769, 280] width 19 height 50
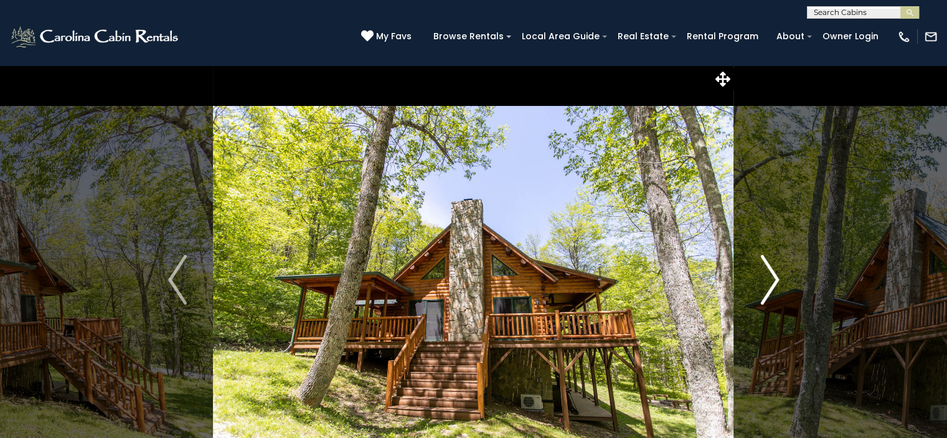
click at [773, 278] on img "Next" at bounding box center [769, 280] width 19 height 50
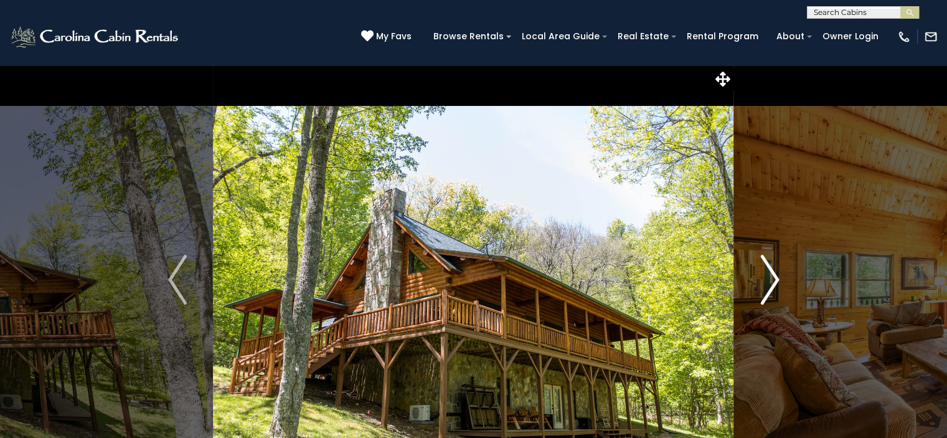
click at [773, 278] on img "Next" at bounding box center [769, 280] width 19 height 50
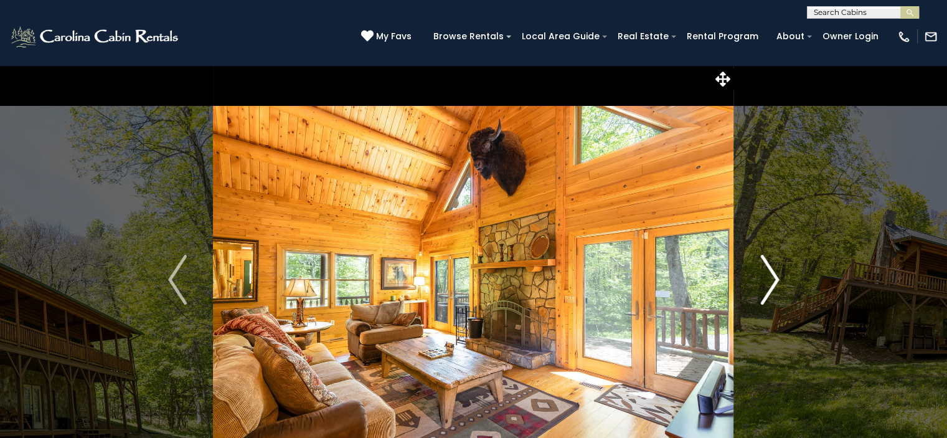
click at [773, 278] on img "Next" at bounding box center [769, 280] width 19 height 50
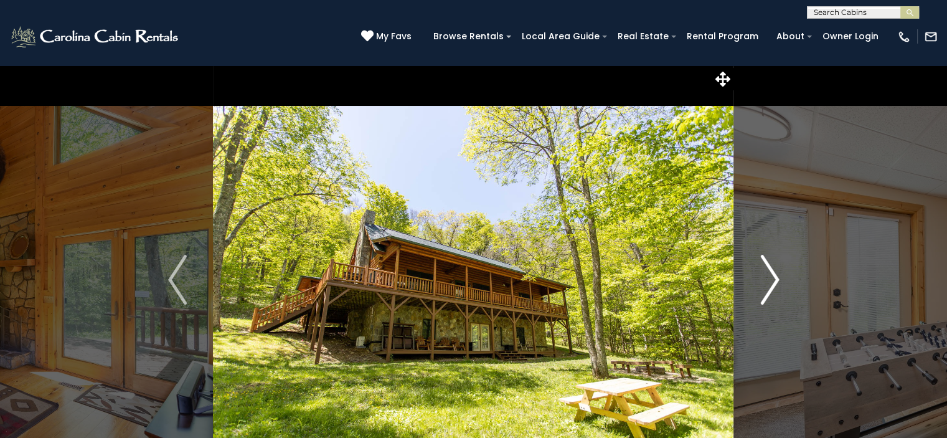
click at [773, 278] on img "Next" at bounding box center [769, 280] width 19 height 50
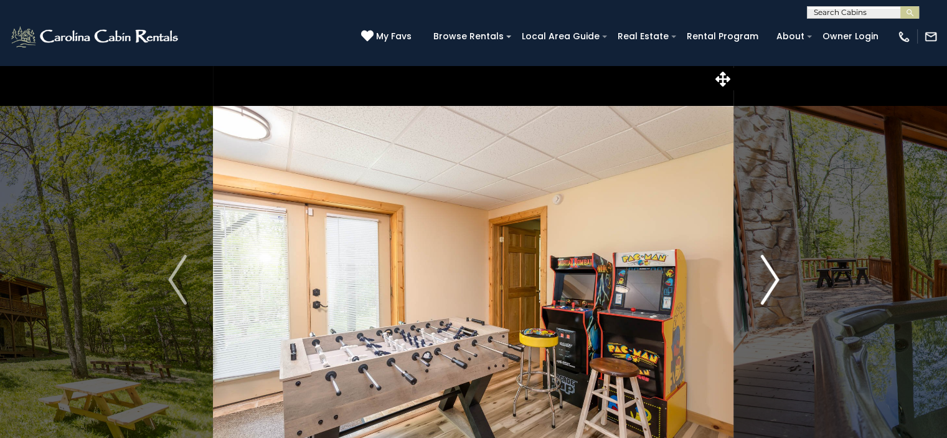
click at [773, 278] on img "Next" at bounding box center [769, 280] width 19 height 50
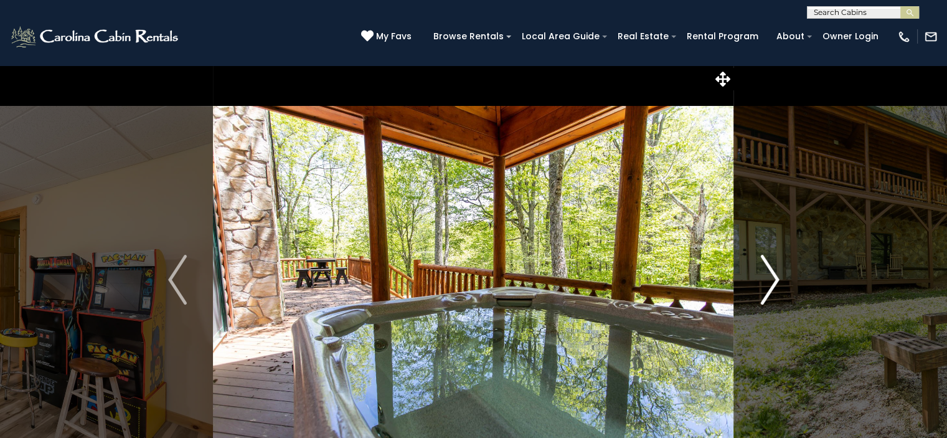
click at [773, 278] on img "Next" at bounding box center [769, 280] width 19 height 50
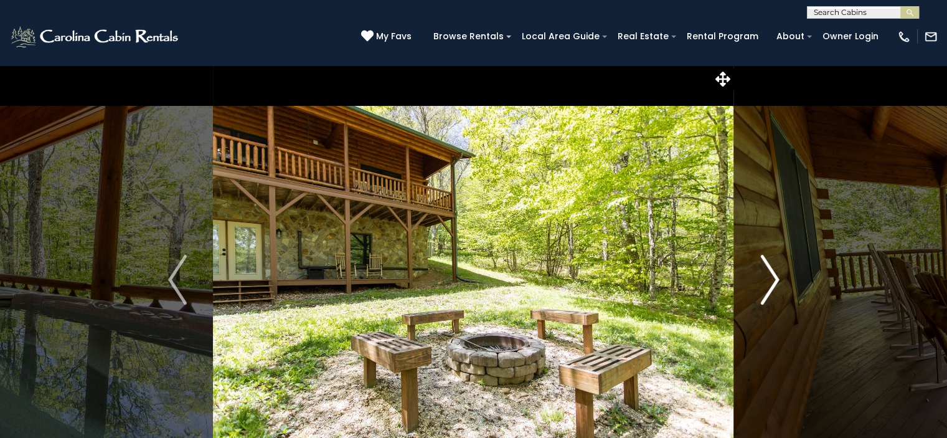
click at [773, 278] on img "Next" at bounding box center [769, 280] width 19 height 50
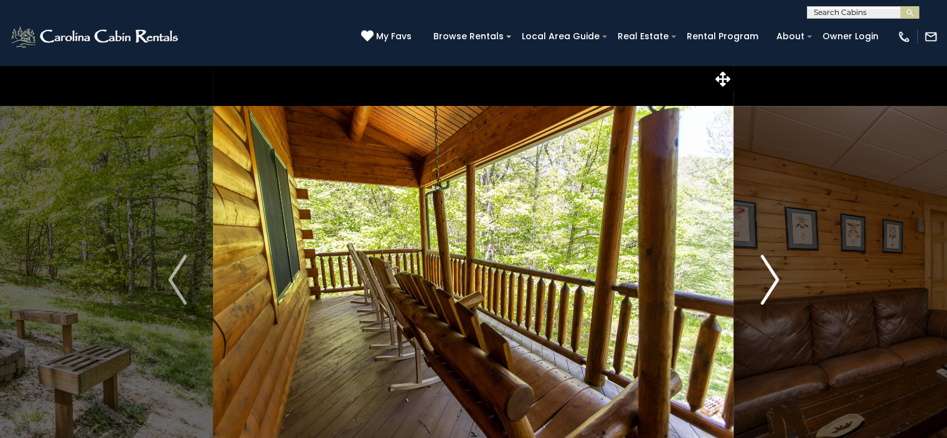
click at [773, 278] on img "Next" at bounding box center [769, 280] width 19 height 50
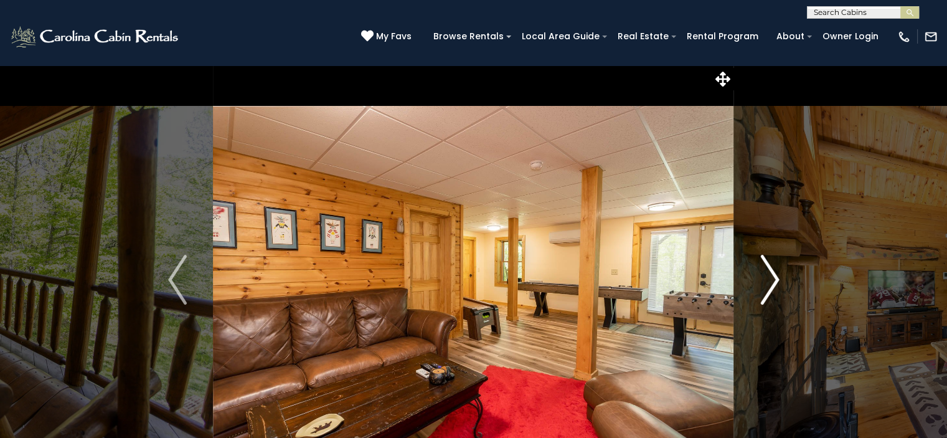
click at [773, 278] on img "Next" at bounding box center [769, 280] width 19 height 50
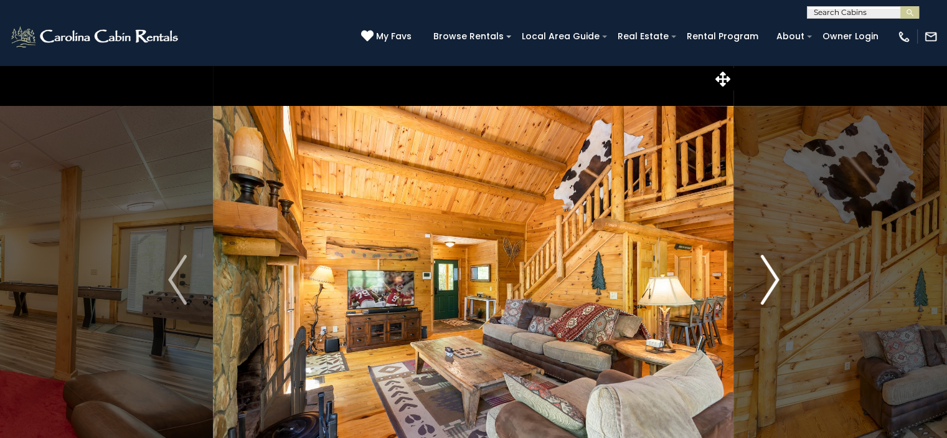
click at [773, 278] on img "Next" at bounding box center [769, 280] width 19 height 50
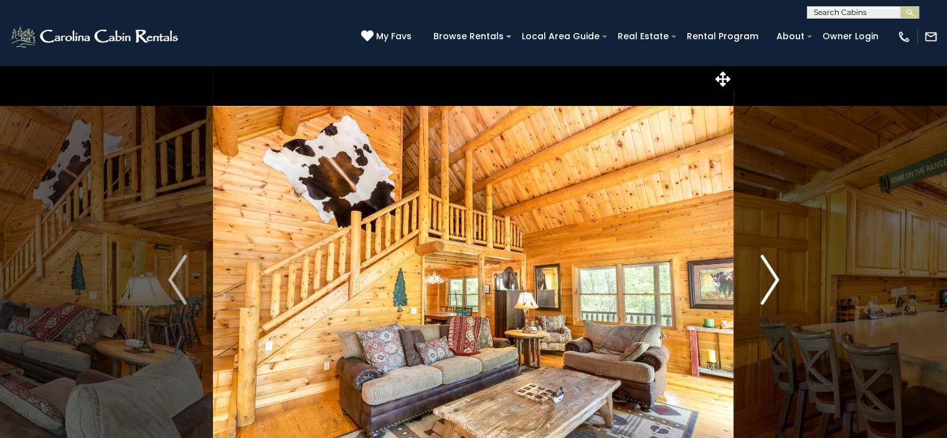
click at [773, 278] on img "Next" at bounding box center [769, 280] width 19 height 50
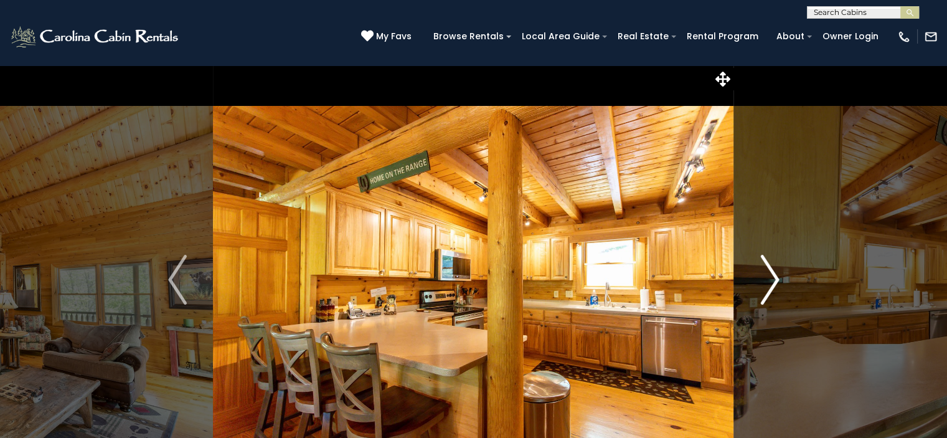
click at [773, 278] on img "Next" at bounding box center [769, 280] width 19 height 50
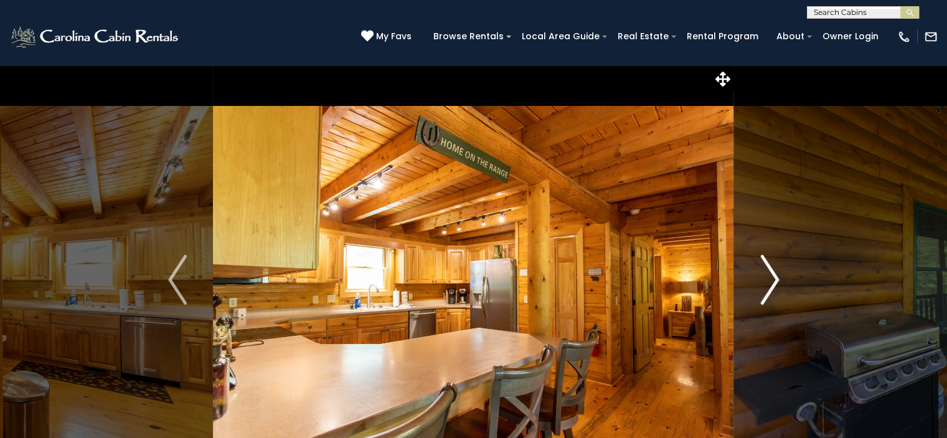
click at [773, 278] on img "Next" at bounding box center [769, 280] width 19 height 50
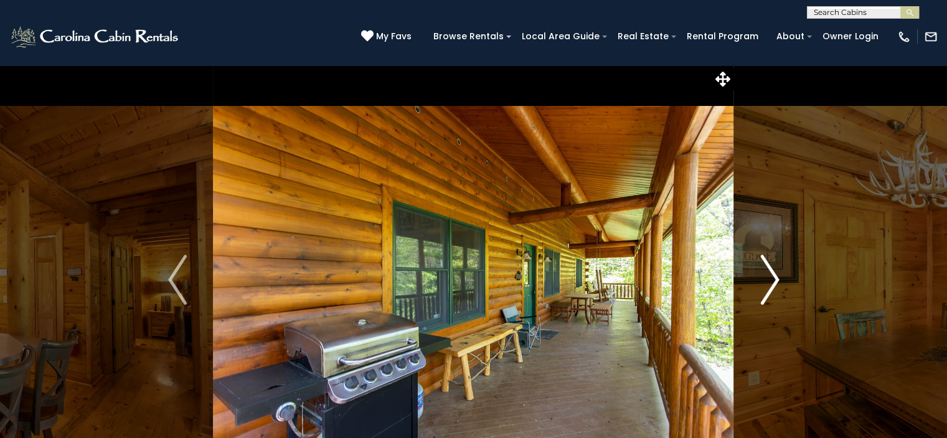
click at [773, 278] on img "Next" at bounding box center [769, 280] width 19 height 50
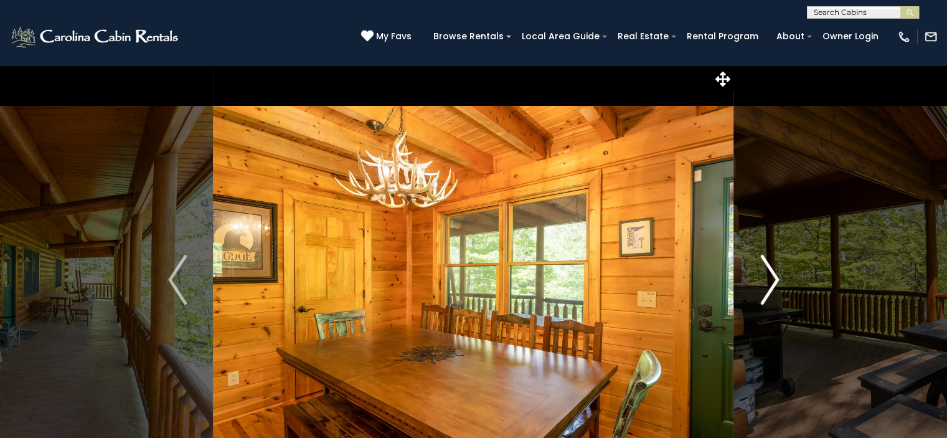
click at [773, 278] on img "Next" at bounding box center [769, 280] width 19 height 50
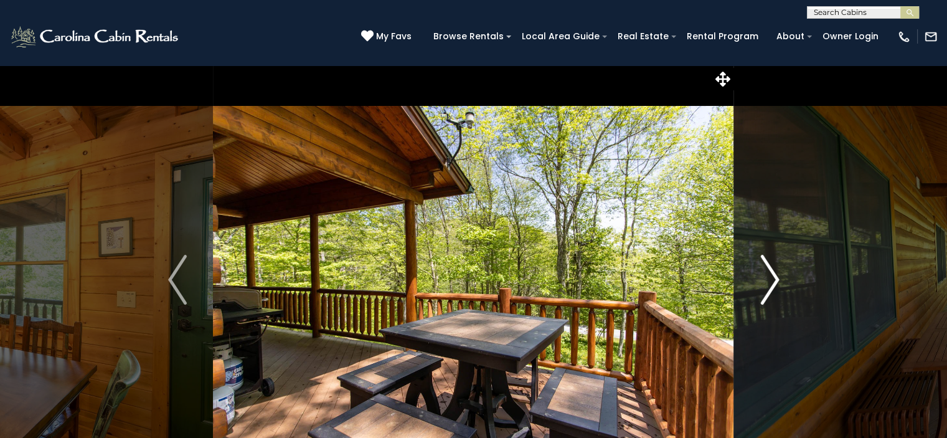
click at [773, 278] on img "Next" at bounding box center [769, 280] width 19 height 50
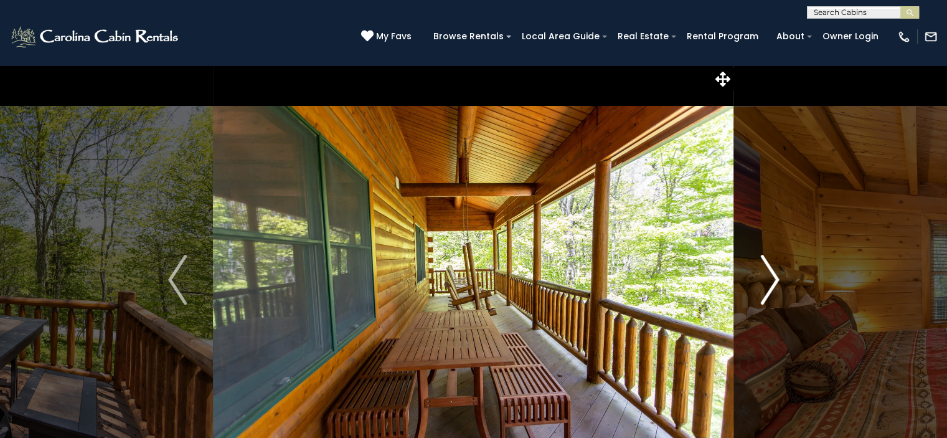
click at [773, 278] on img "Next" at bounding box center [769, 280] width 19 height 50
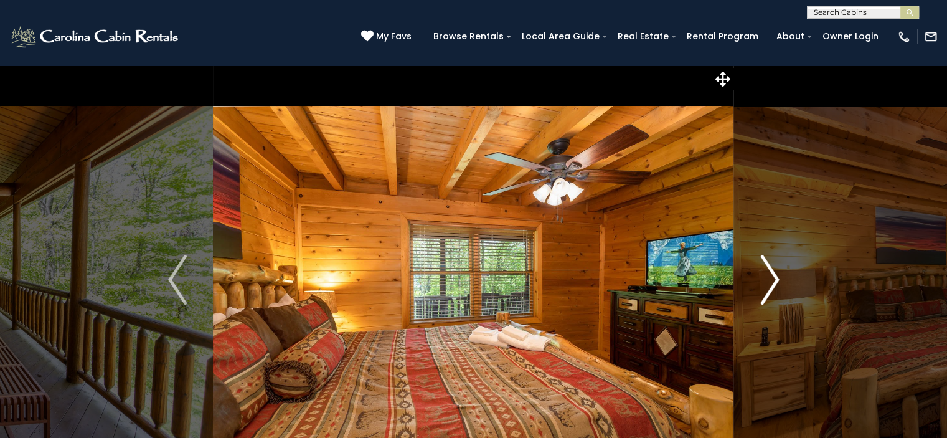
click at [773, 278] on img "Next" at bounding box center [769, 280] width 19 height 50
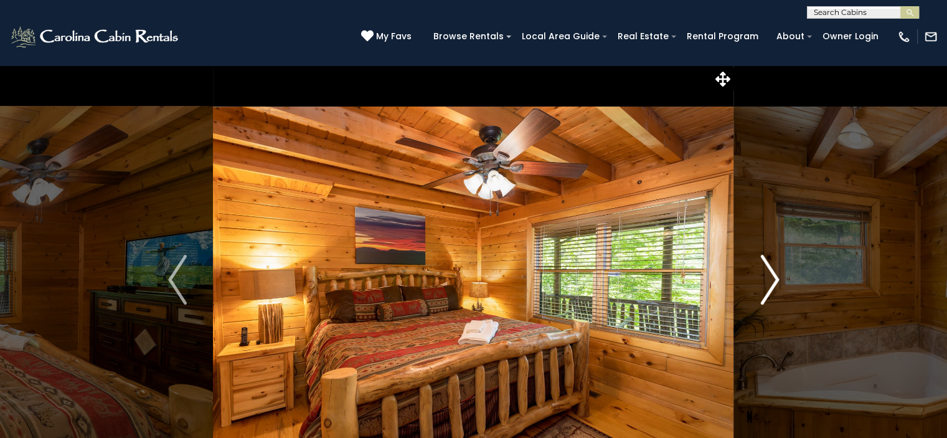
click at [773, 278] on img "Next" at bounding box center [769, 280] width 19 height 50
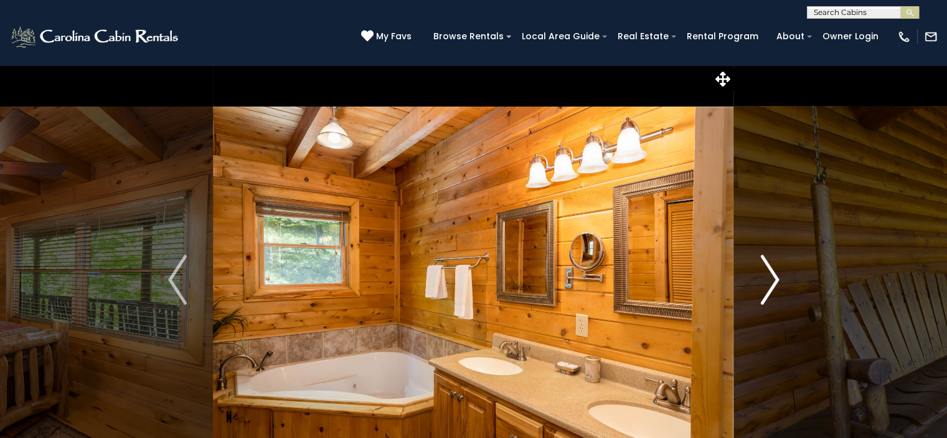
click at [773, 278] on img "Next" at bounding box center [769, 280] width 19 height 50
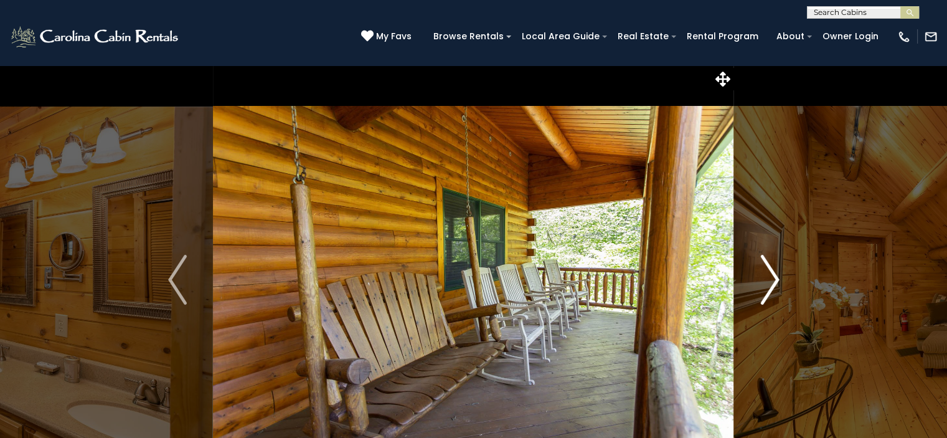
click at [773, 278] on img "Next" at bounding box center [769, 280] width 19 height 50
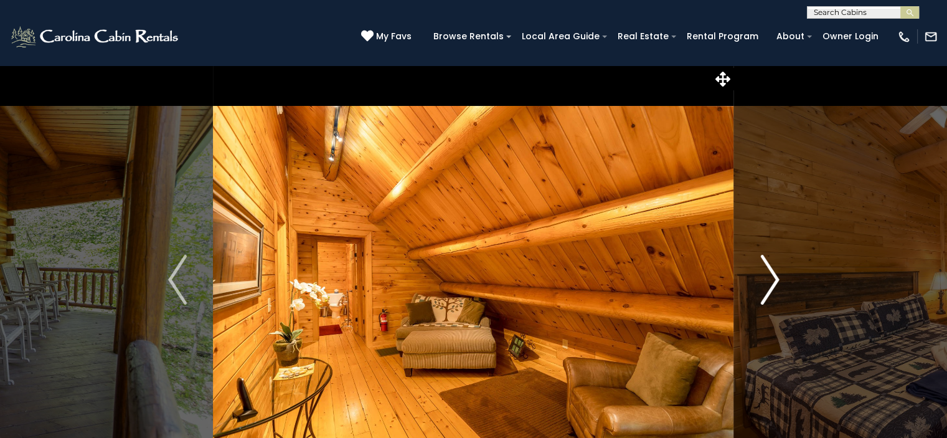
click at [773, 278] on img "Next" at bounding box center [769, 280] width 19 height 50
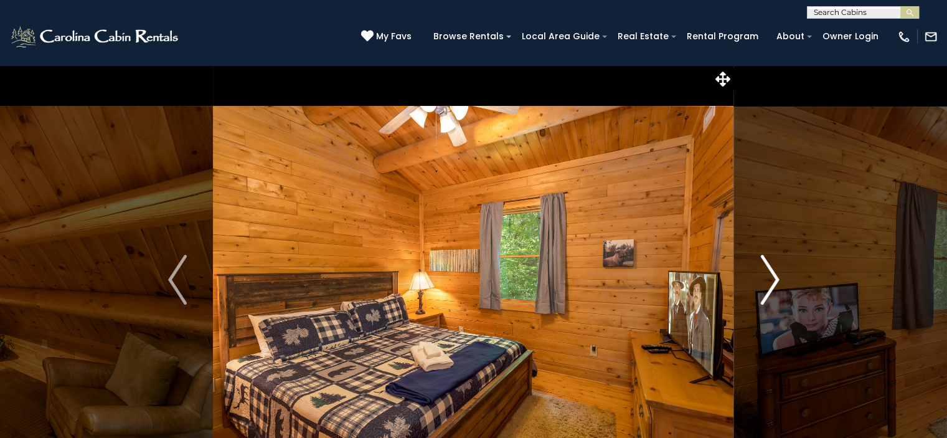
click at [773, 278] on img "Next" at bounding box center [769, 280] width 19 height 50
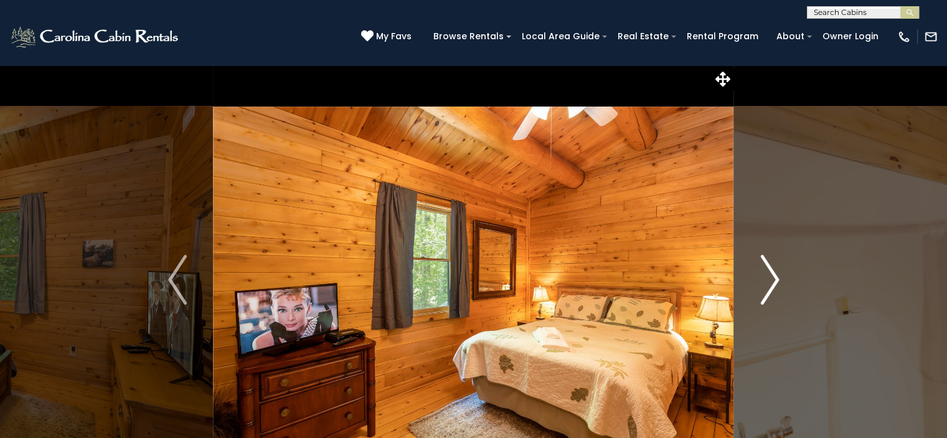
click at [773, 278] on img "Next" at bounding box center [769, 280] width 19 height 50
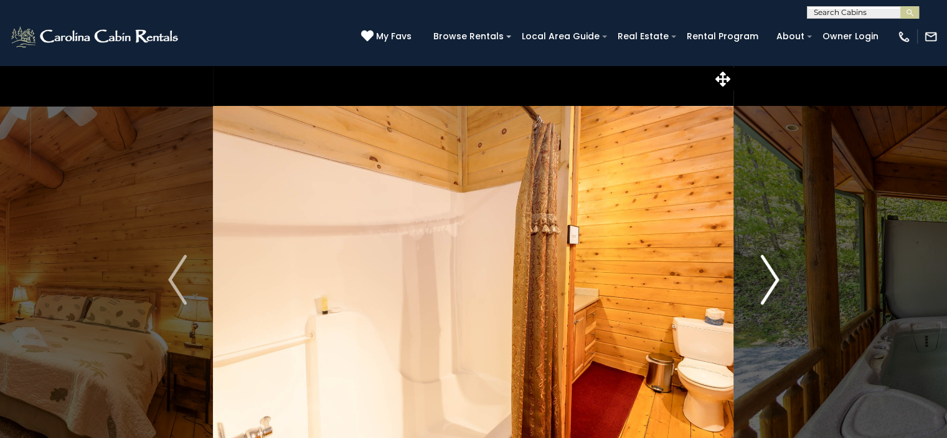
click at [773, 278] on img "Next" at bounding box center [769, 280] width 19 height 50
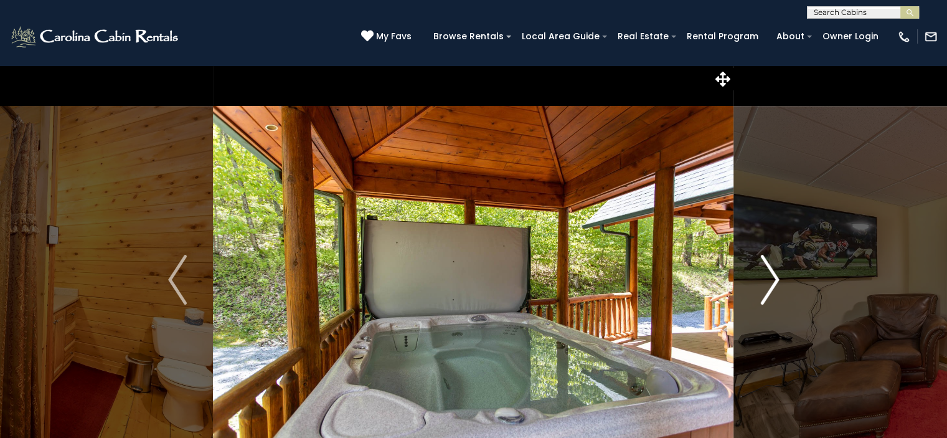
click at [773, 278] on img "Next" at bounding box center [769, 280] width 19 height 50
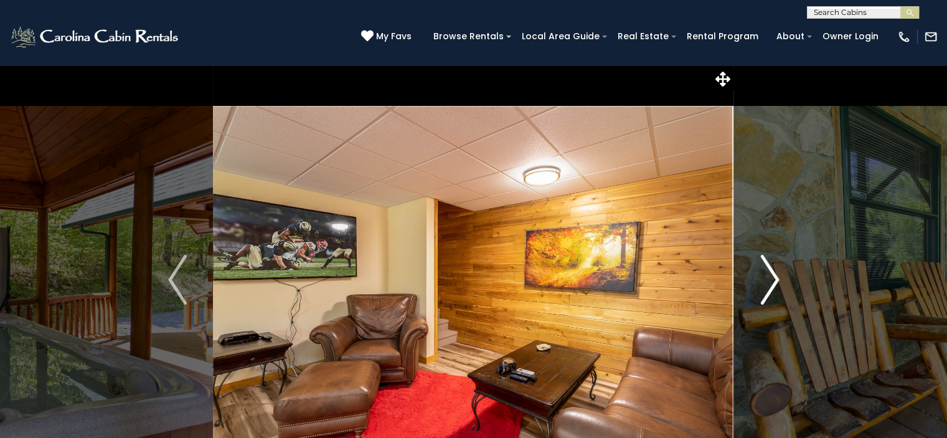
click at [773, 278] on img "Next" at bounding box center [769, 280] width 19 height 50
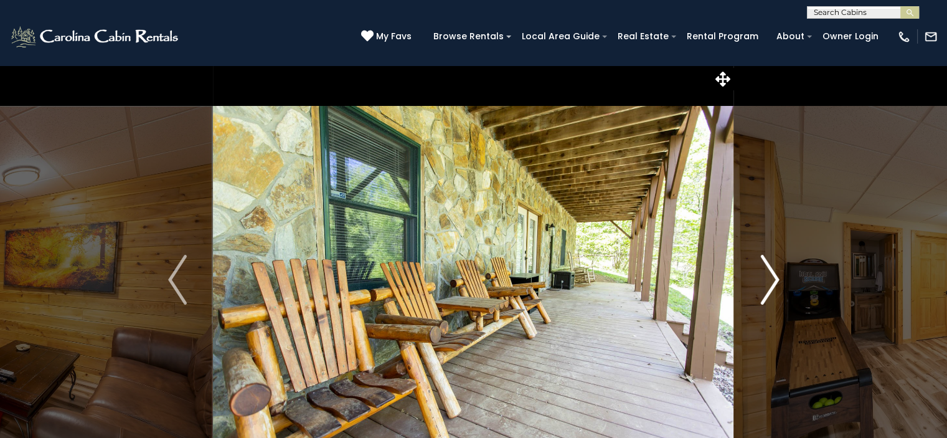
click at [773, 278] on img "Next" at bounding box center [769, 280] width 19 height 50
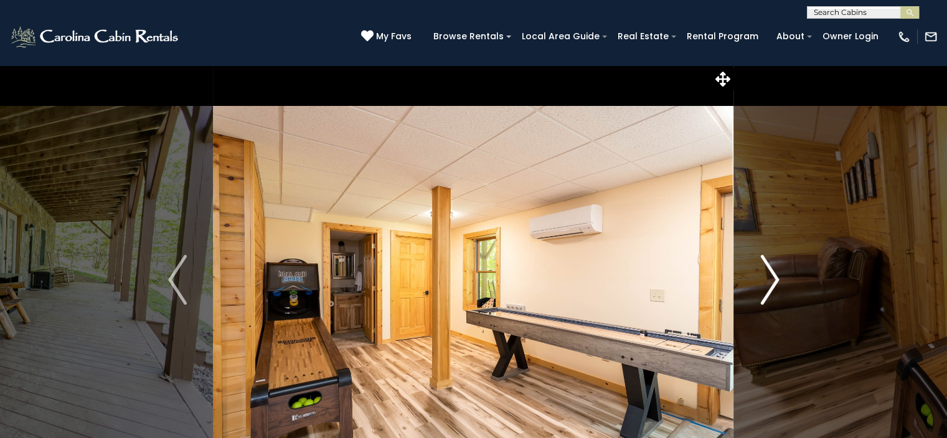
click at [773, 278] on img "Next" at bounding box center [769, 280] width 19 height 50
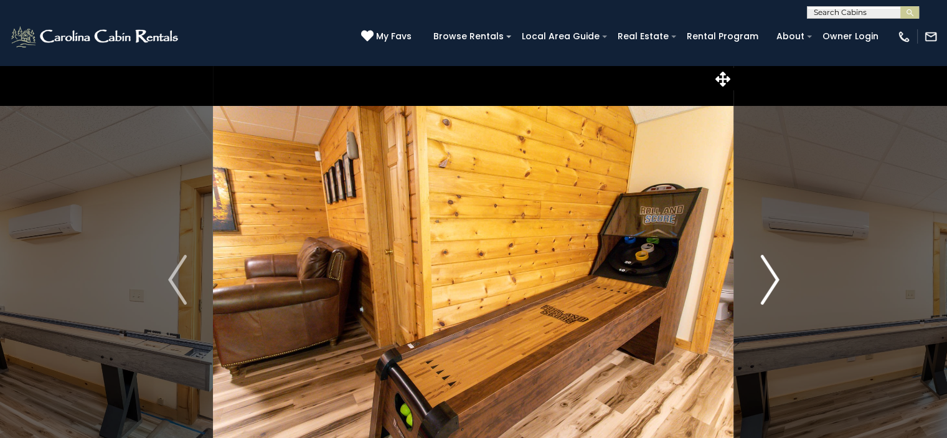
click at [773, 278] on img "Next" at bounding box center [769, 280] width 19 height 50
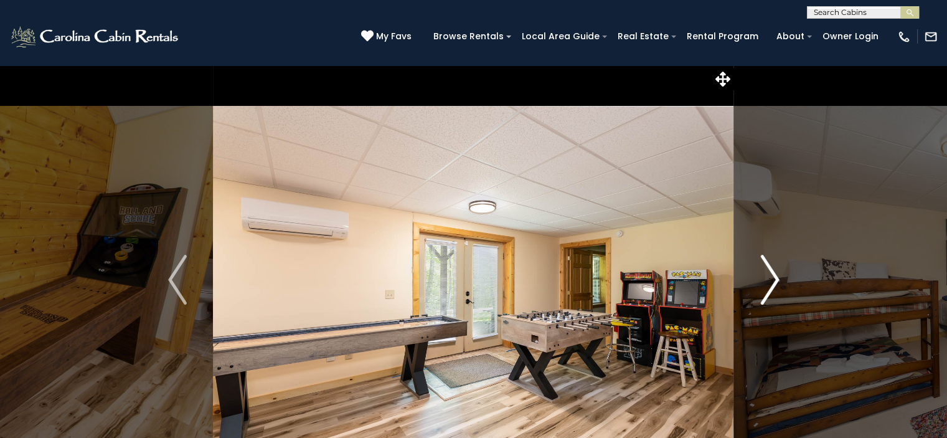
click at [773, 278] on img "Next" at bounding box center [769, 280] width 19 height 50
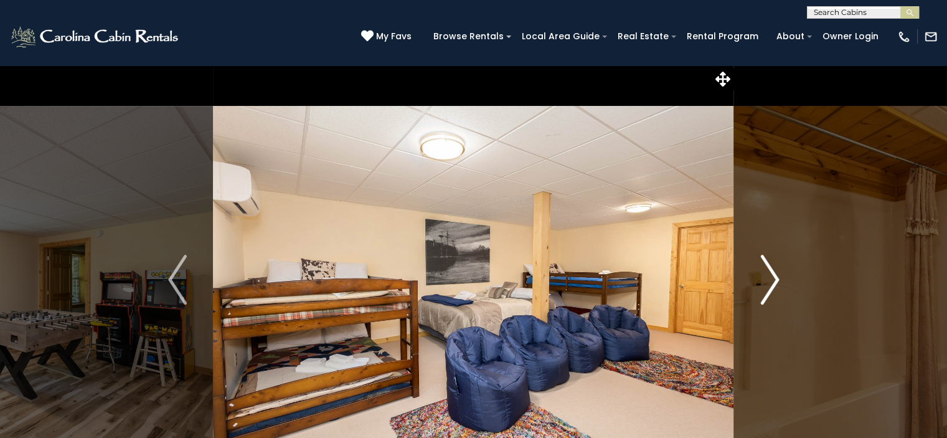
click at [773, 278] on img "Next" at bounding box center [769, 280] width 19 height 50
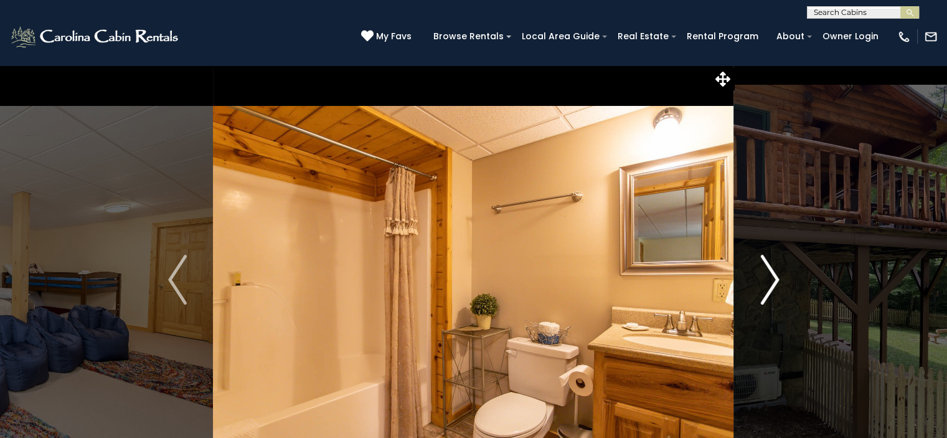
click at [773, 278] on img "Next" at bounding box center [769, 280] width 19 height 50
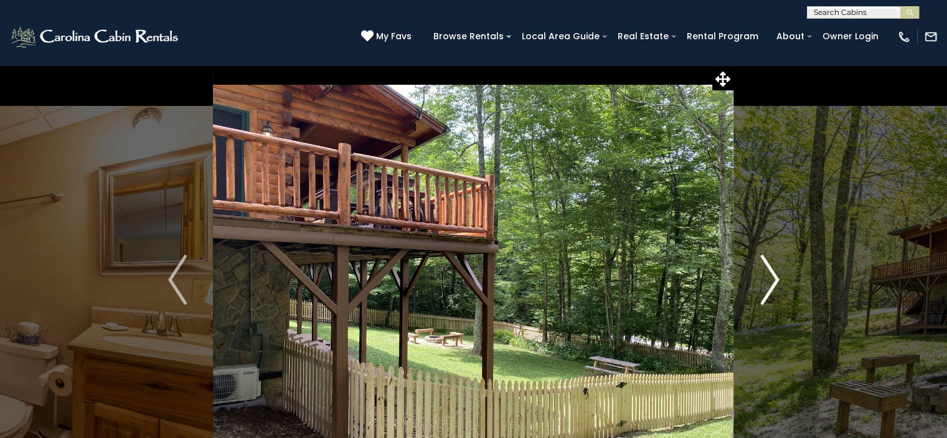
click at [773, 275] on img "Next" at bounding box center [769, 280] width 19 height 50
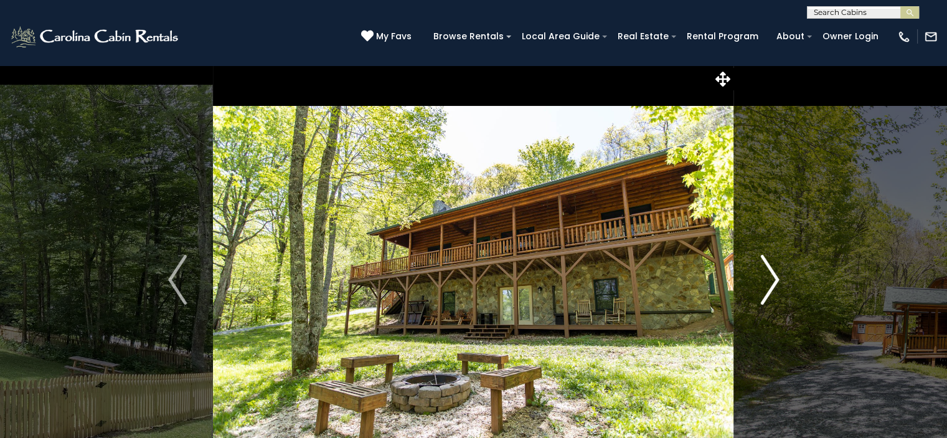
click at [772, 275] on img "Next" at bounding box center [769, 280] width 19 height 50
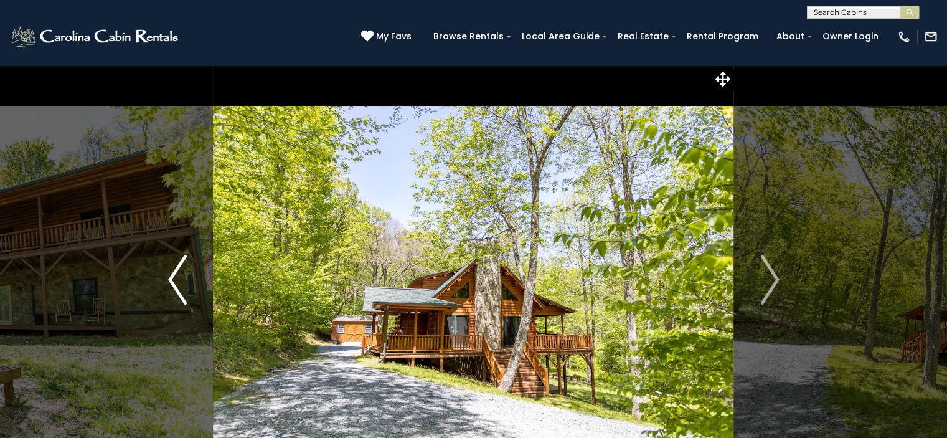
click at [174, 274] on img "Previous" at bounding box center [177, 280] width 19 height 50
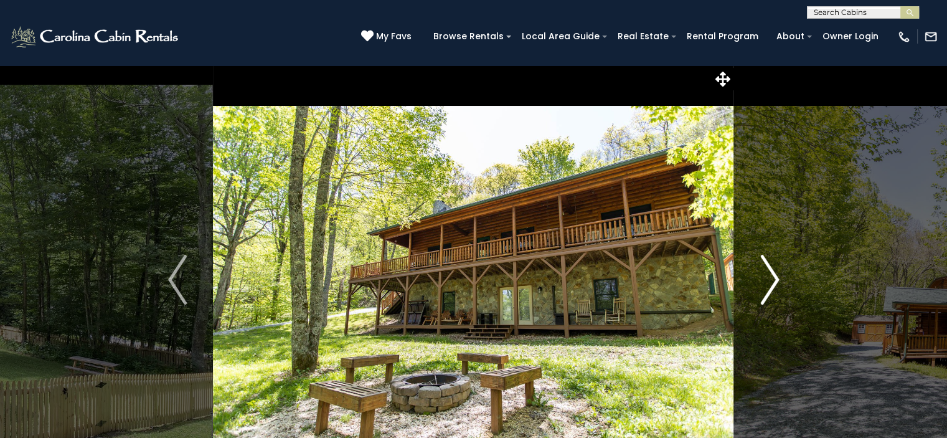
click at [775, 275] on img "Next" at bounding box center [769, 280] width 19 height 50
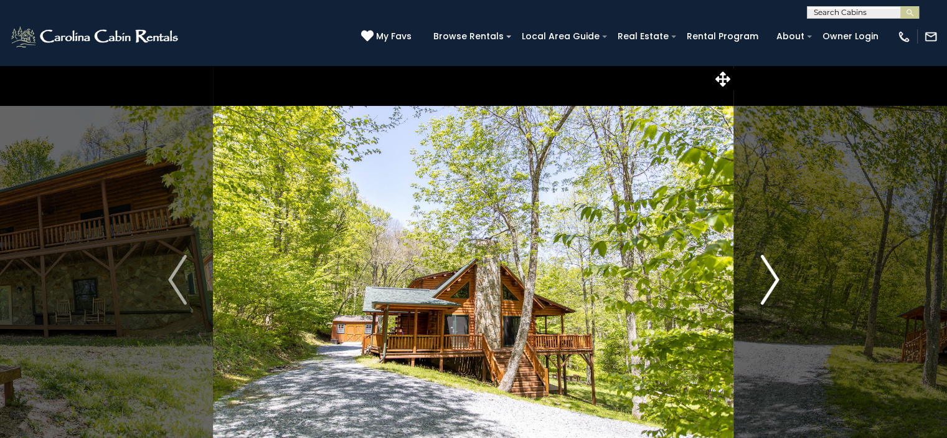
click at [774, 275] on img "Next" at bounding box center [769, 280] width 19 height 50
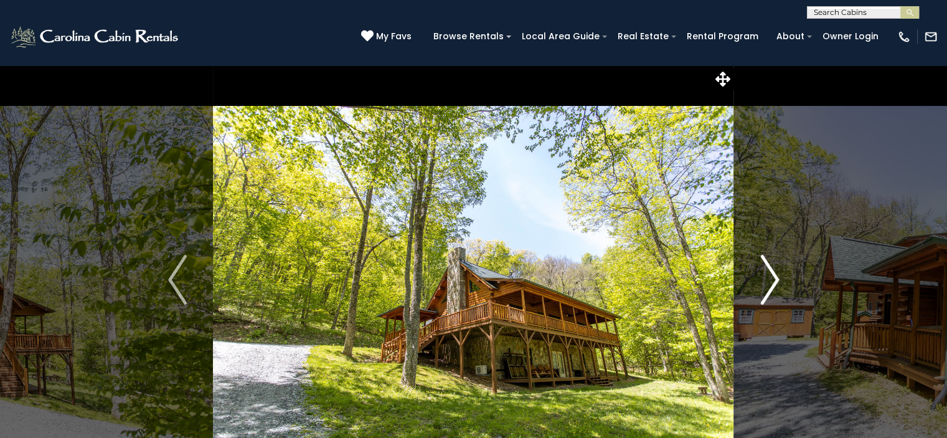
click at [774, 275] on img "Next" at bounding box center [769, 280] width 19 height 50
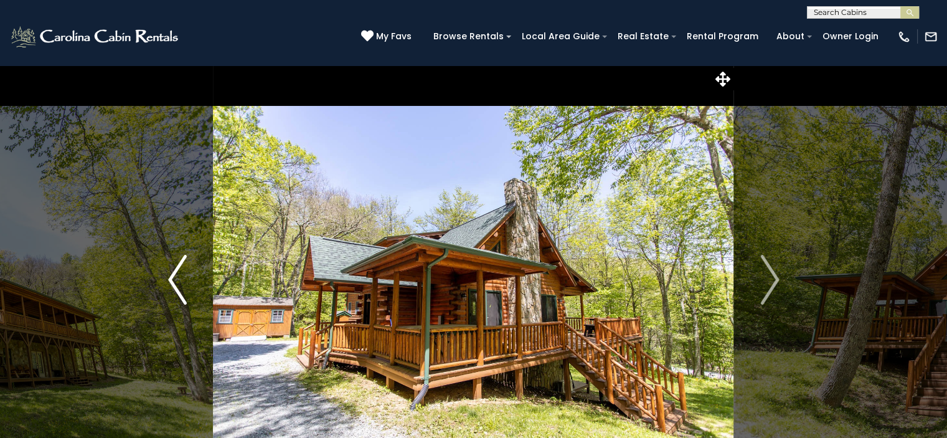
click at [168, 269] on img "Previous" at bounding box center [177, 280] width 19 height 50
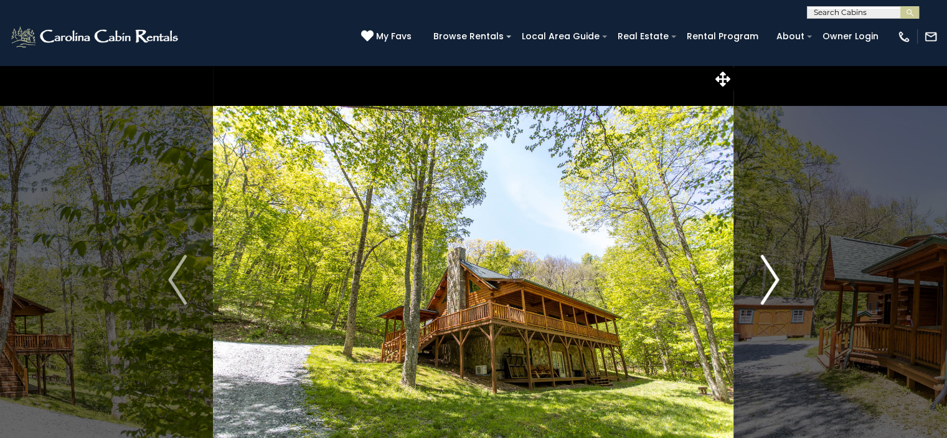
click at [774, 283] on img "Next" at bounding box center [769, 280] width 19 height 50
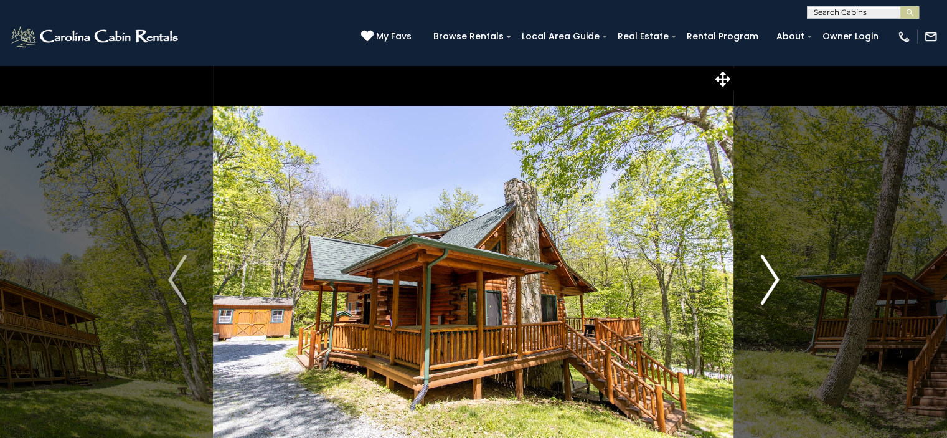
click at [774, 281] on img "Next" at bounding box center [769, 280] width 19 height 50
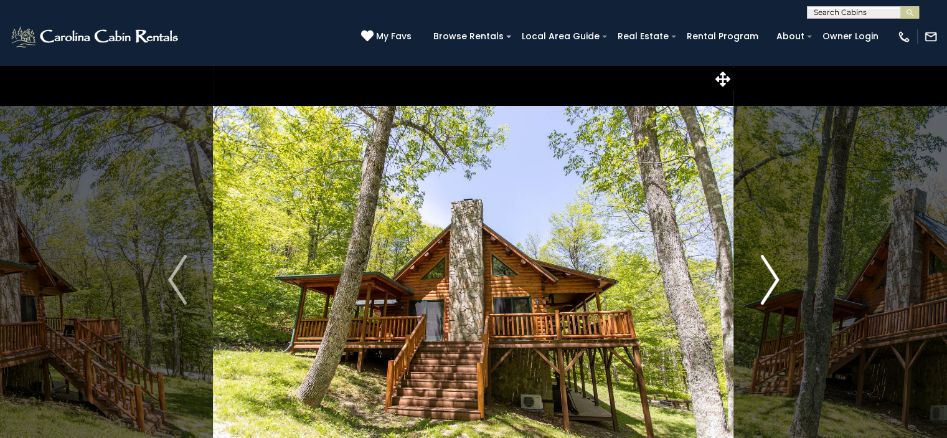
click at [774, 281] on img "Next" at bounding box center [769, 280] width 19 height 50
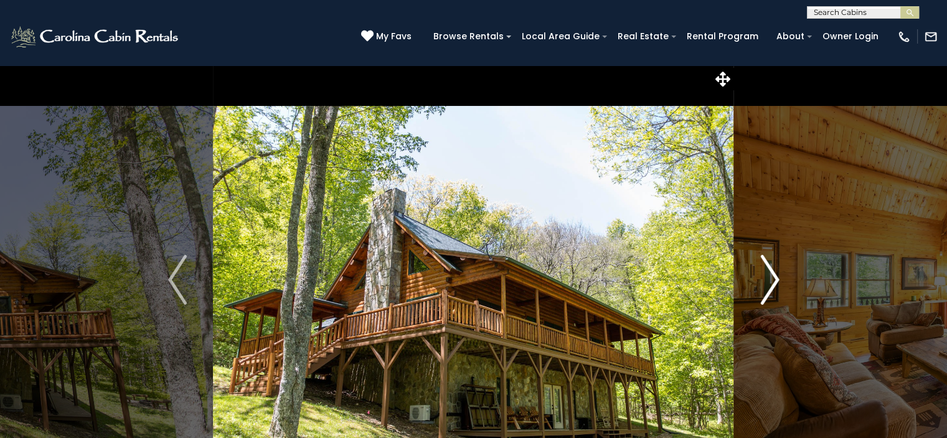
click at [774, 281] on img "Next" at bounding box center [769, 280] width 19 height 50
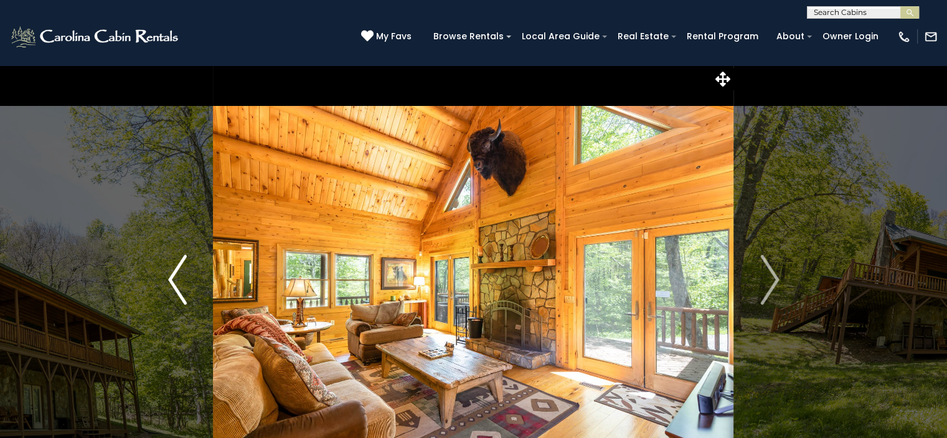
click at [174, 276] on img "Previous" at bounding box center [177, 280] width 19 height 50
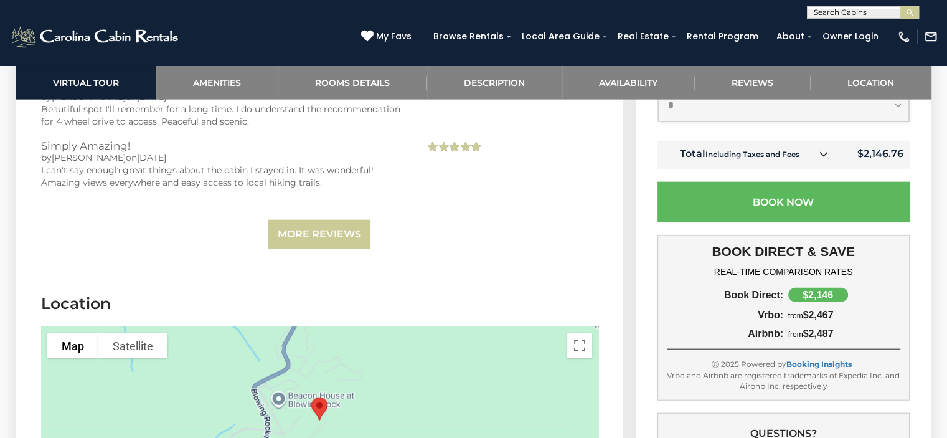
scroll to position [2988, 0]
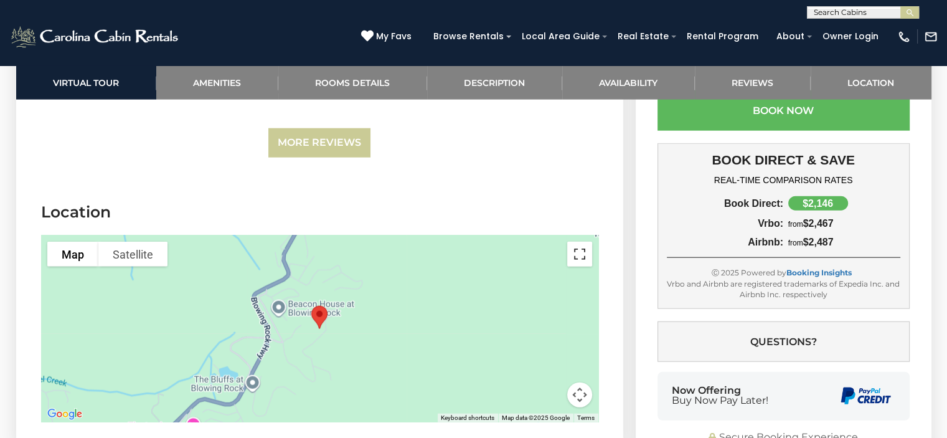
click at [578, 242] on button "Toggle fullscreen view" at bounding box center [579, 254] width 25 height 25
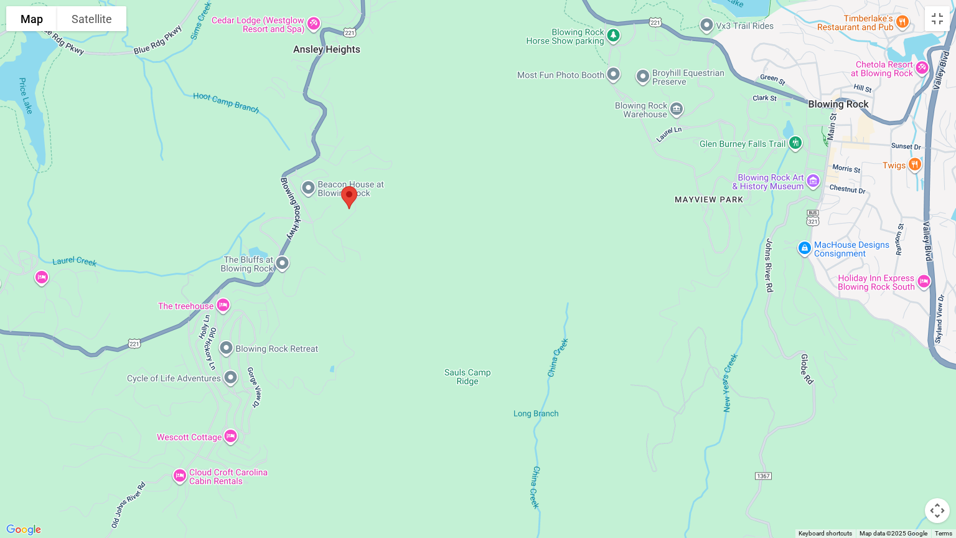
drag, startPoint x: 565, startPoint y: 268, endPoint x: 438, endPoint y: 209, distance: 139.8
click at [438, 209] on div at bounding box center [478, 269] width 956 height 538
click at [941, 437] on button "Map camera controls" at bounding box center [937, 510] width 25 height 25
click at [906, 437] on button "Zoom in" at bounding box center [906, 448] width 25 height 25
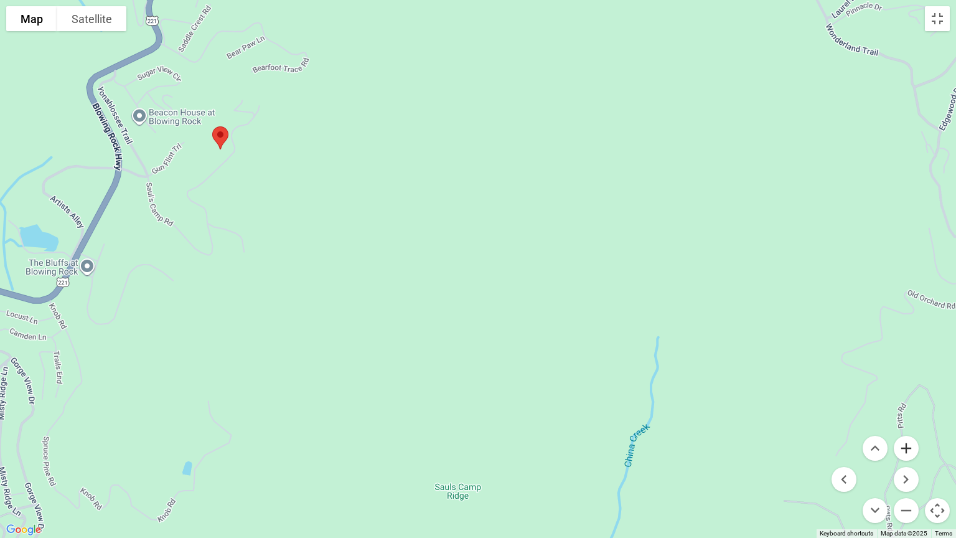
click at [906, 437] on button "Zoom in" at bounding box center [906, 448] width 25 height 25
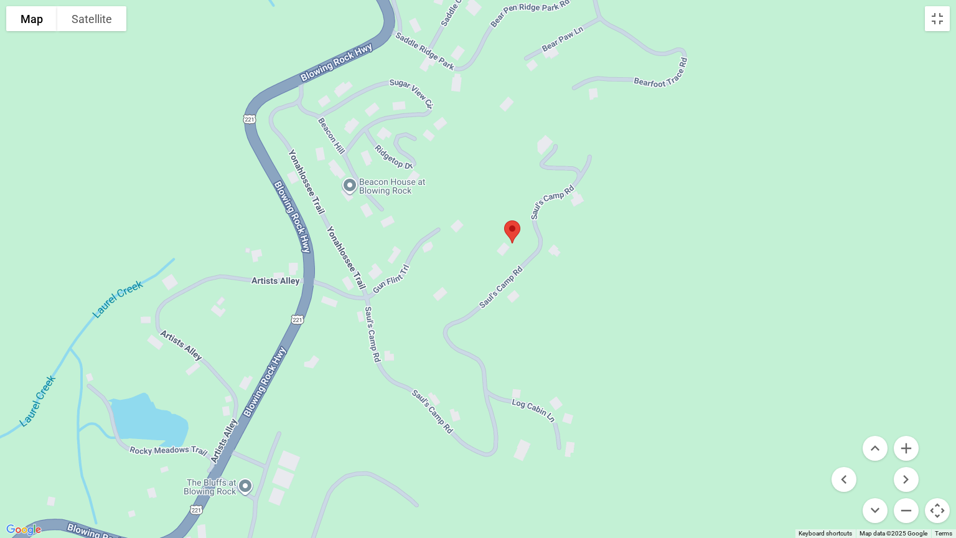
drag, startPoint x: 164, startPoint y: 154, endPoint x: 717, endPoint y: 370, distance: 593.5
click at [717, 370] on div at bounding box center [478, 269] width 956 height 538
click at [937, 17] on button "Toggle fullscreen view" at bounding box center [937, 18] width 25 height 25
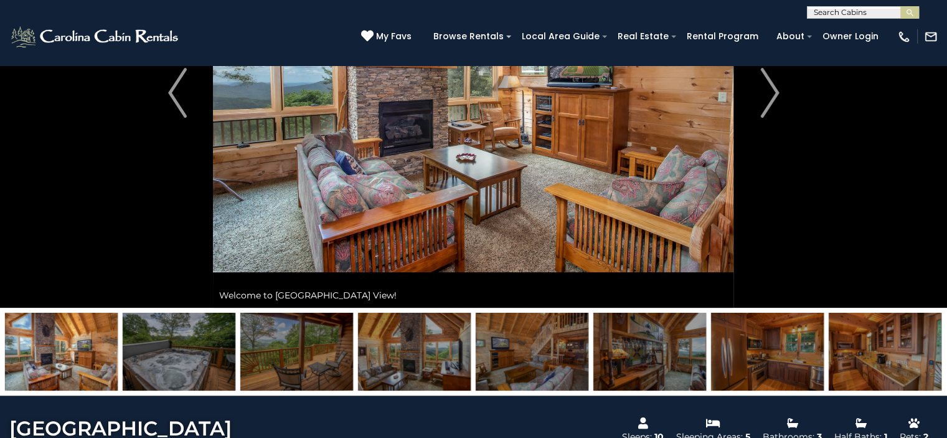
scroll to position [62, 0]
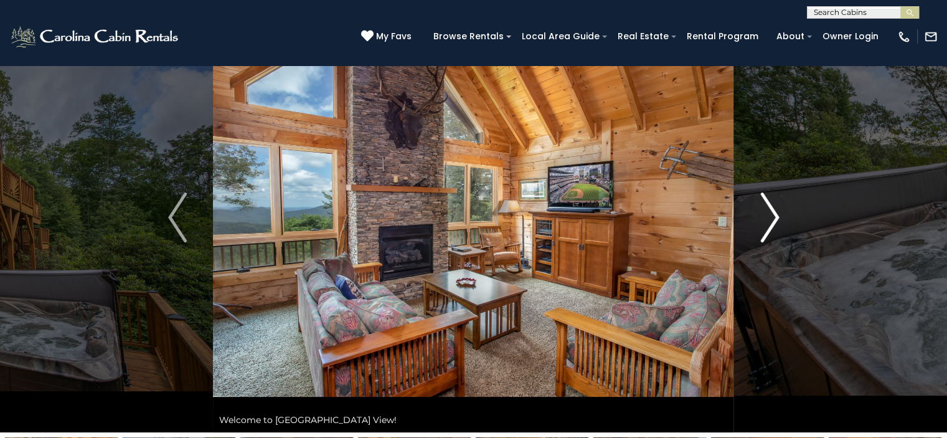
click at [774, 219] on img "Next" at bounding box center [769, 217] width 19 height 50
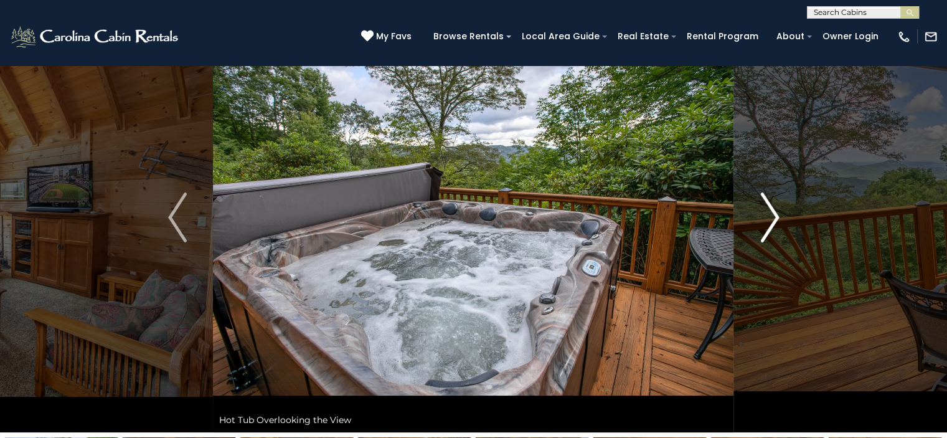
click at [774, 219] on img "Next" at bounding box center [769, 217] width 19 height 50
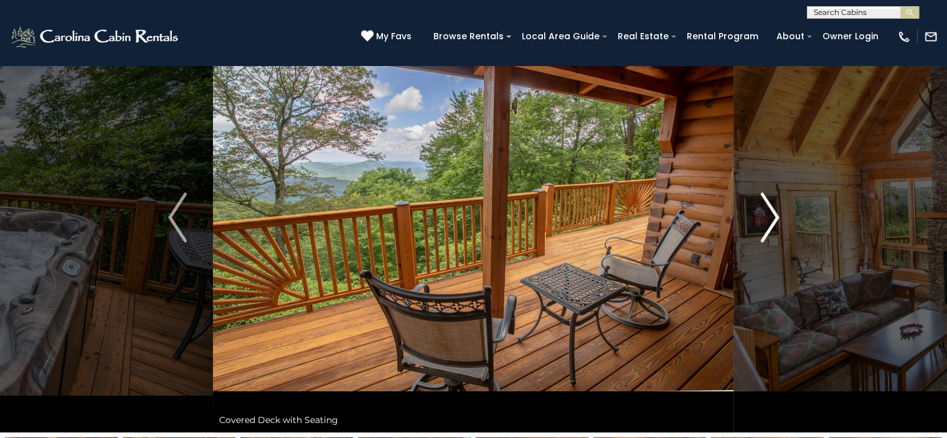
click at [774, 219] on img "Next" at bounding box center [769, 217] width 19 height 50
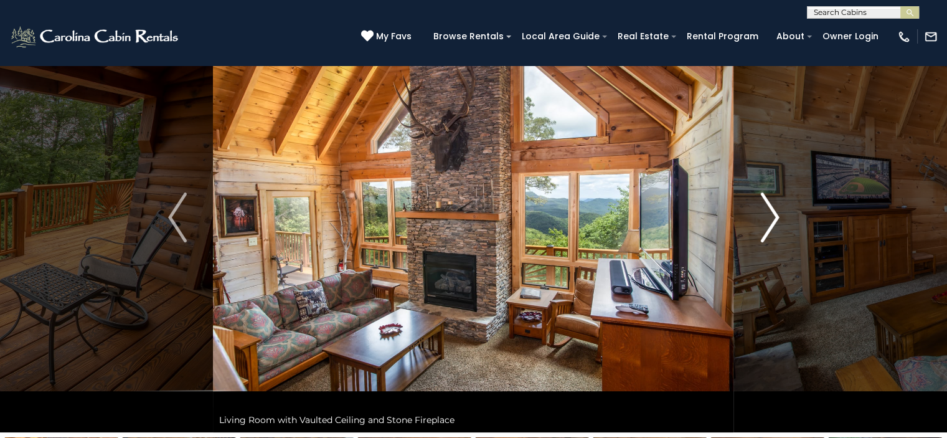
click at [774, 219] on img "Next" at bounding box center [769, 217] width 19 height 50
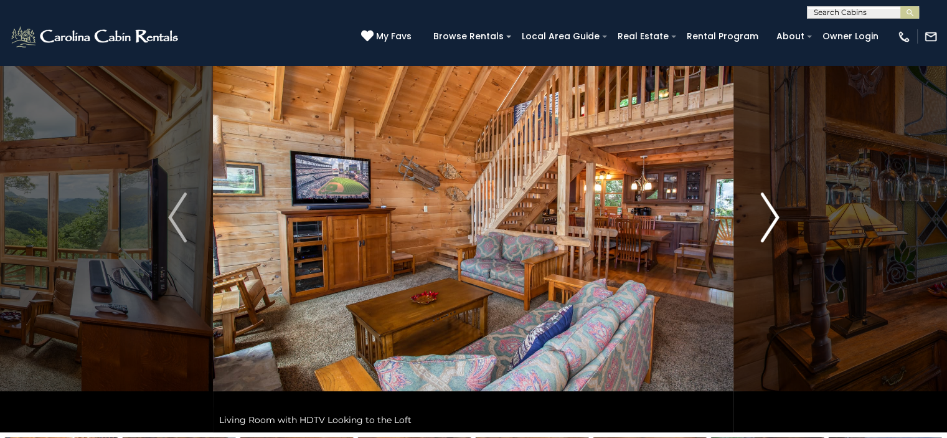
click at [774, 219] on img "Next" at bounding box center [769, 217] width 19 height 50
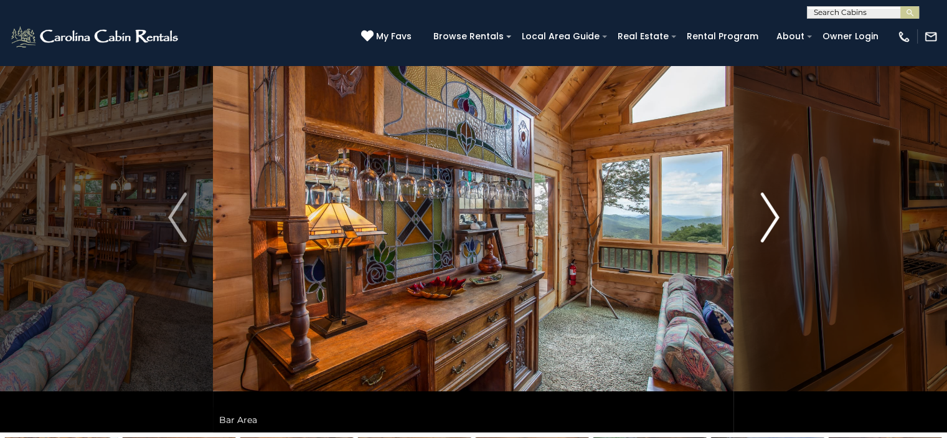
click at [774, 219] on img "Next" at bounding box center [769, 217] width 19 height 50
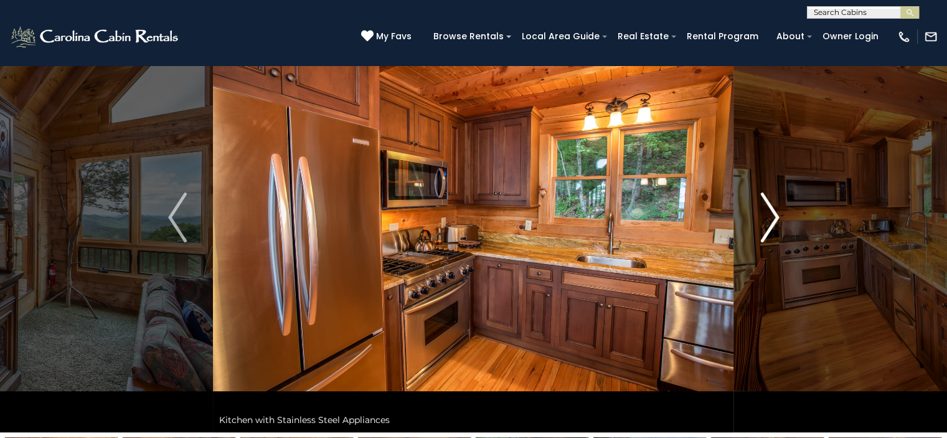
click at [774, 219] on img "Next" at bounding box center [769, 217] width 19 height 50
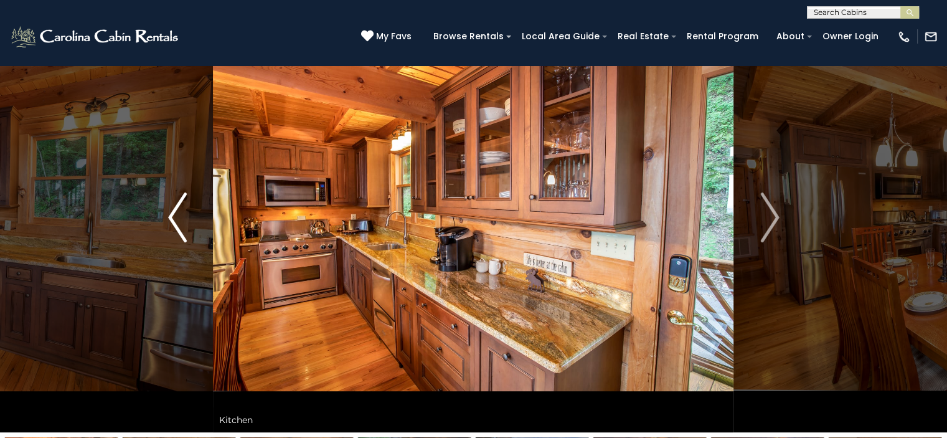
click at [168, 210] on img "Previous" at bounding box center [177, 217] width 19 height 50
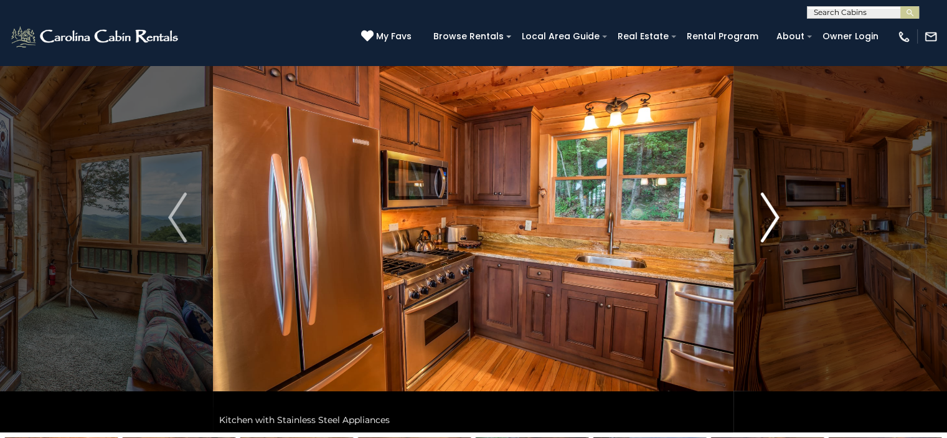
click at [771, 216] on img "Next" at bounding box center [769, 217] width 19 height 50
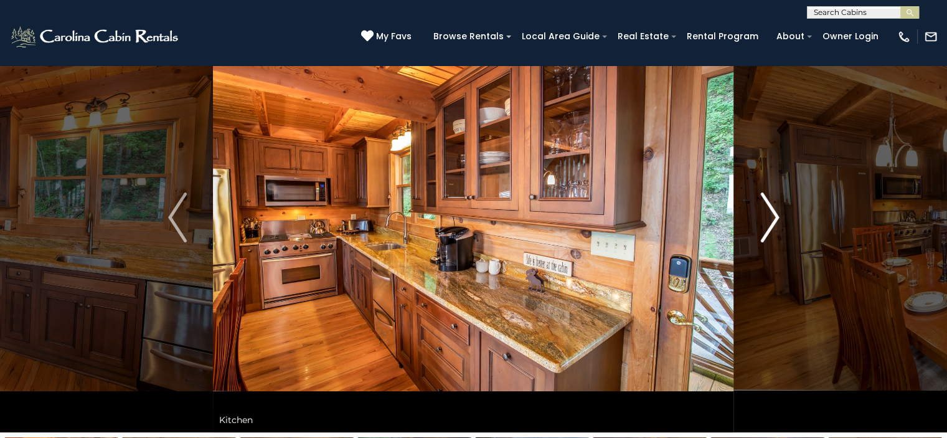
click at [771, 216] on img "Next" at bounding box center [769, 217] width 19 height 50
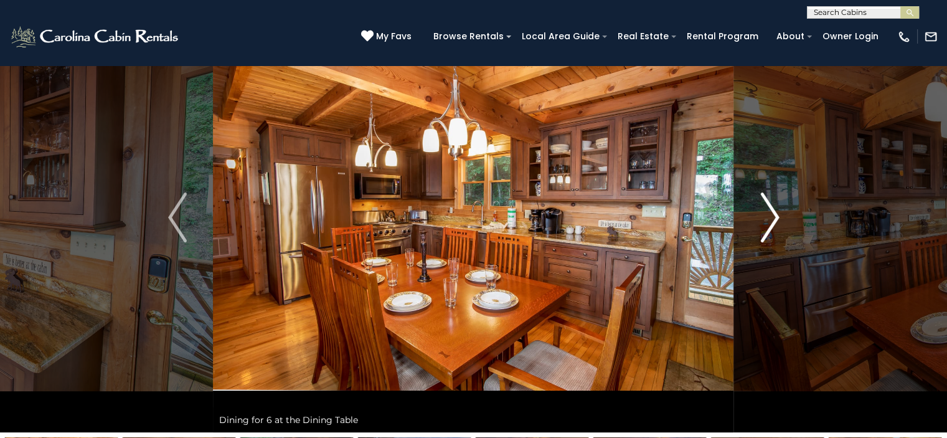
click at [771, 216] on img "Next" at bounding box center [769, 217] width 19 height 50
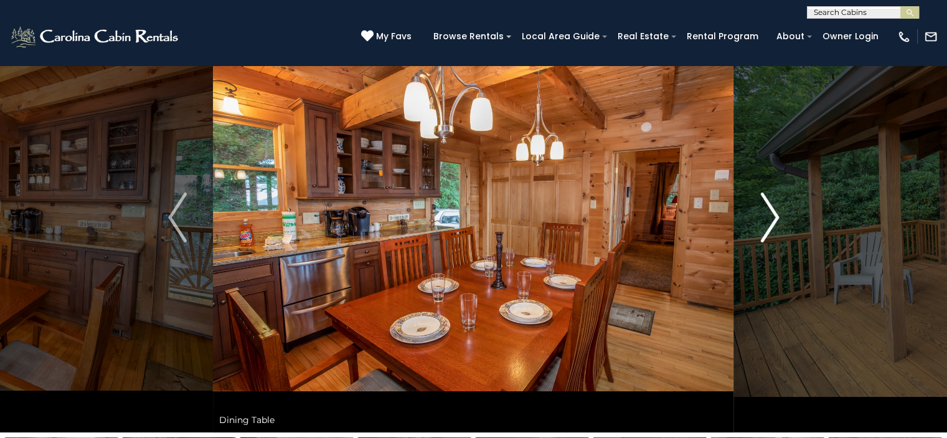
click at [772, 220] on img "Next" at bounding box center [769, 217] width 19 height 50
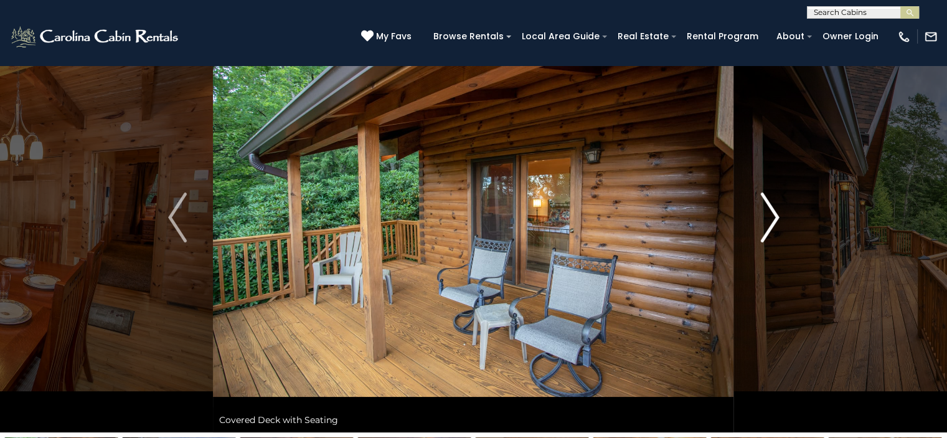
click at [772, 220] on img "Next" at bounding box center [769, 217] width 19 height 50
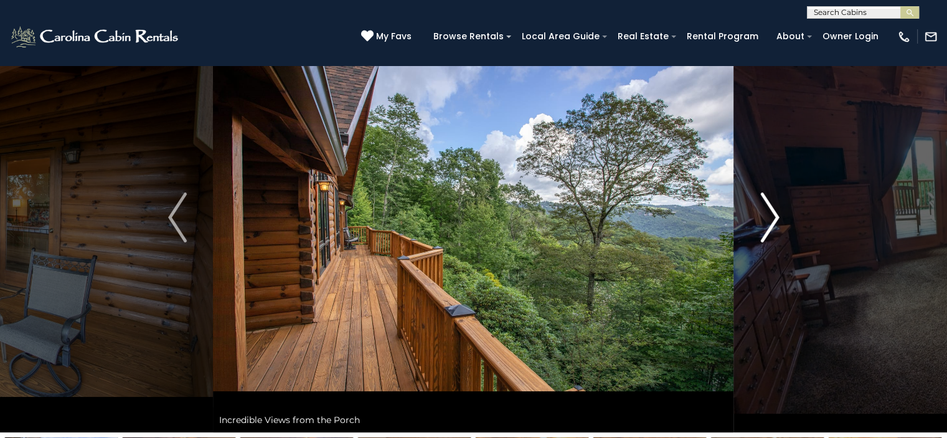
click at [772, 219] on img "Next" at bounding box center [769, 217] width 19 height 50
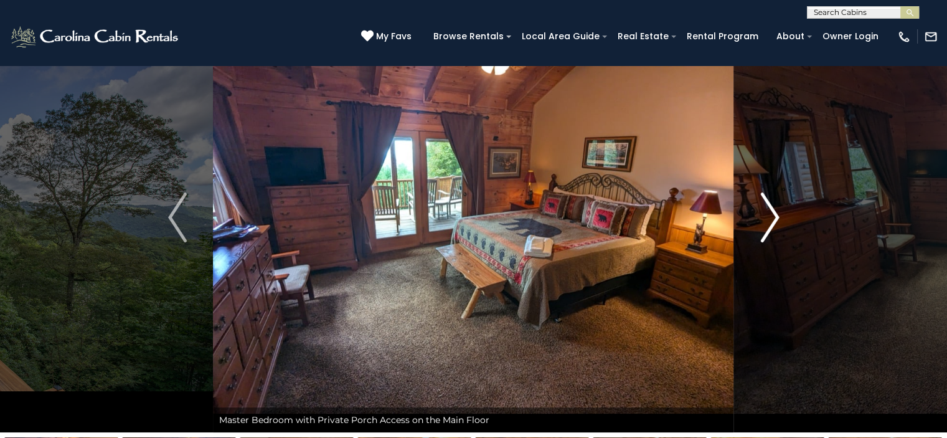
click at [772, 219] on img "Next" at bounding box center [769, 217] width 19 height 50
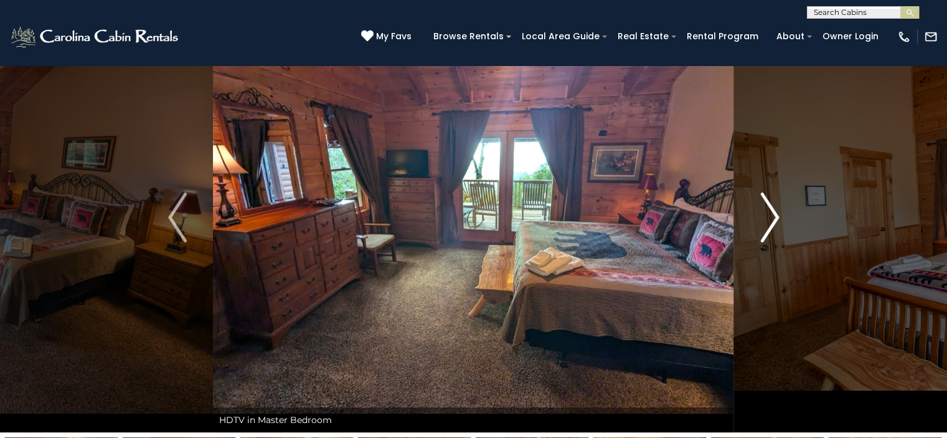
click at [772, 219] on img "Next" at bounding box center [769, 217] width 19 height 50
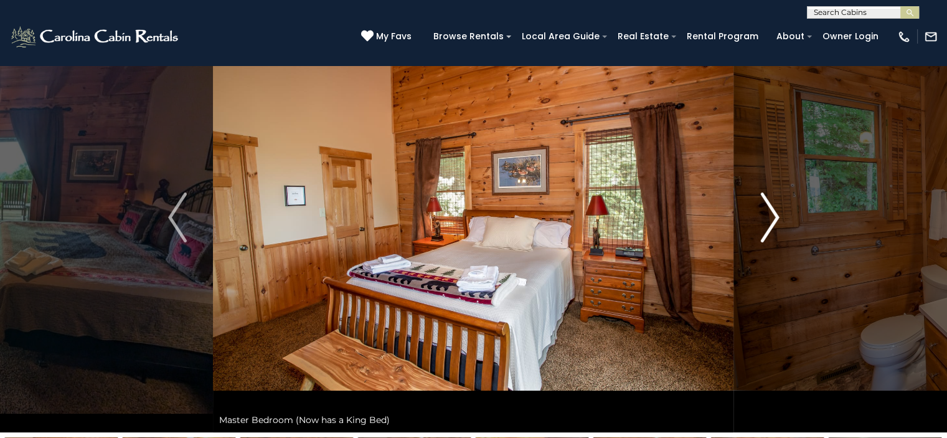
click at [772, 219] on img "Next" at bounding box center [769, 217] width 19 height 50
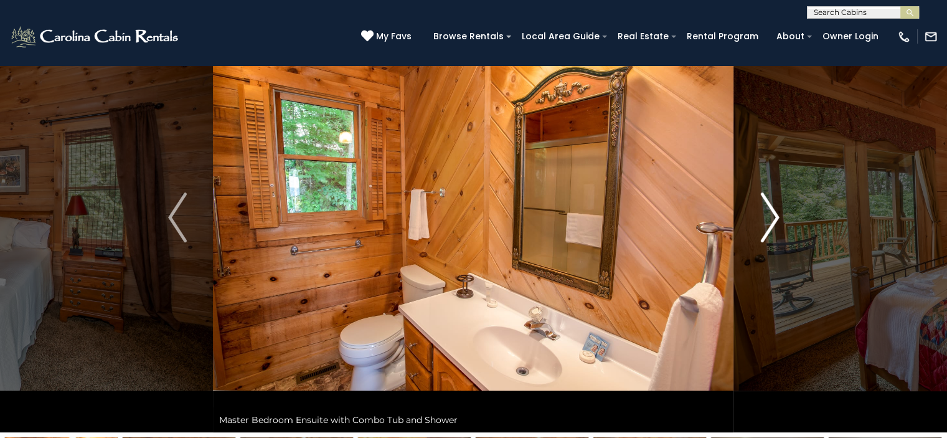
click at [772, 219] on img "Next" at bounding box center [769, 217] width 19 height 50
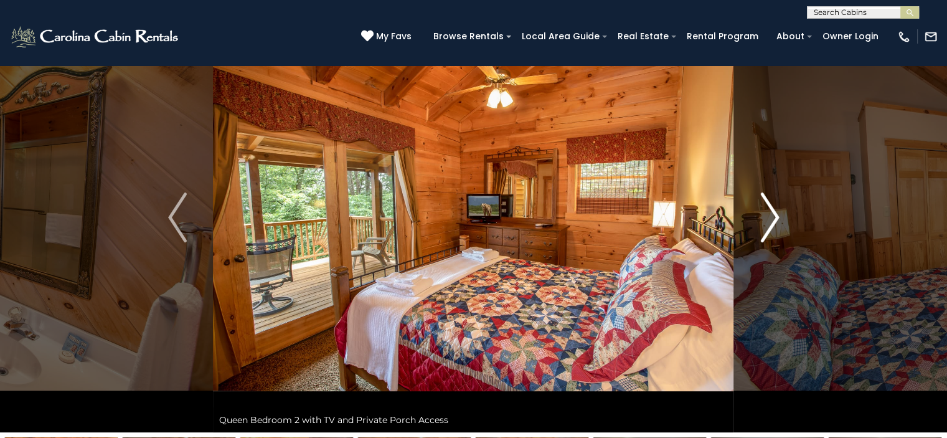
click at [772, 219] on img "Next" at bounding box center [769, 217] width 19 height 50
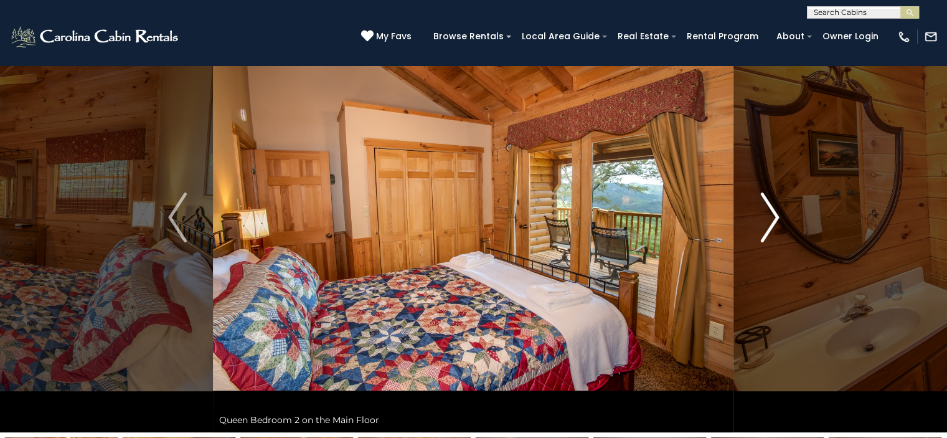
click at [772, 219] on img "Next" at bounding box center [769, 217] width 19 height 50
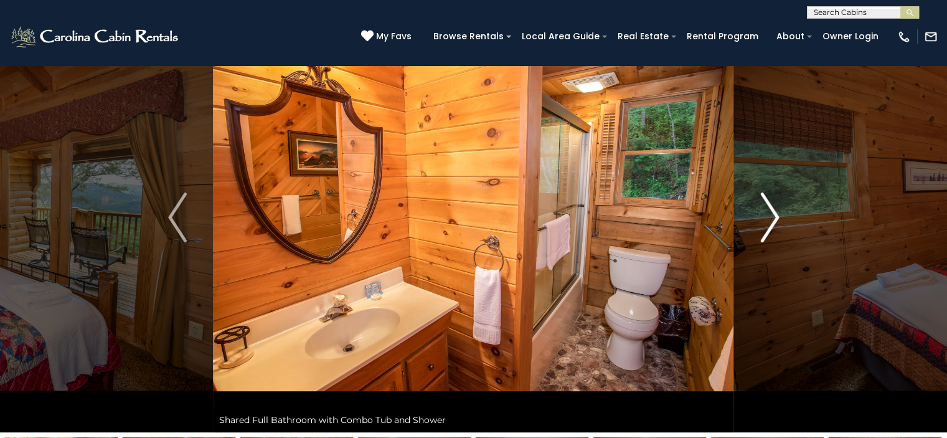
click at [770, 218] on img "Next" at bounding box center [769, 217] width 19 height 50
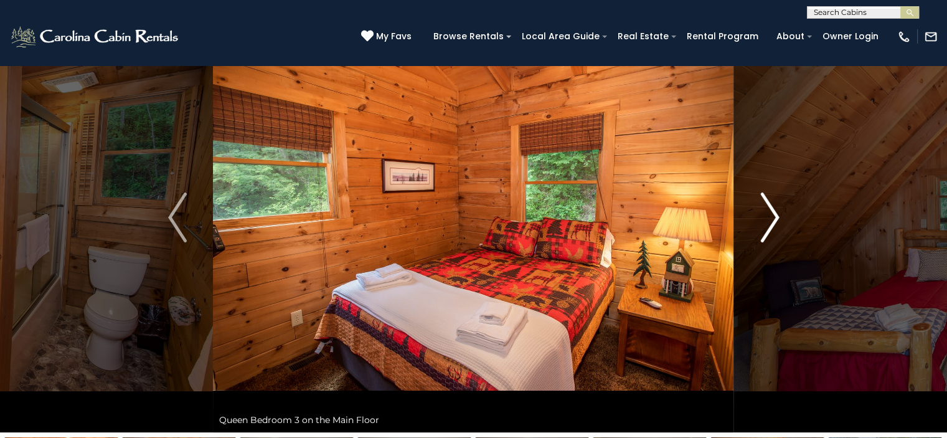
click at [769, 218] on img "Next" at bounding box center [769, 217] width 19 height 50
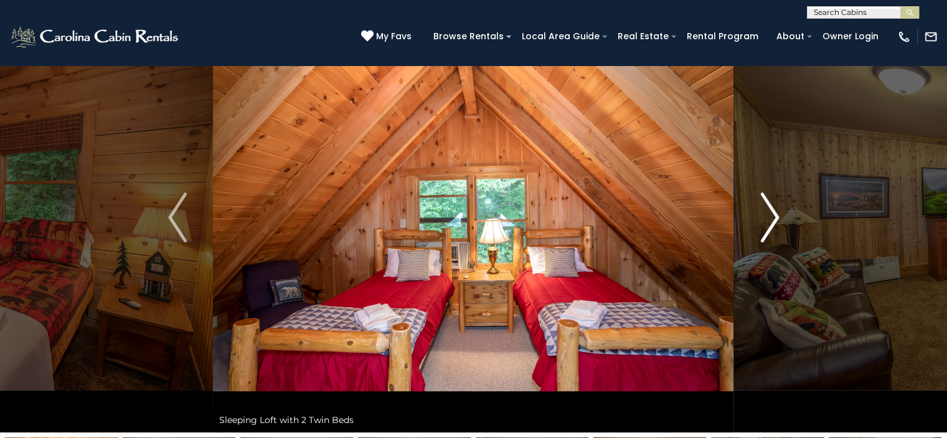
click at [769, 218] on img "Next" at bounding box center [769, 217] width 19 height 50
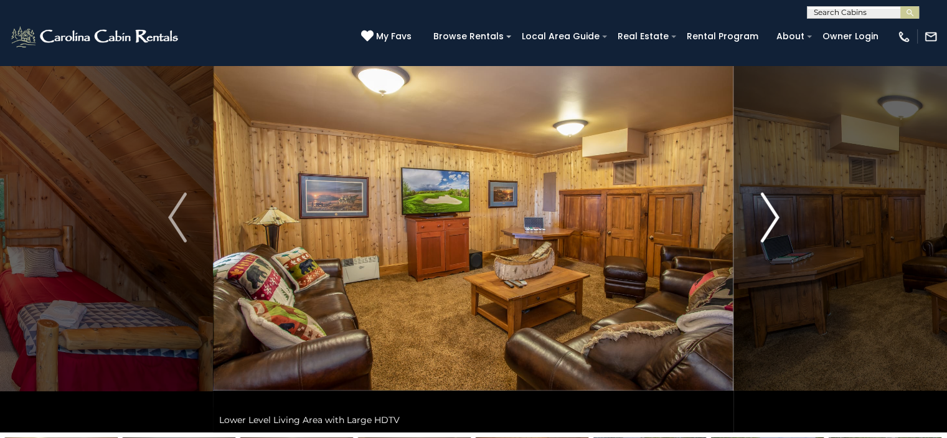
click at [769, 218] on img "Next" at bounding box center [769, 217] width 19 height 50
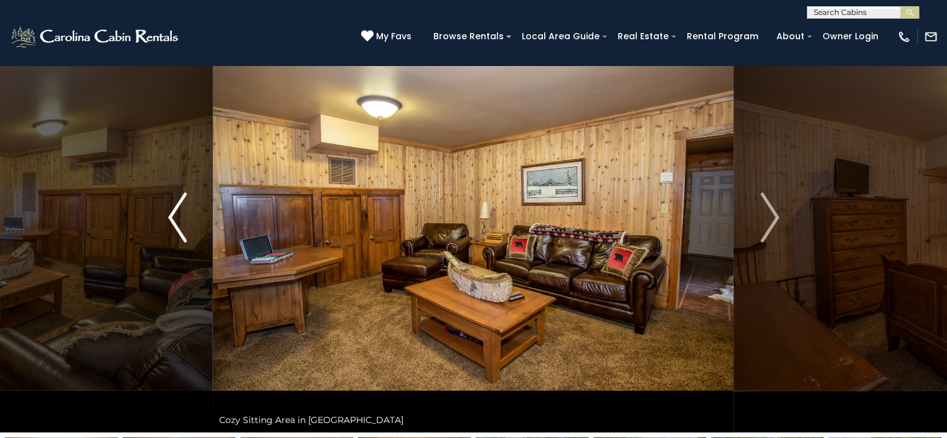
click at [176, 213] on img "Previous" at bounding box center [177, 217] width 19 height 50
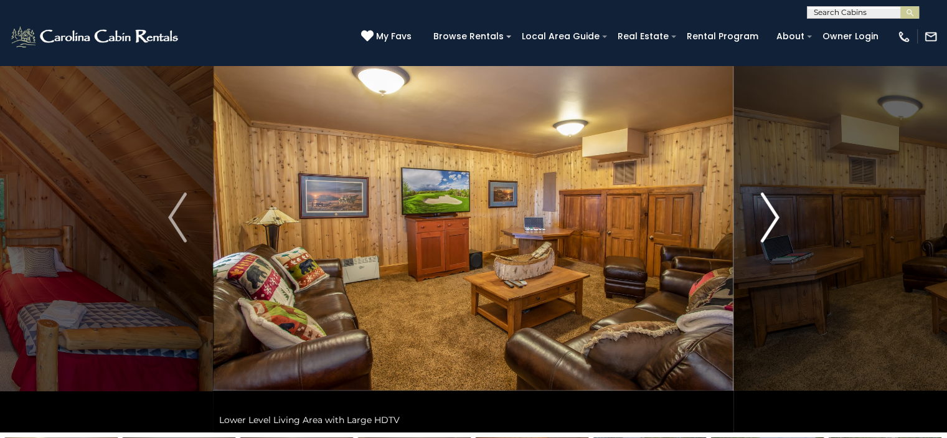
click at [775, 217] on img "Next" at bounding box center [769, 217] width 19 height 50
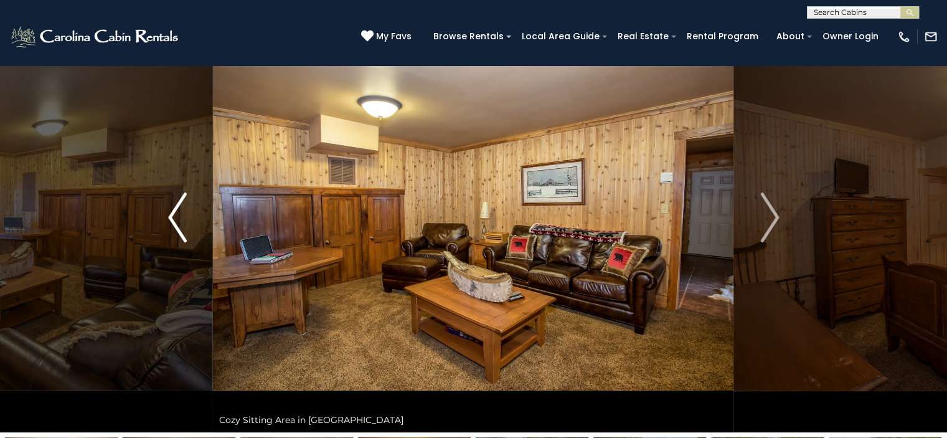
click at [171, 214] on img "Previous" at bounding box center [177, 217] width 19 height 50
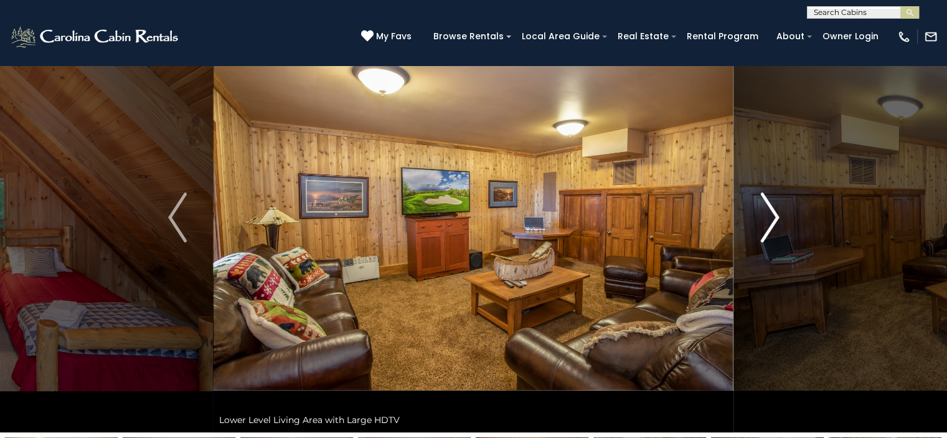
click at [772, 212] on img "Next" at bounding box center [769, 217] width 19 height 50
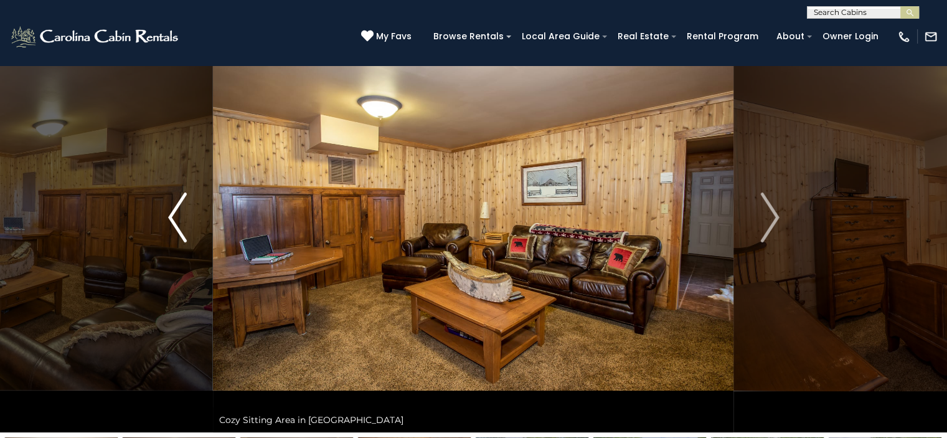
click at [172, 215] on img "Previous" at bounding box center [177, 217] width 19 height 50
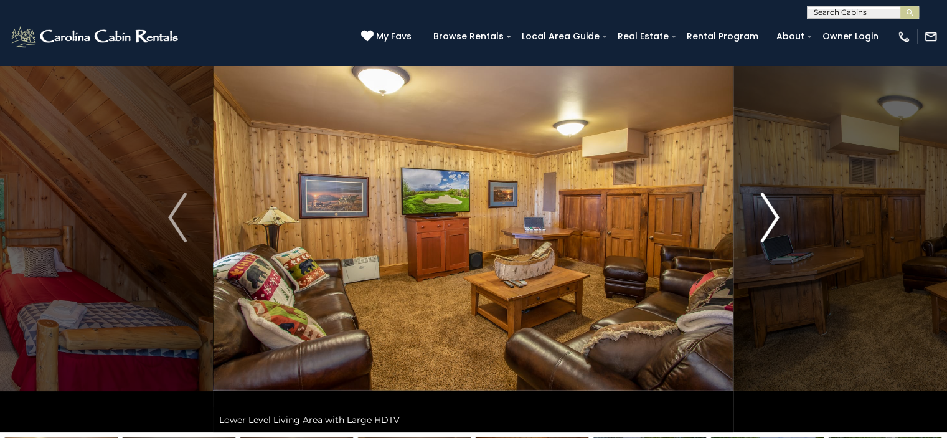
click at [777, 214] on img "Next" at bounding box center [769, 217] width 19 height 50
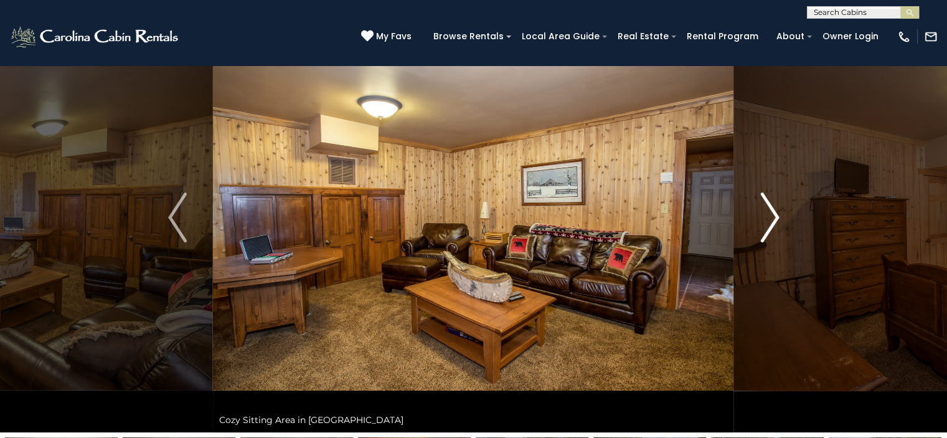
click at [776, 212] on img "Next" at bounding box center [769, 217] width 19 height 50
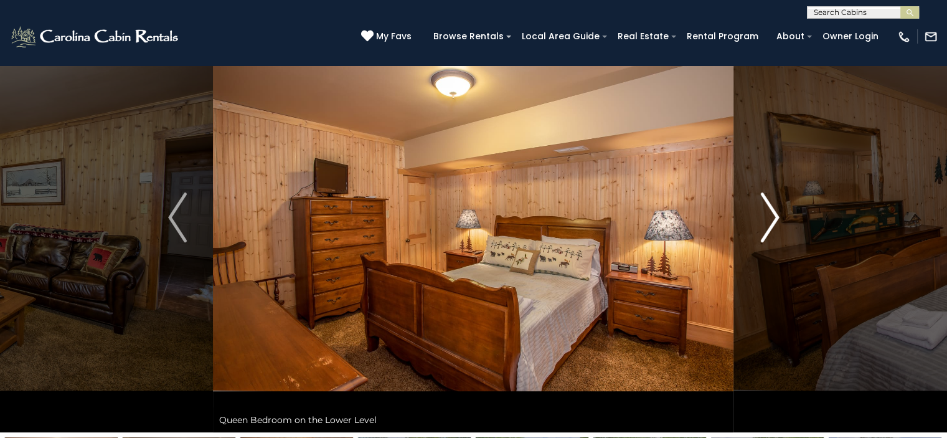
click at [776, 212] on img "Next" at bounding box center [769, 217] width 19 height 50
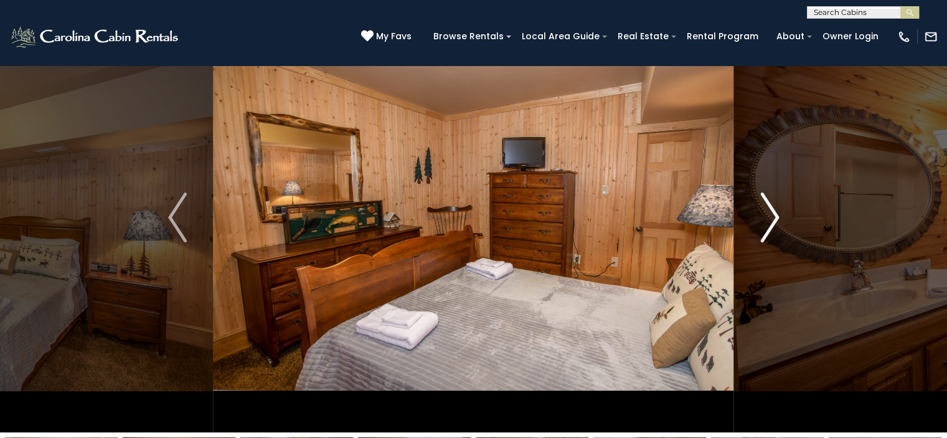
click at [776, 212] on img "Next" at bounding box center [769, 217] width 19 height 50
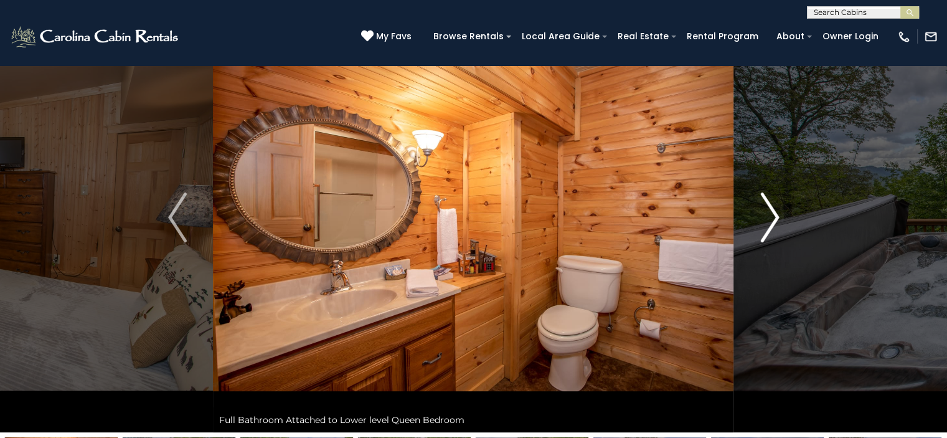
click at [776, 212] on img "Next" at bounding box center [769, 217] width 19 height 50
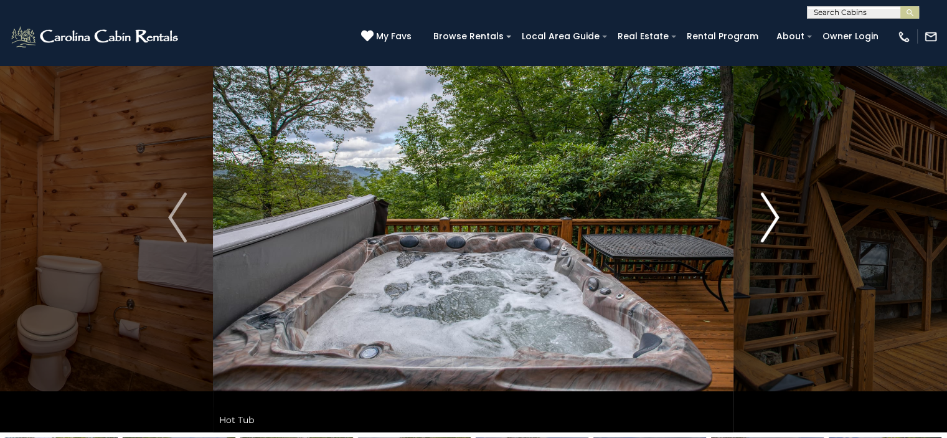
click at [776, 212] on img "Next" at bounding box center [769, 217] width 19 height 50
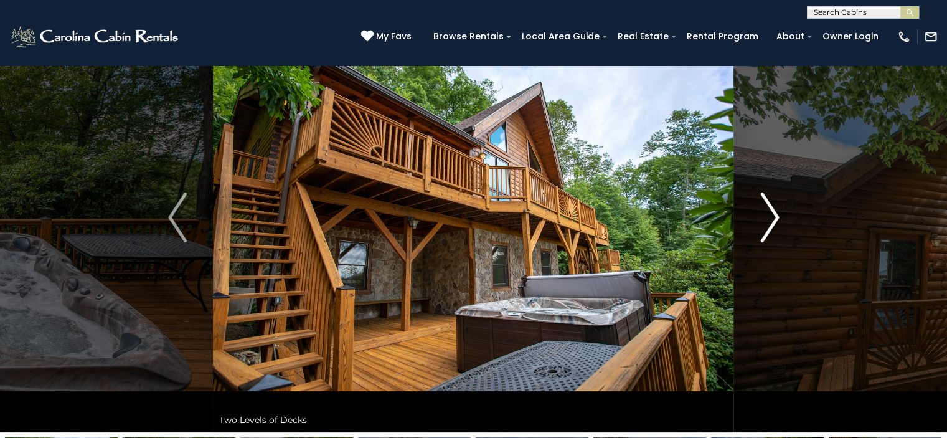
click at [772, 211] on img "Next" at bounding box center [769, 217] width 19 height 50
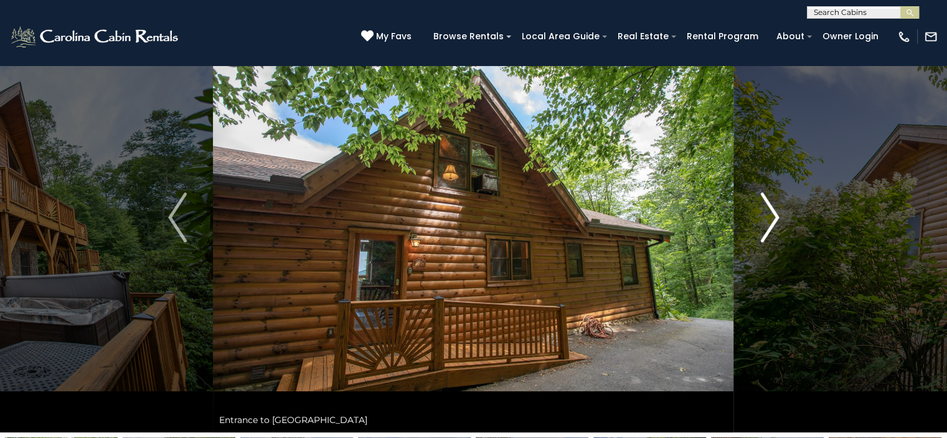
click at [772, 211] on img "Next" at bounding box center [769, 217] width 19 height 50
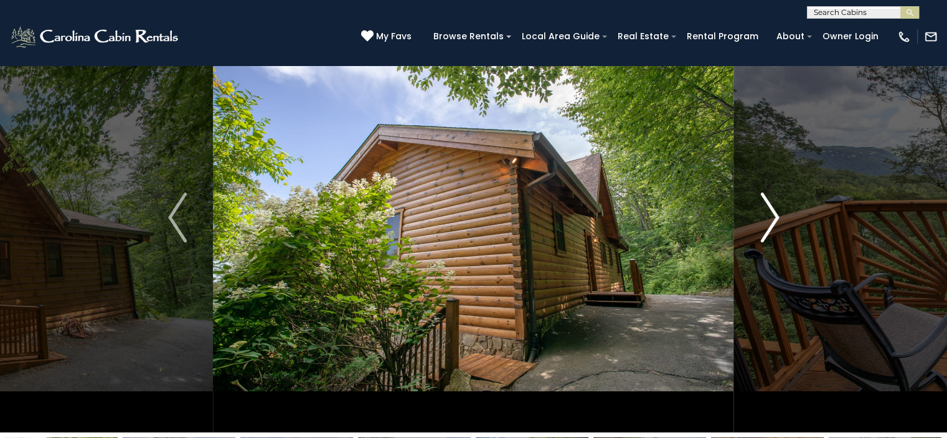
click at [772, 211] on img "Next" at bounding box center [769, 217] width 19 height 50
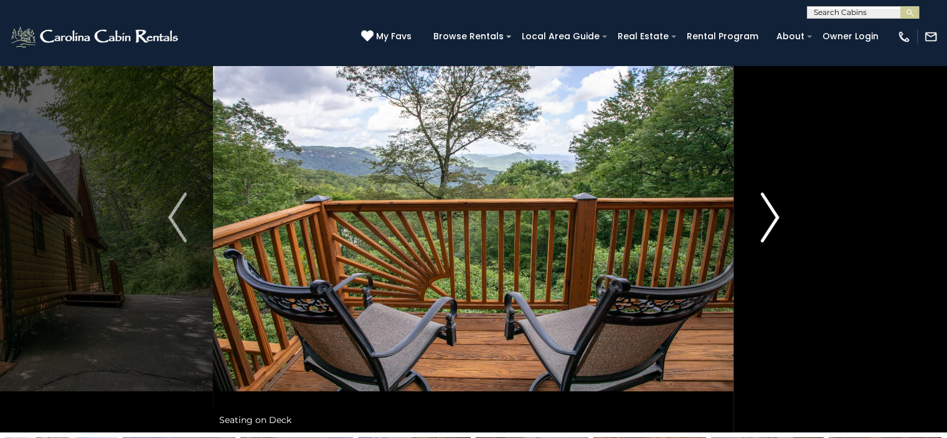
click at [772, 211] on img "Next" at bounding box center [769, 217] width 19 height 50
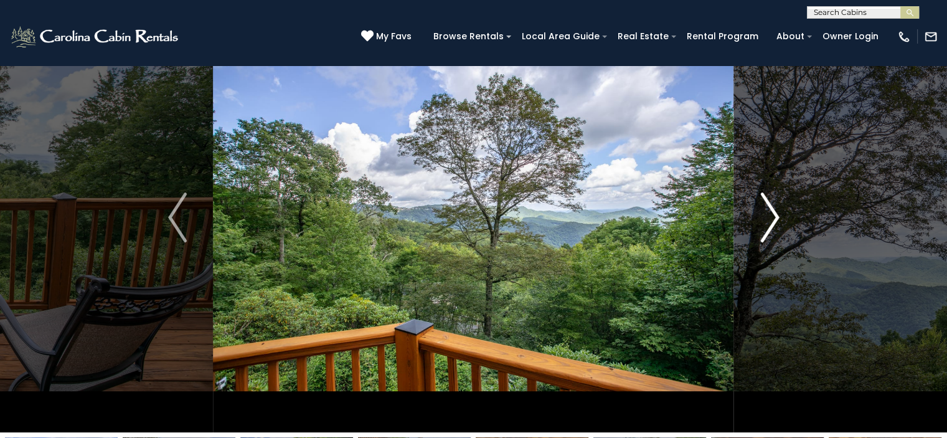
click at [772, 211] on img "Next" at bounding box center [769, 217] width 19 height 50
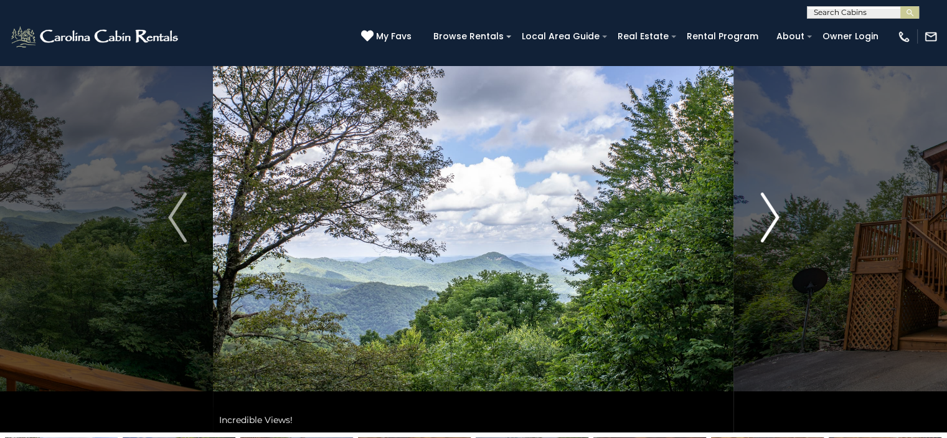
click at [772, 211] on img "Next" at bounding box center [769, 217] width 19 height 50
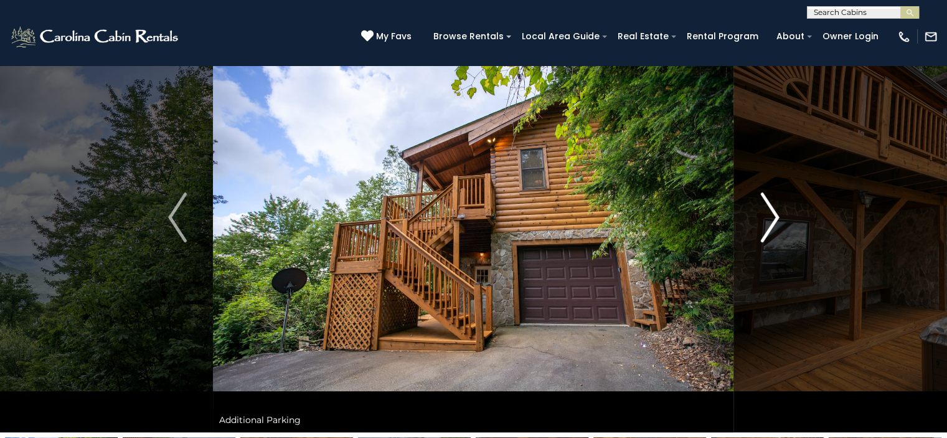
click at [772, 211] on img "Next" at bounding box center [769, 217] width 19 height 50
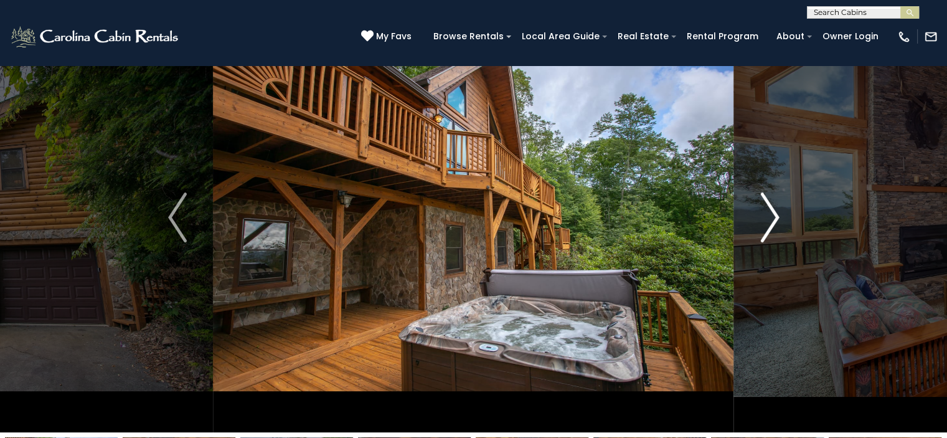
click at [772, 211] on img "Next" at bounding box center [769, 217] width 19 height 50
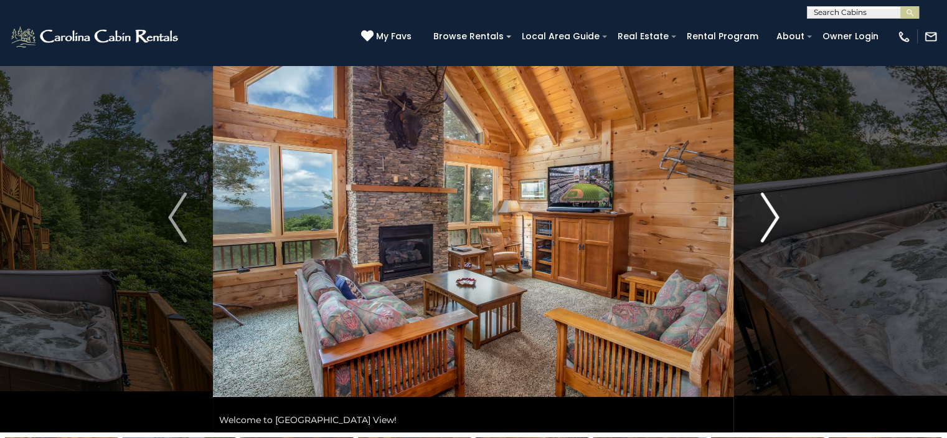
click at [772, 211] on img "Next" at bounding box center [769, 217] width 19 height 50
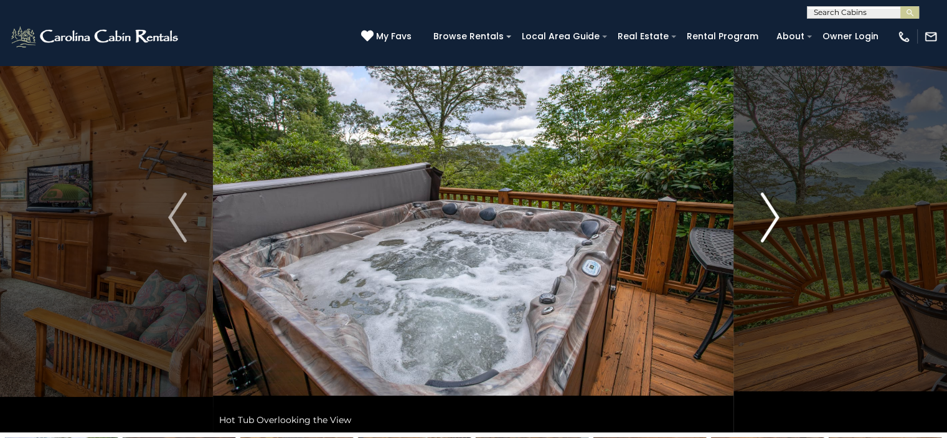
click at [772, 211] on img "Next" at bounding box center [769, 217] width 19 height 50
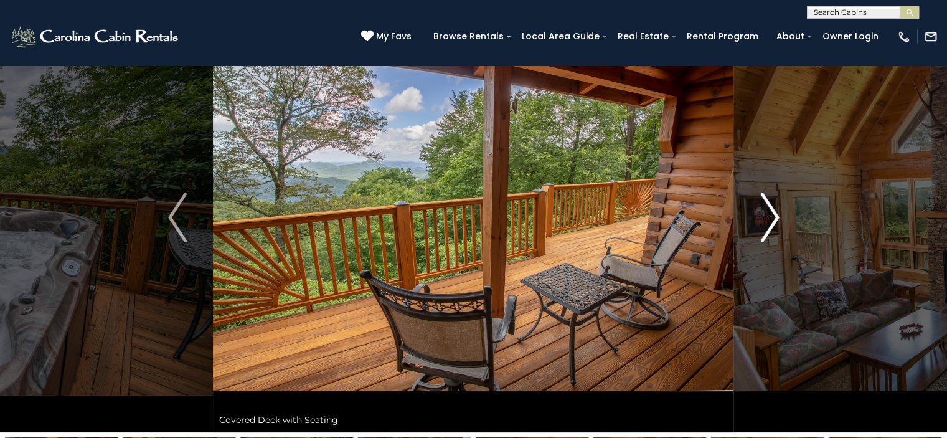
click at [772, 211] on img "Next" at bounding box center [769, 217] width 19 height 50
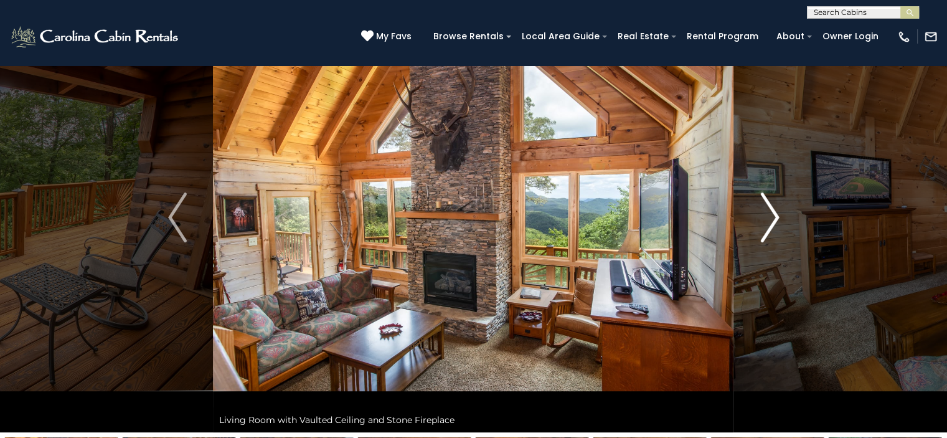
click at [772, 211] on img "Next" at bounding box center [769, 217] width 19 height 50
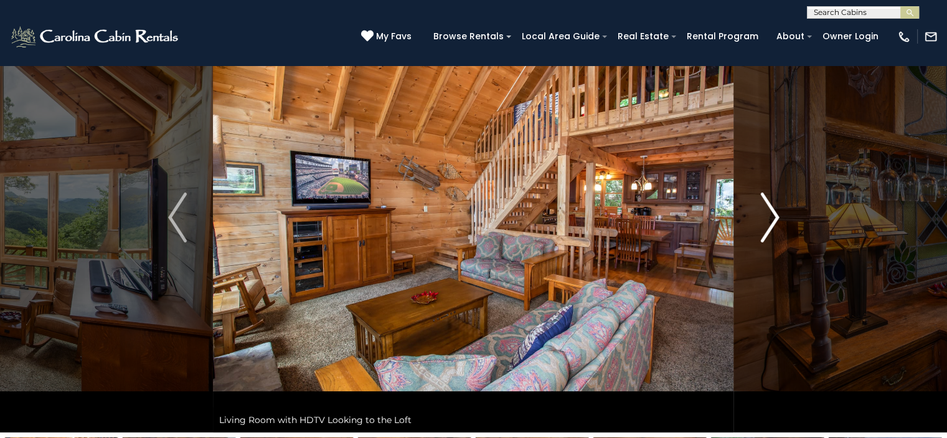
click at [772, 211] on img "Next" at bounding box center [769, 217] width 19 height 50
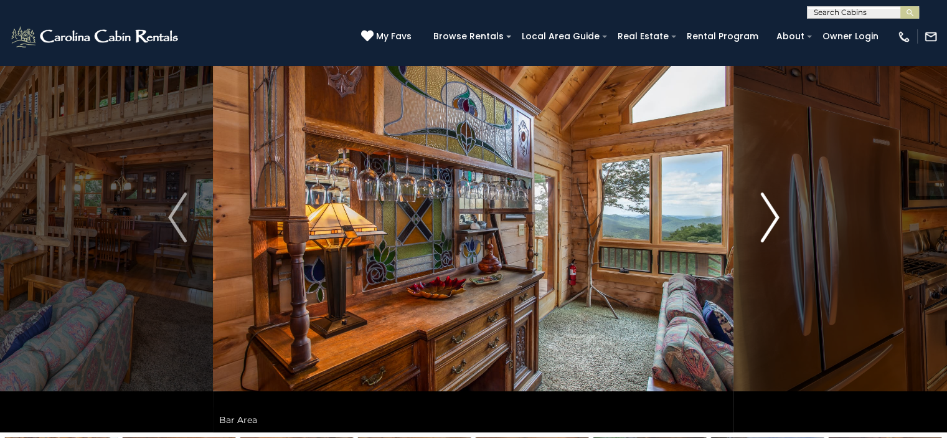
click at [775, 217] on img "Next" at bounding box center [769, 217] width 19 height 50
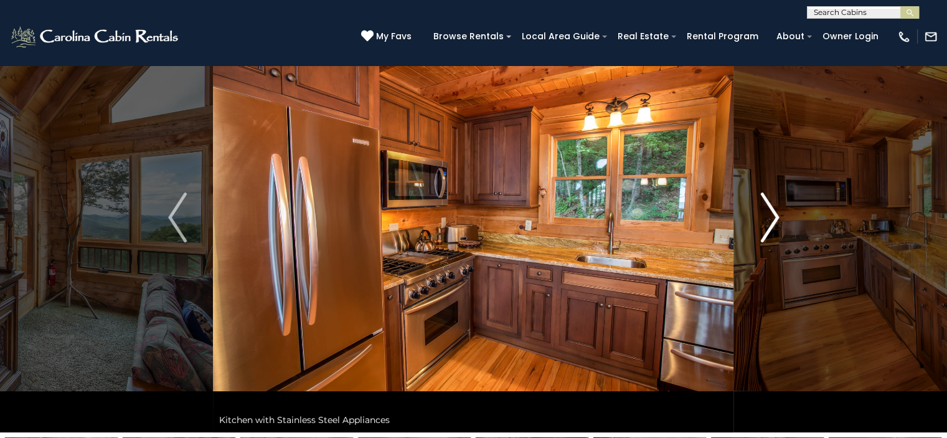
click at [773, 216] on img "Next" at bounding box center [769, 217] width 19 height 50
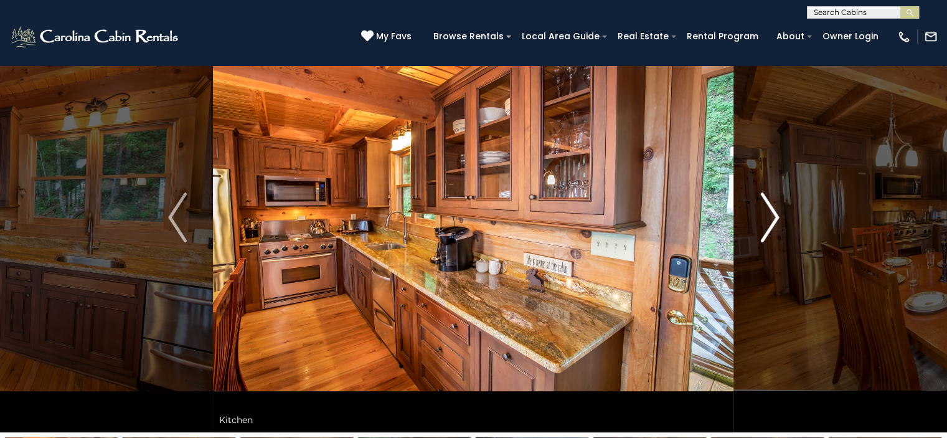
click at [771, 214] on img "Next" at bounding box center [769, 217] width 19 height 50
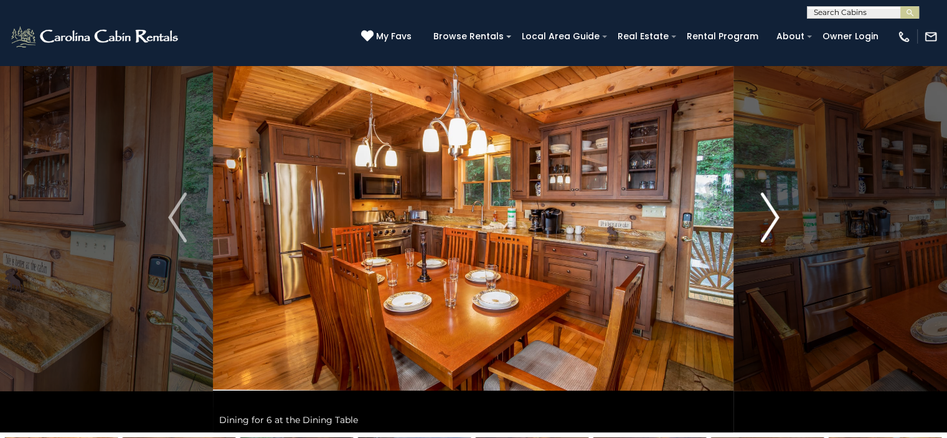
click at [771, 214] on img "Next" at bounding box center [769, 217] width 19 height 50
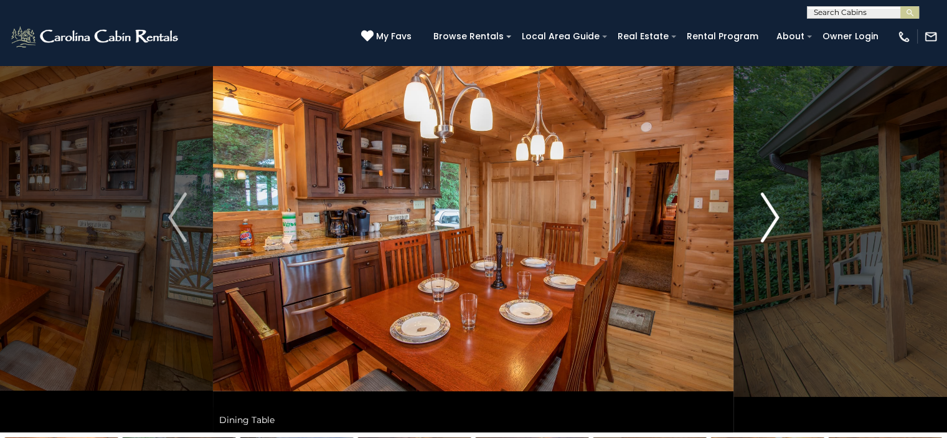
click at [771, 214] on img "Next" at bounding box center [769, 217] width 19 height 50
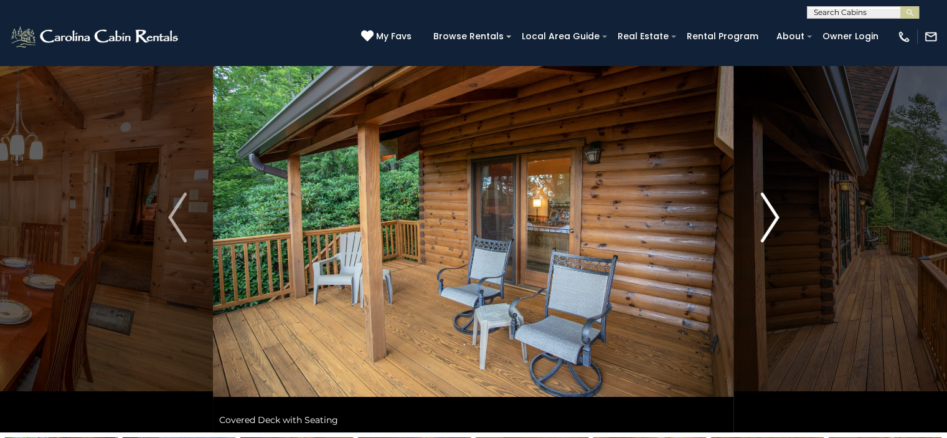
click at [771, 214] on img "Next" at bounding box center [769, 217] width 19 height 50
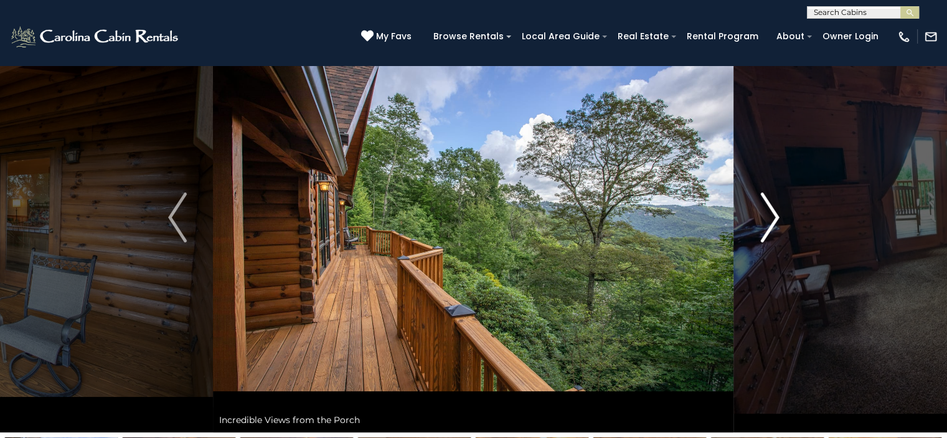
click at [771, 214] on img "Next" at bounding box center [769, 217] width 19 height 50
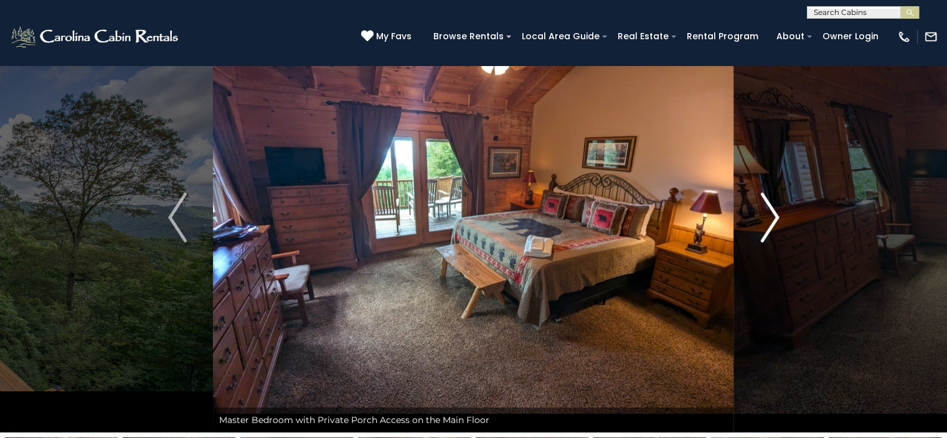
click at [771, 214] on img "Next" at bounding box center [769, 217] width 19 height 50
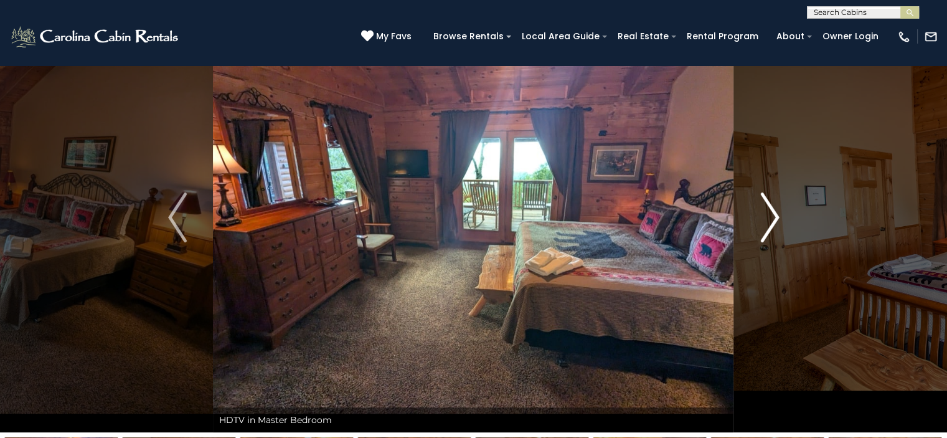
click at [771, 214] on img "Next" at bounding box center [769, 217] width 19 height 50
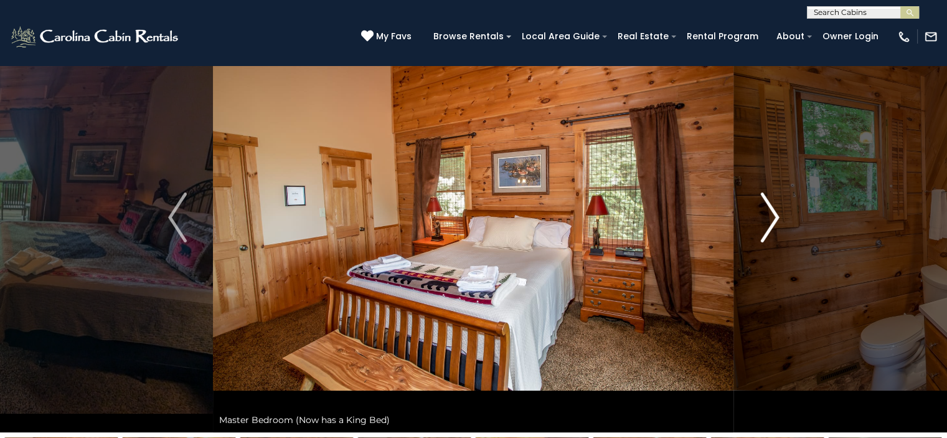
click at [771, 214] on img "Next" at bounding box center [769, 217] width 19 height 50
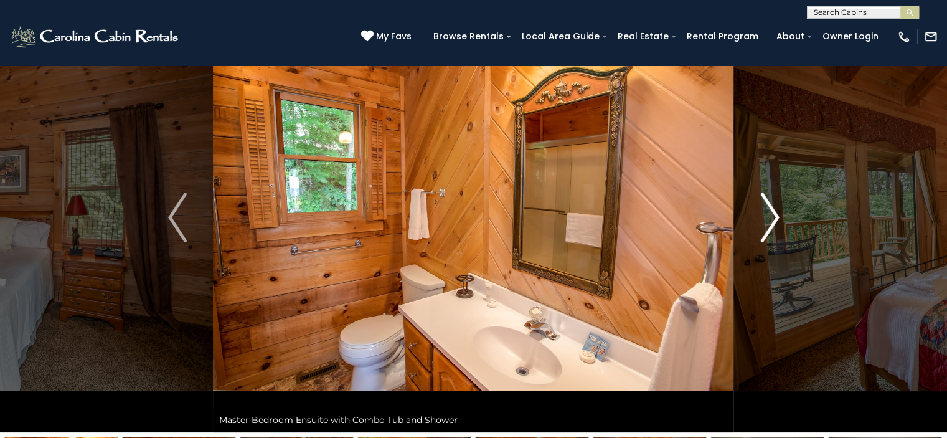
click at [771, 214] on img "Next" at bounding box center [769, 217] width 19 height 50
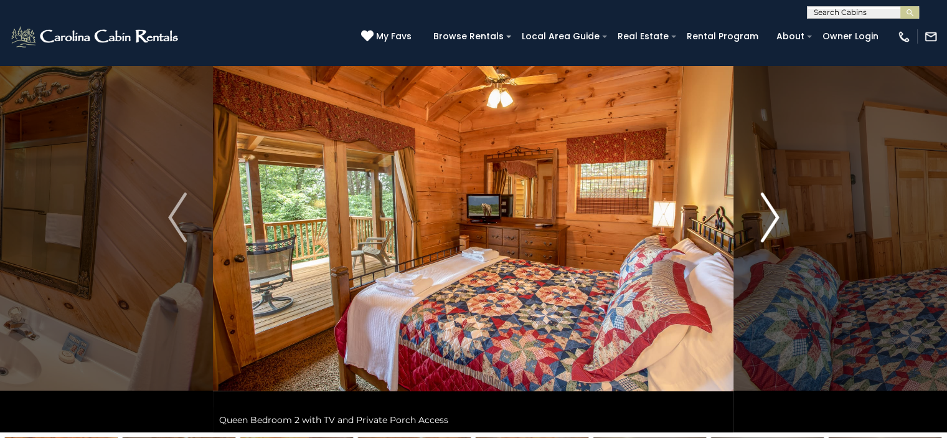
click at [771, 214] on img "Next" at bounding box center [769, 217] width 19 height 50
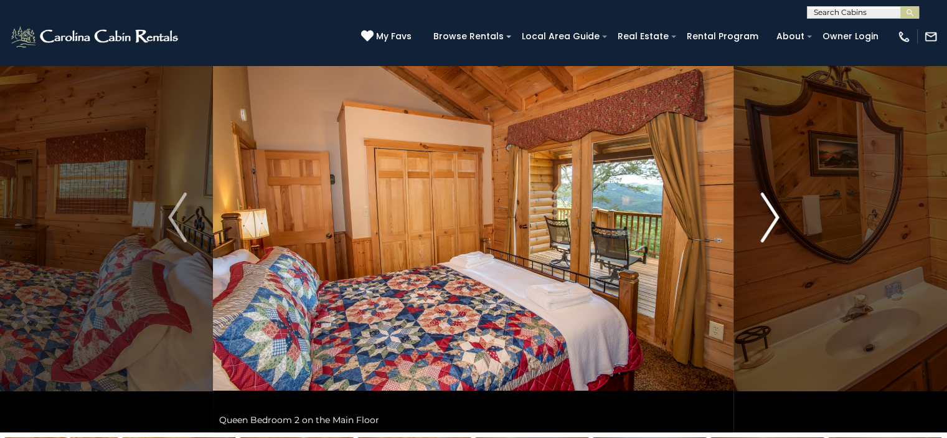
click at [771, 214] on img "Next" at bounding box center [769, 217] width 19 height 50
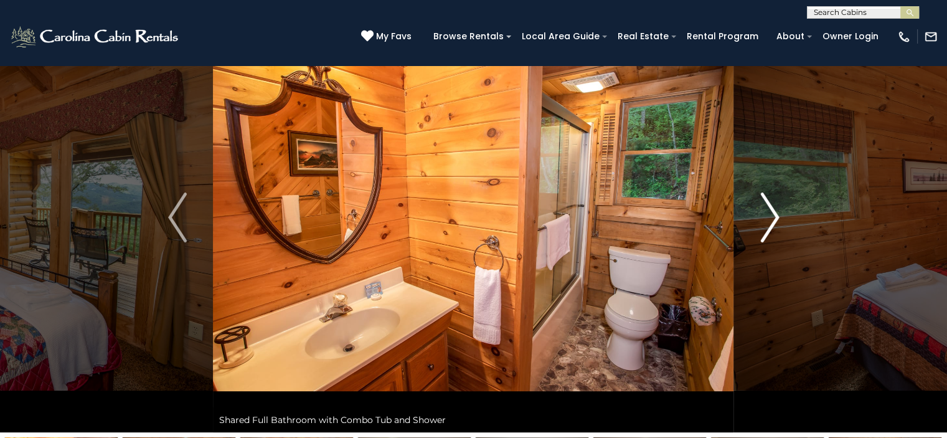
click at [771, 214] on img "Next" at bounding box center [769, 217] width 19 height 50
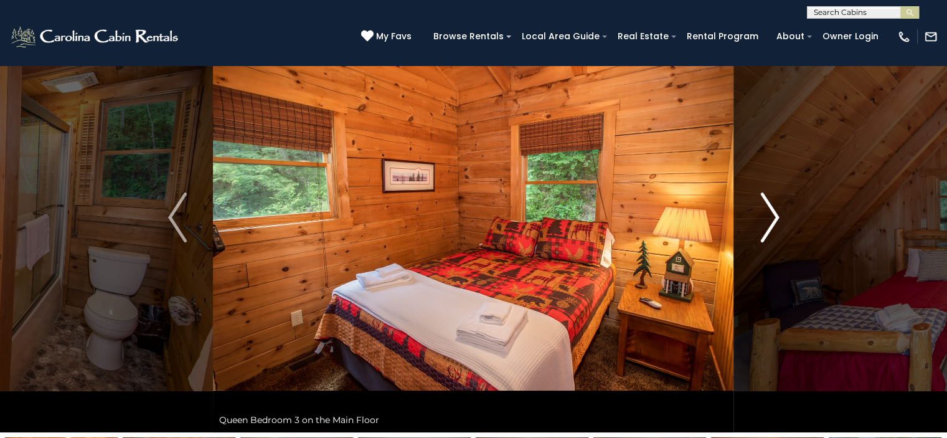
click at [771, 214] on img "Next" at bounding box center [769, 217] width 19 height 50
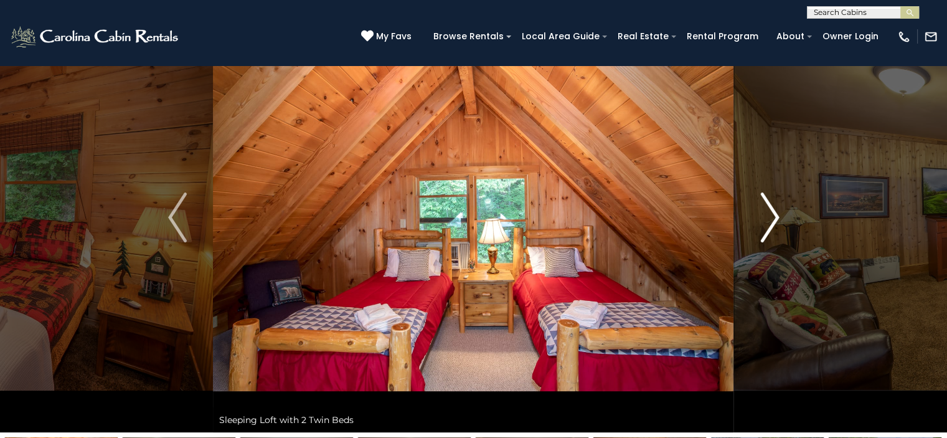
click at [771, 214] on img "Next" at bounding box center [769, 217] width 19 height 50
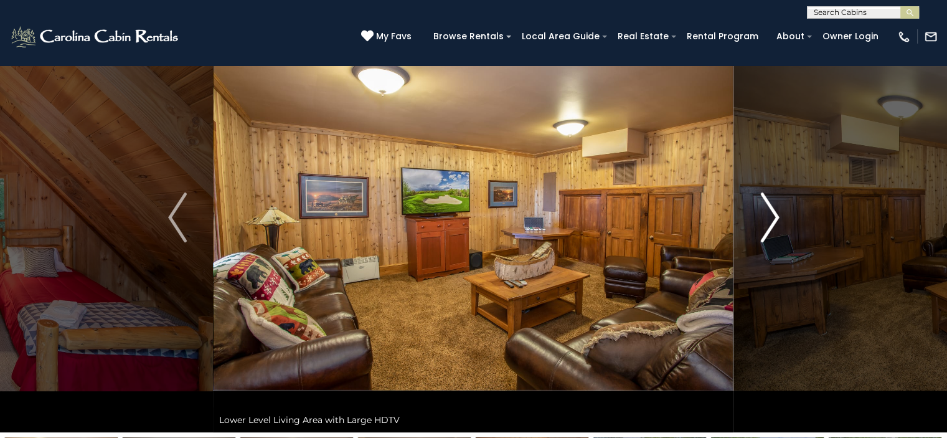
click at [771, 214] on img "Next" at bounding box center [769, 217] width 19 height 50
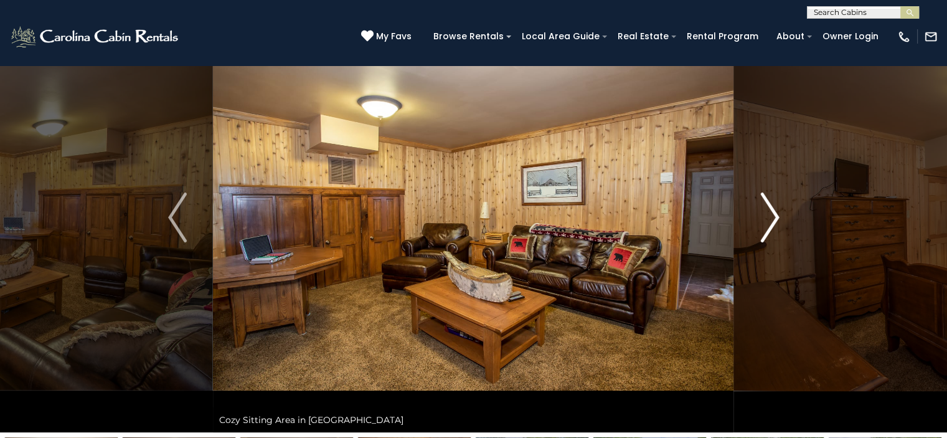
click at [771, 214] on img "Next" at bounding box center [769, 217] width 19 height 50
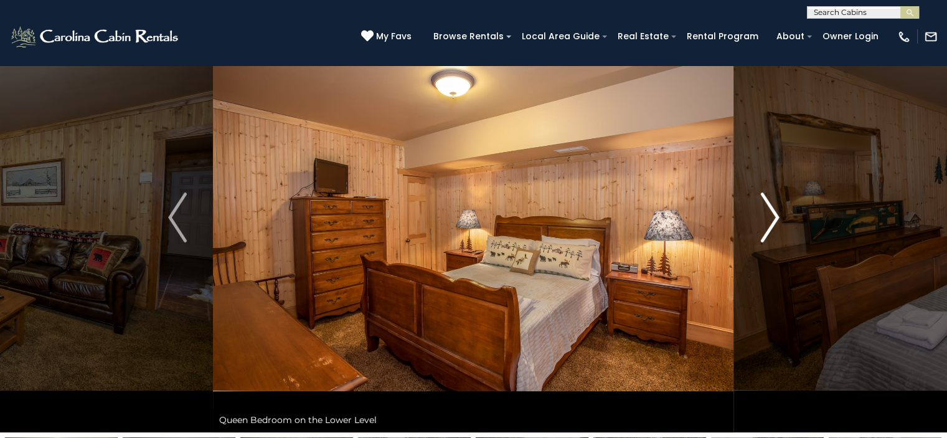
click at [771, 214] on img "Next" at bounding box center [769, 217] width 19 height 50
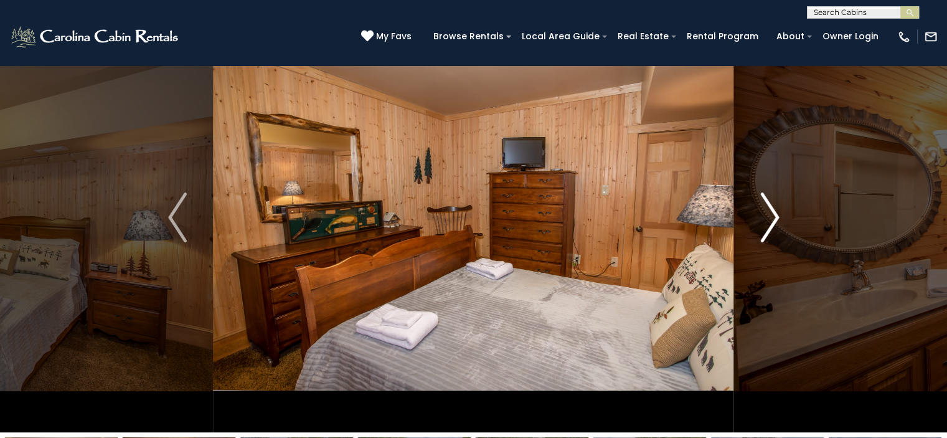
click at [771, 214] on img "Next" at bounding box center [769, 217] width 19 height 50
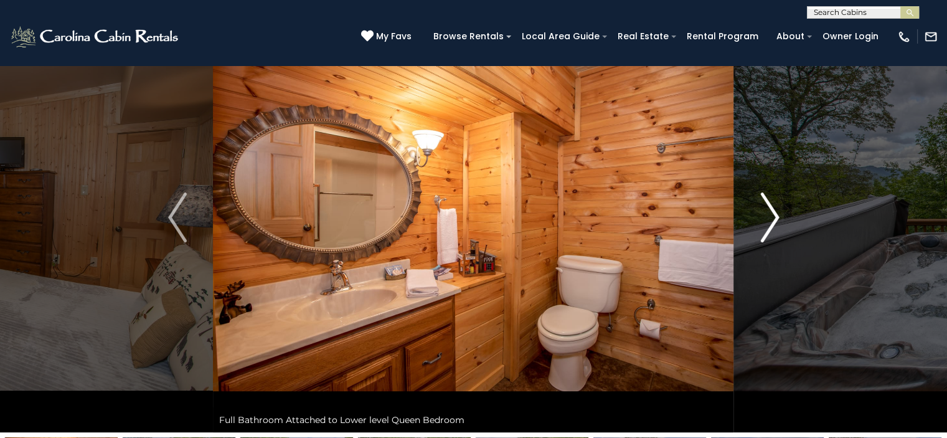
click at [771, 214] on img "Next" at bounding box center [769, 217] width 19 height 50
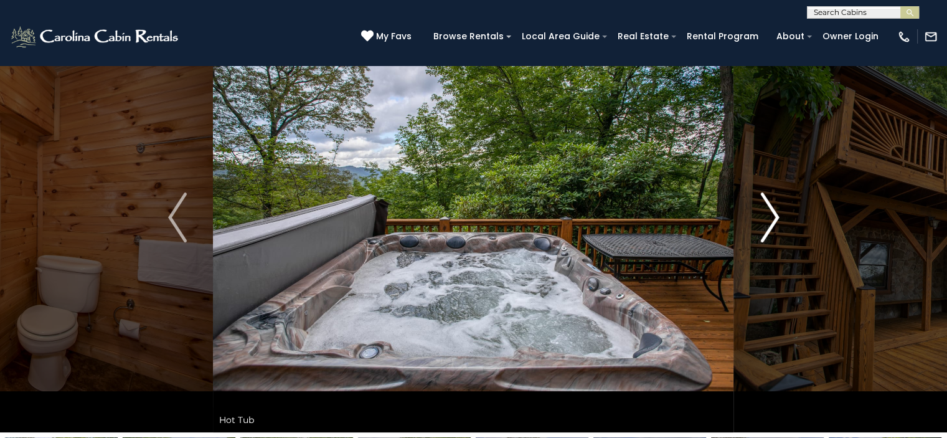
click at [771, 214] on img "Next" at bounding box center [769, 217] width 19 height 50
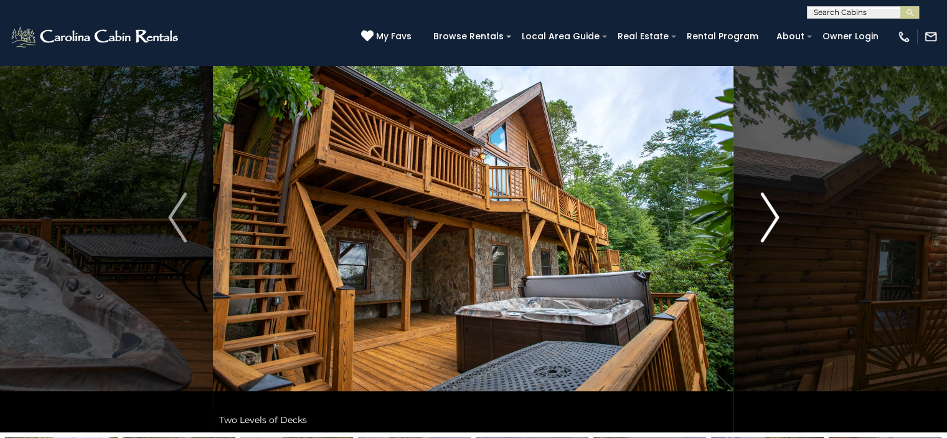
click at [771, 214] on img "Next" at bounding box center [769, 217] width 19 height 50
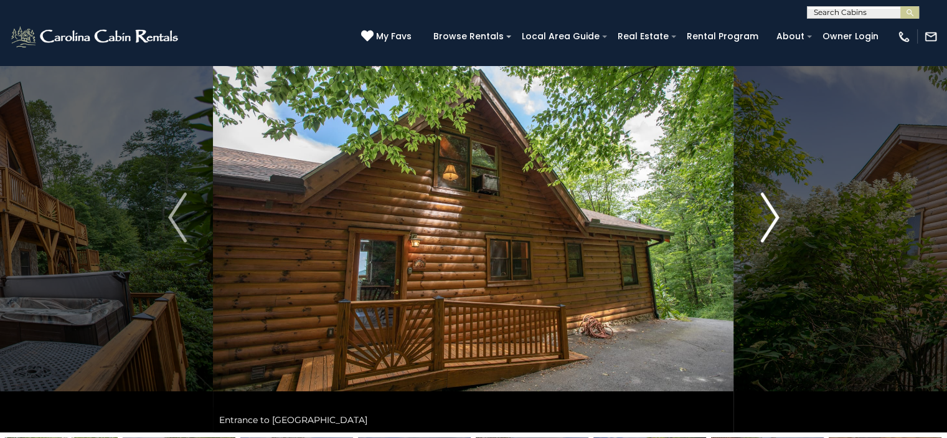
click at [771, 214] on img "Next" at bounding box center [769, 217] width 19 height 50
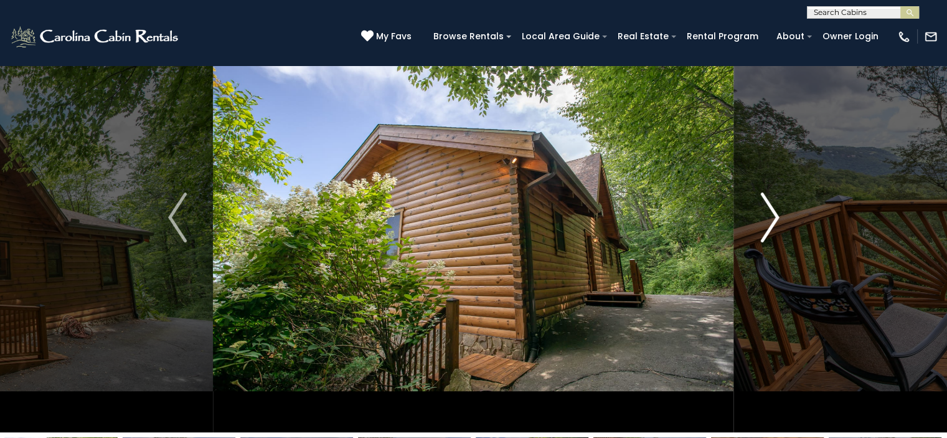
click at [771, 214] on img "Next" at bounding box center [769, 217] width 19 height 50
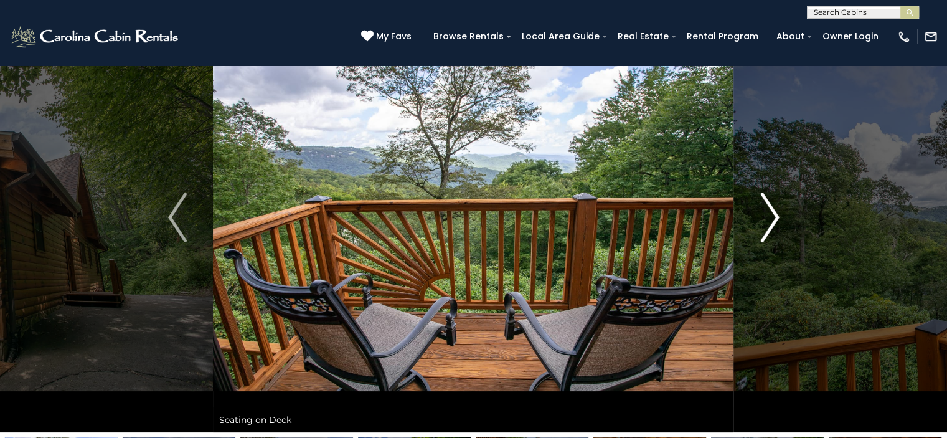
click at [771, 214] on img "Next" at bounding box center [769, 217] width 19 height 50
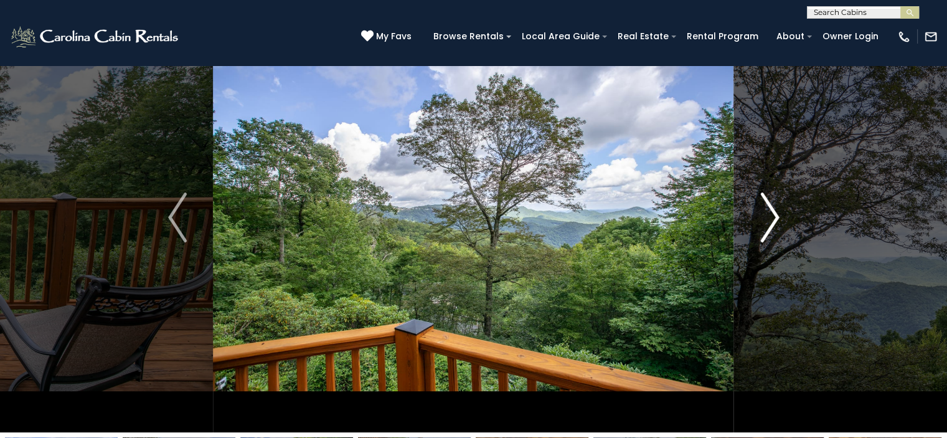
click at [771, 214] on img "Next" at bounding box center [769, 217] width 19 height 50
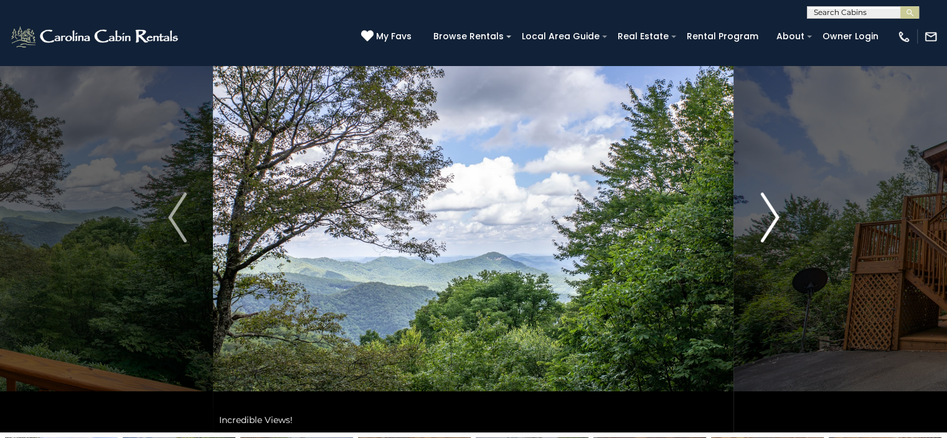
click at [771, 214] on img "Next" at bounding box center [769, 217] width 19 height 50
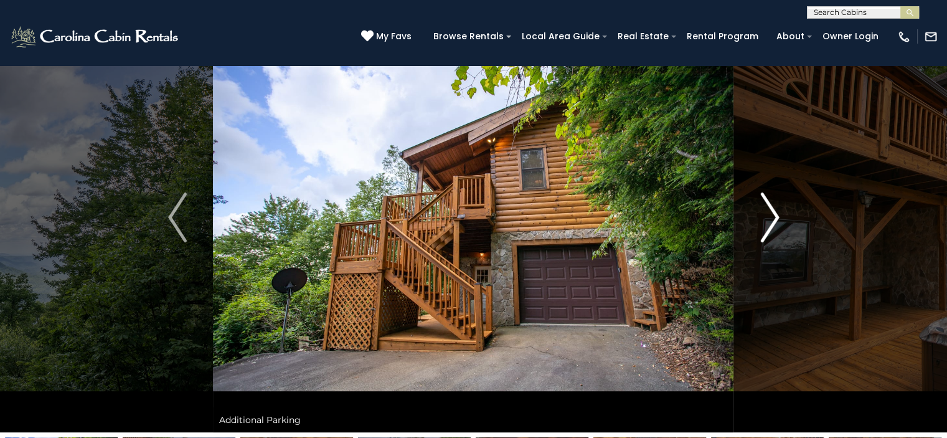
click at [771, 214] on img "Next" at bounding box center [769, 217] width 19 height 50
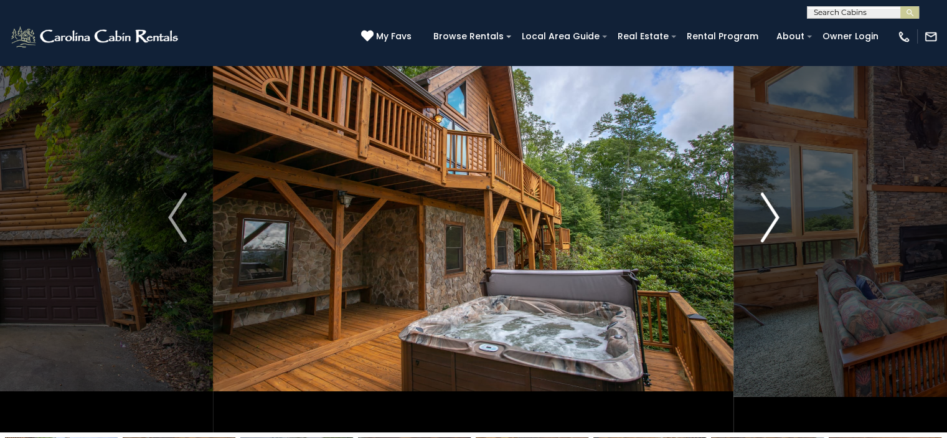
click at [771, 214] on img "Next" at bounding box center [769, 217] width 19 height 50
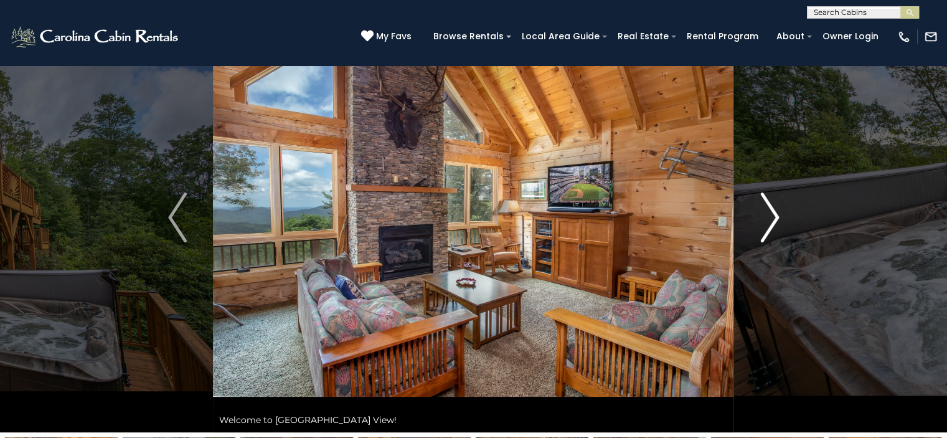
click at [771, 214] on img "Next" at bounding box center [769, 217] width 19 height 50
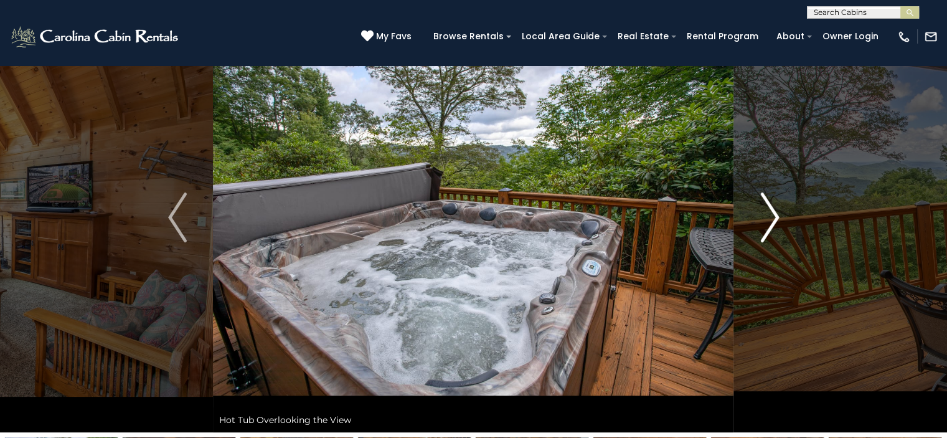
click at [771, 214] on img "Next" at bounding box center [769, 217] width 19 height 50
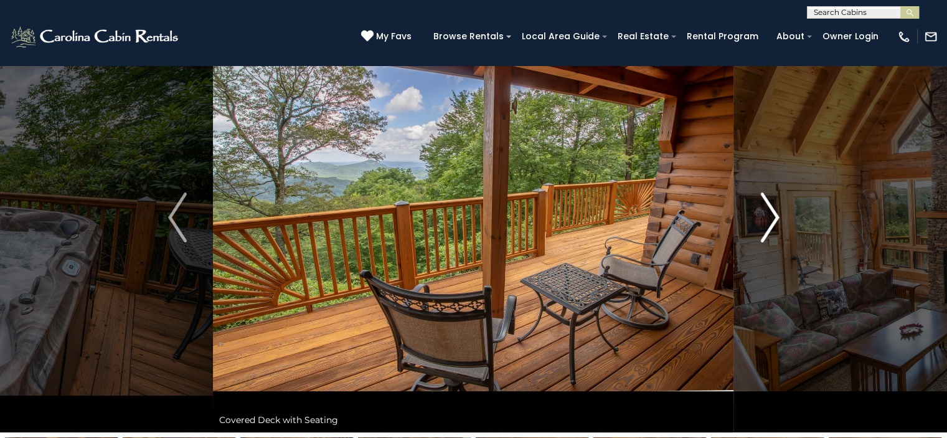
click at [771, 214] on img "Next" at bounding box center [769, 217] width 19 height 50
